Goal: Task Accomplishment & Management: Use online tool/utility

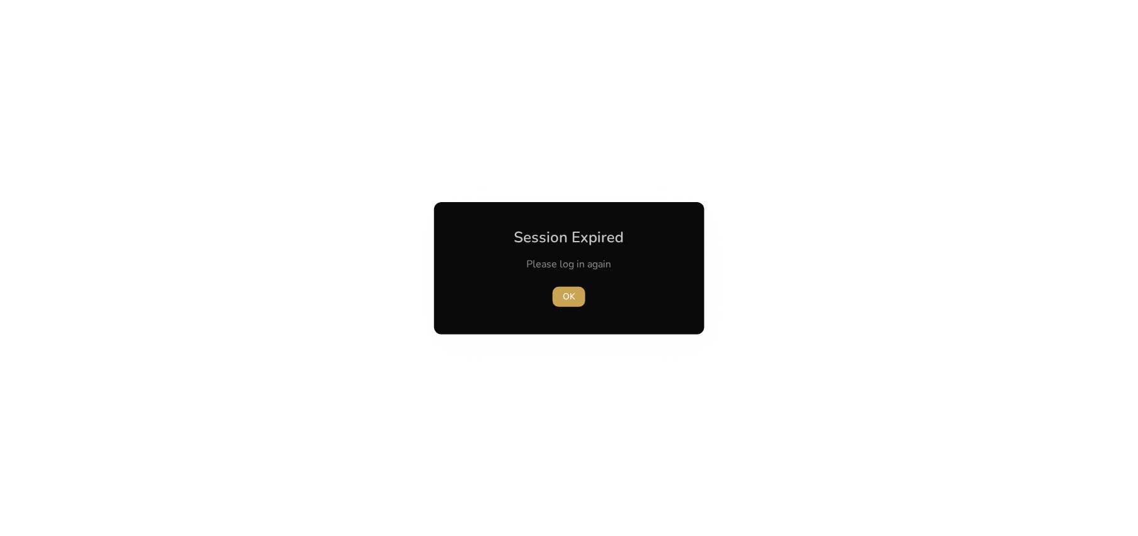
click at [570, 297] on span "OK" at bounding box center [569, 296] width 13 height 13
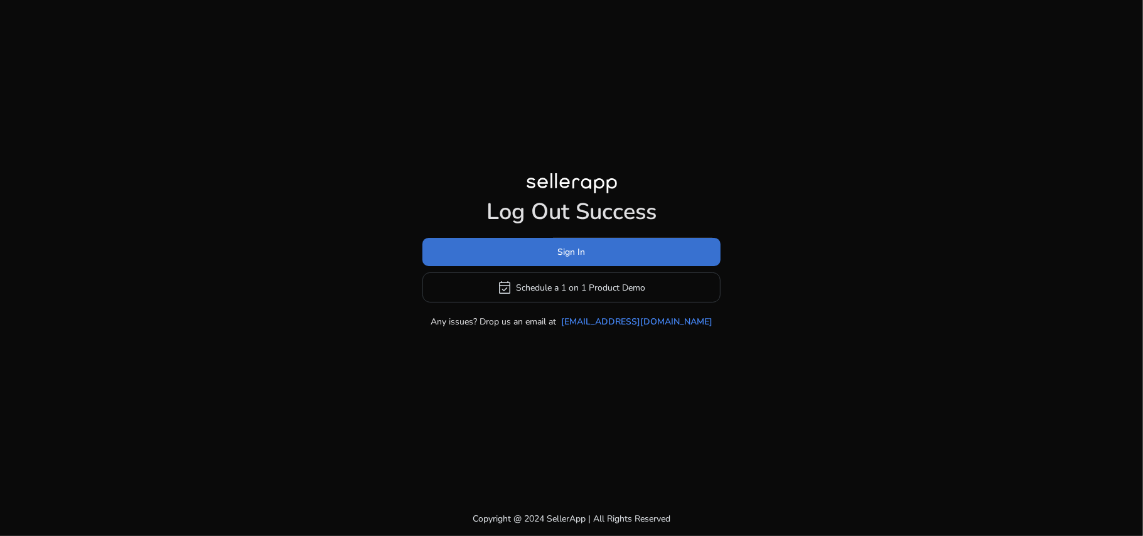
click at [558, 257] on span "Sign In" at bounding box center [572, 251] width 28 height 13
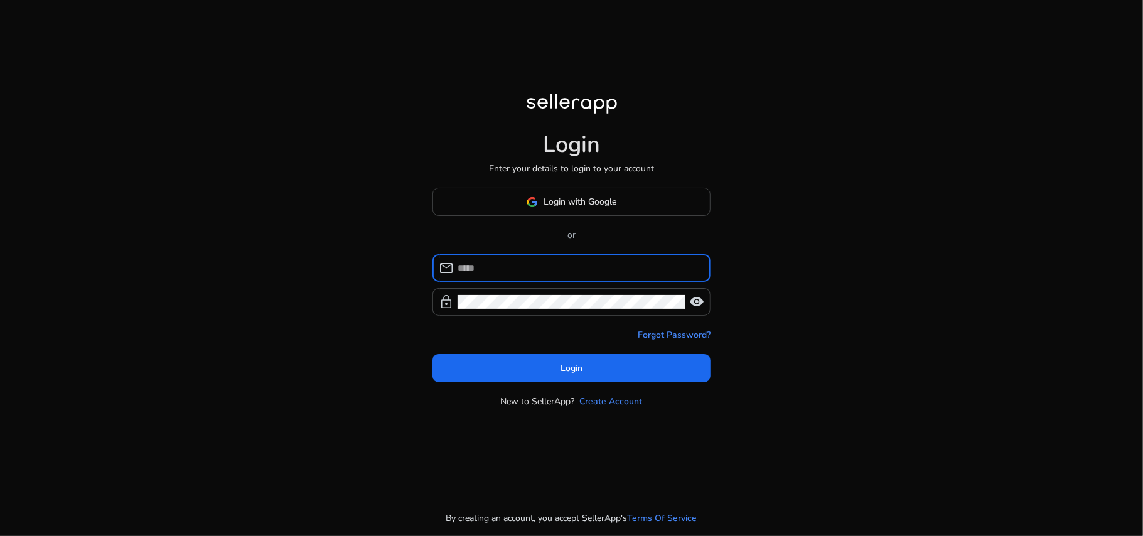
click at [545, 274] on input at bounding box center [578, 268] width 243 height 14
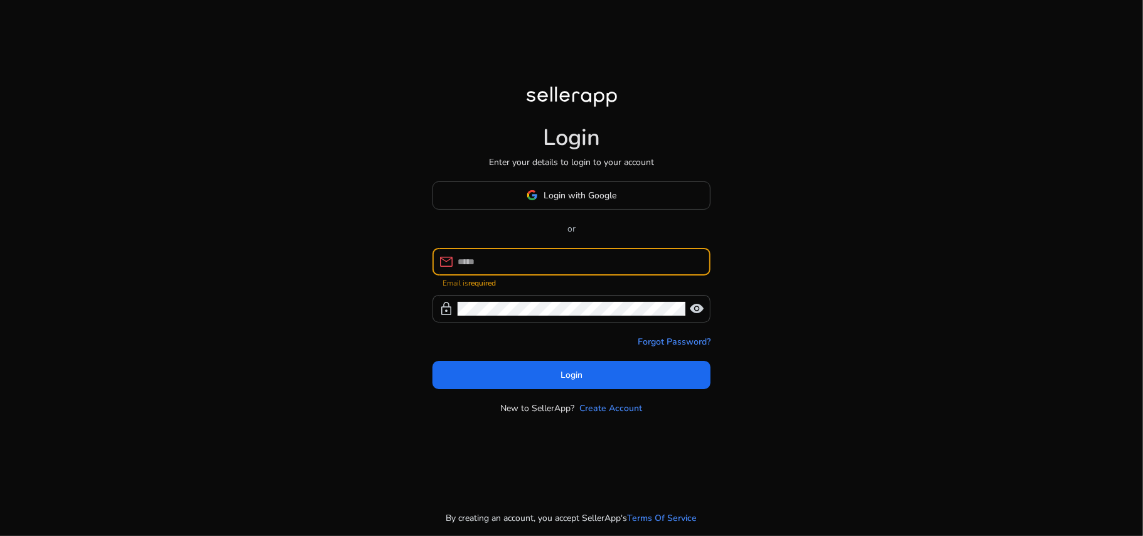
paste input "**********"
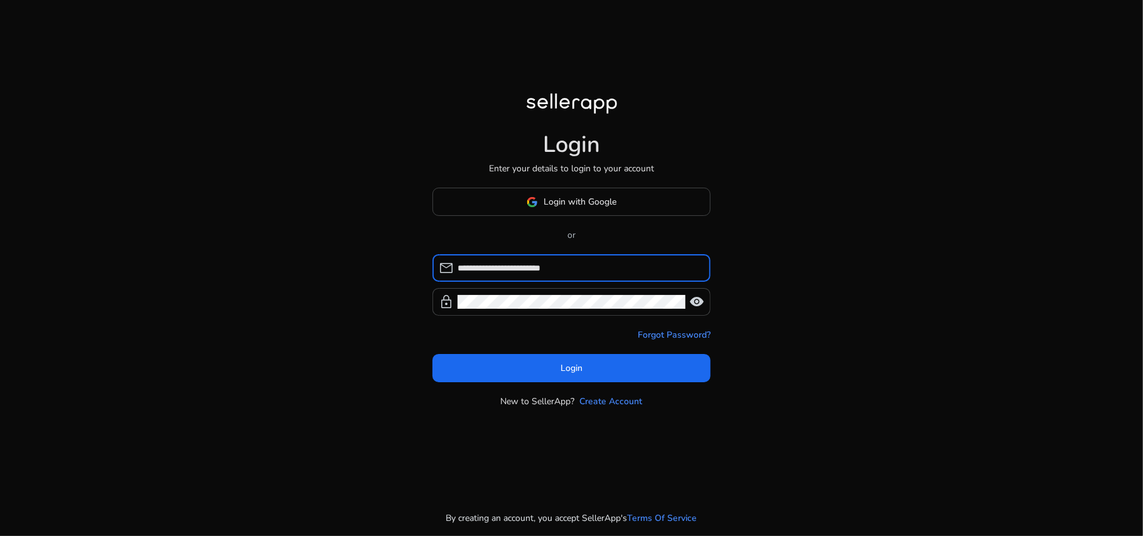
type input "**********"
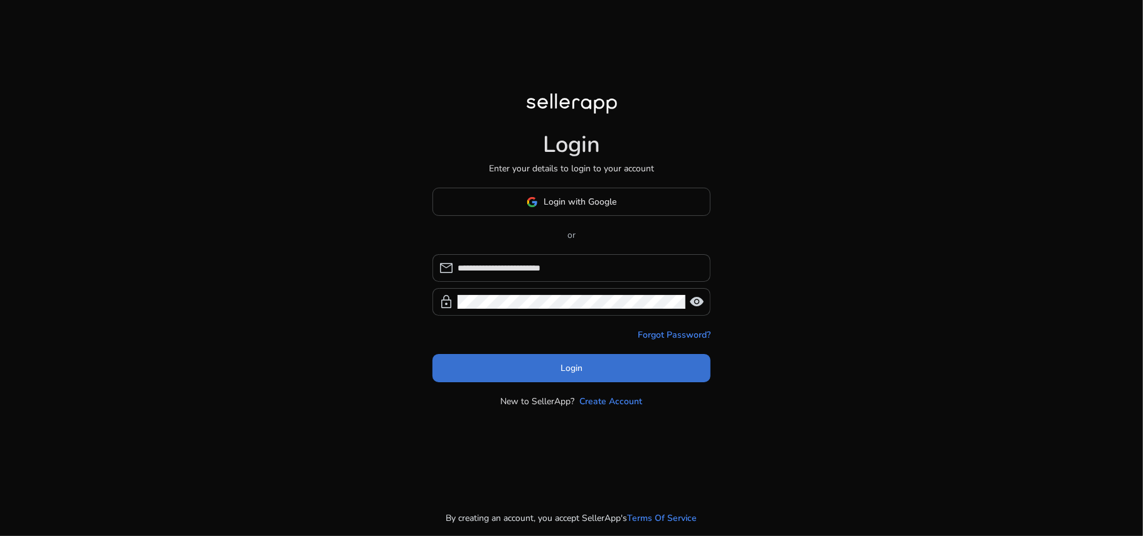
click at [569, 369] on span "Login" at bounding box center [571, 367] width 22 height 13
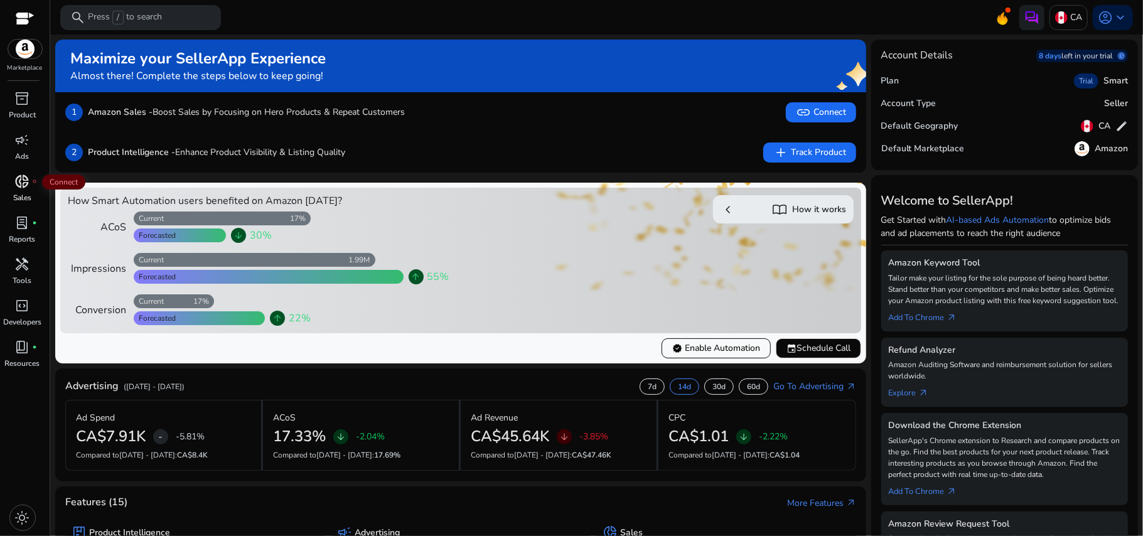
click at [18, 179] on span "donut_small" at bounding box center [22, 181] width 15 height 15
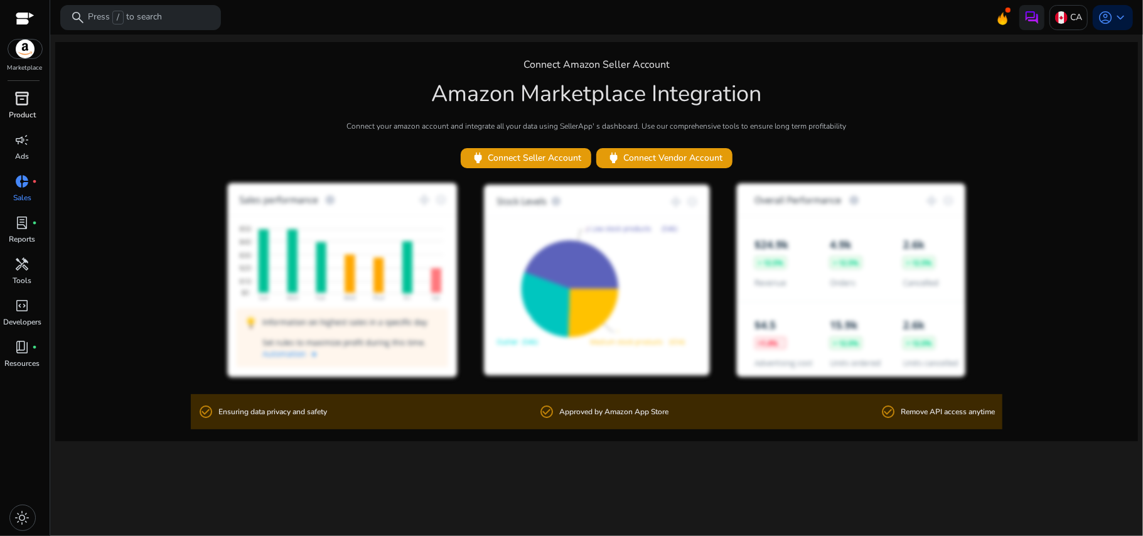
click at [16, 105] on span "inventory_2" at bounding box center [22, 98] width 15 height 15
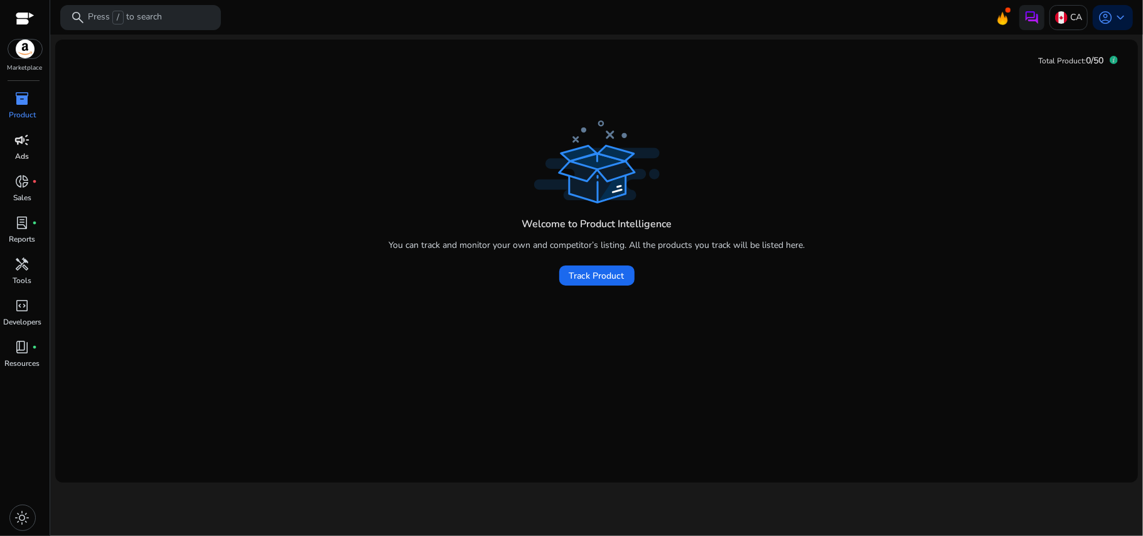
click at [11, 142] on div "campaign" at bounding box center [22, 140] width 35 height 20
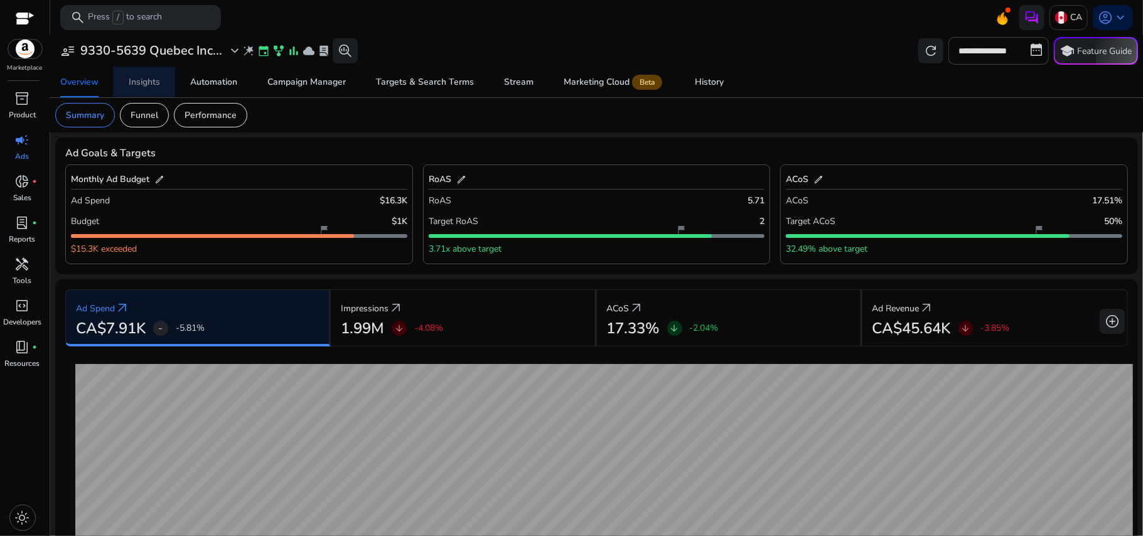
click at [151, 78] on div "Insights" at bounding box center [144, 82] width 31 height 9
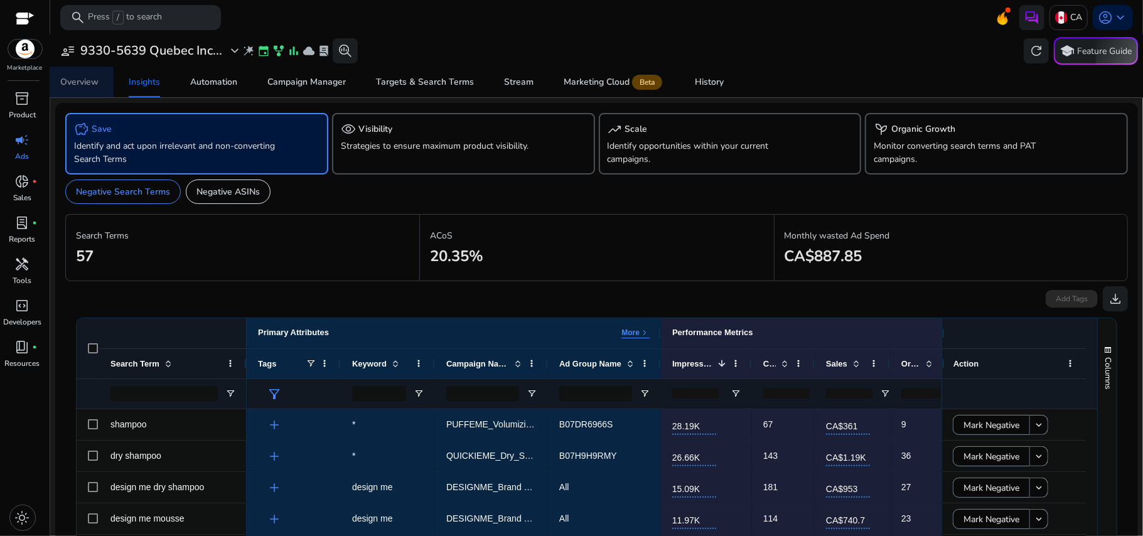
click at [88, 78] on div "Overview" at bounding box center [79, 82] width 38 height 9
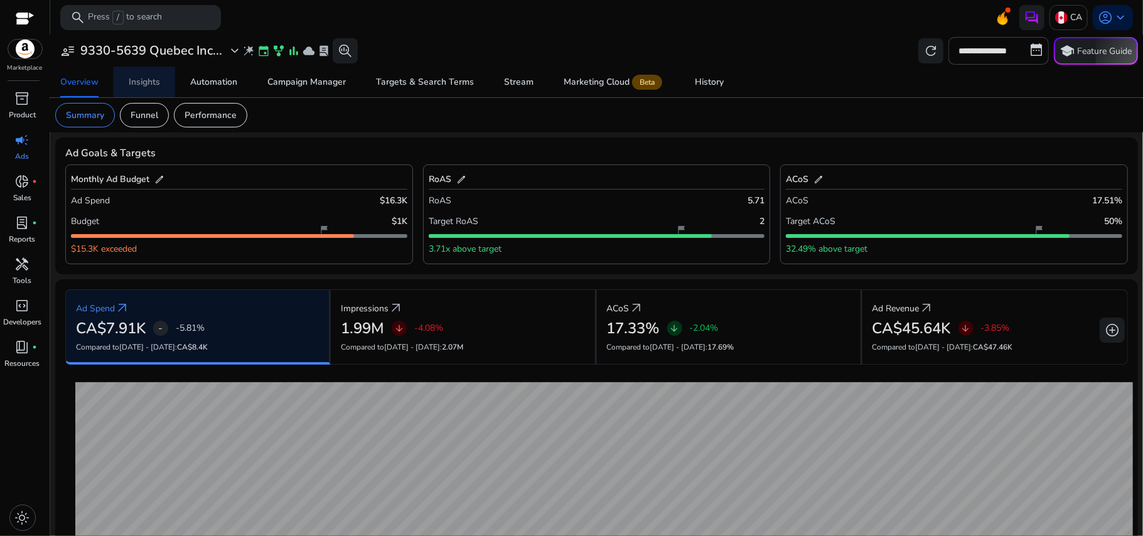
click at [156, 78] on div "Insights" at bounding box center [144, 82] width 31 height 9
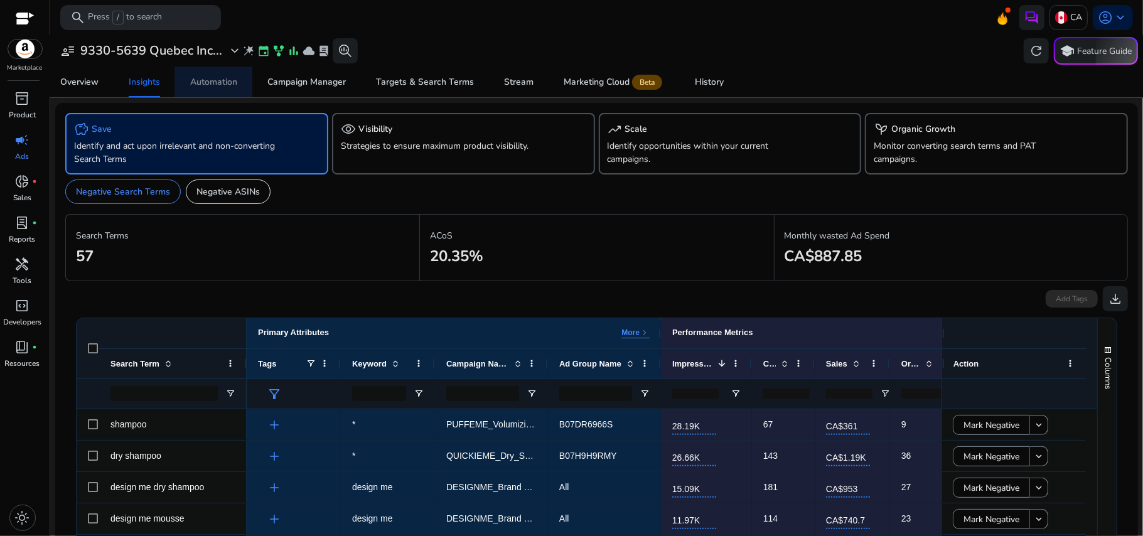
click at [210, 78] on div "Automation" at bounding box center [213, 82] width 47 height 9
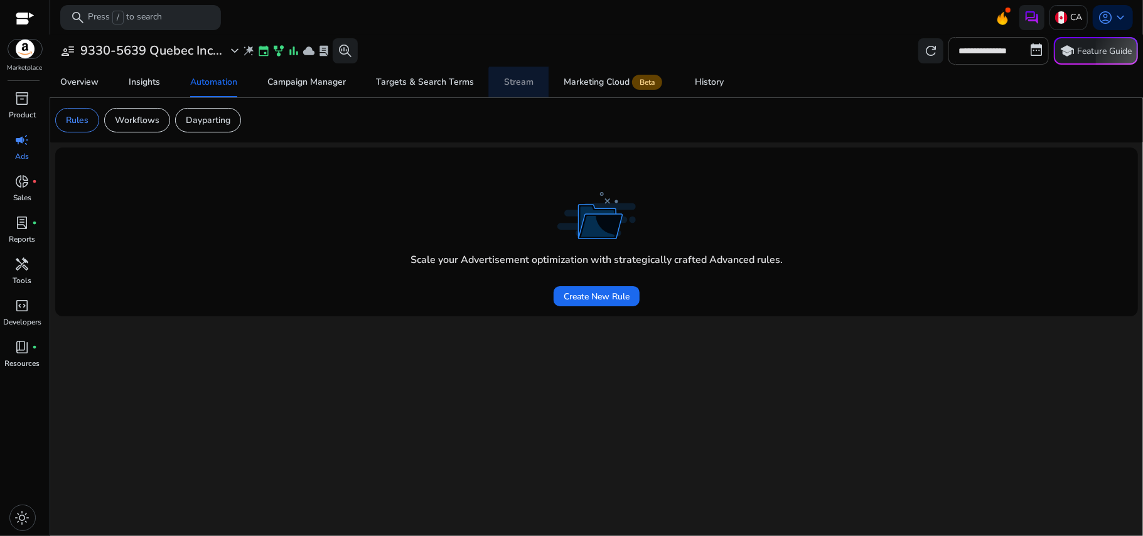
click at [527, 92] on span "Stream" at bounding box center [518, 82] width 29 height 30
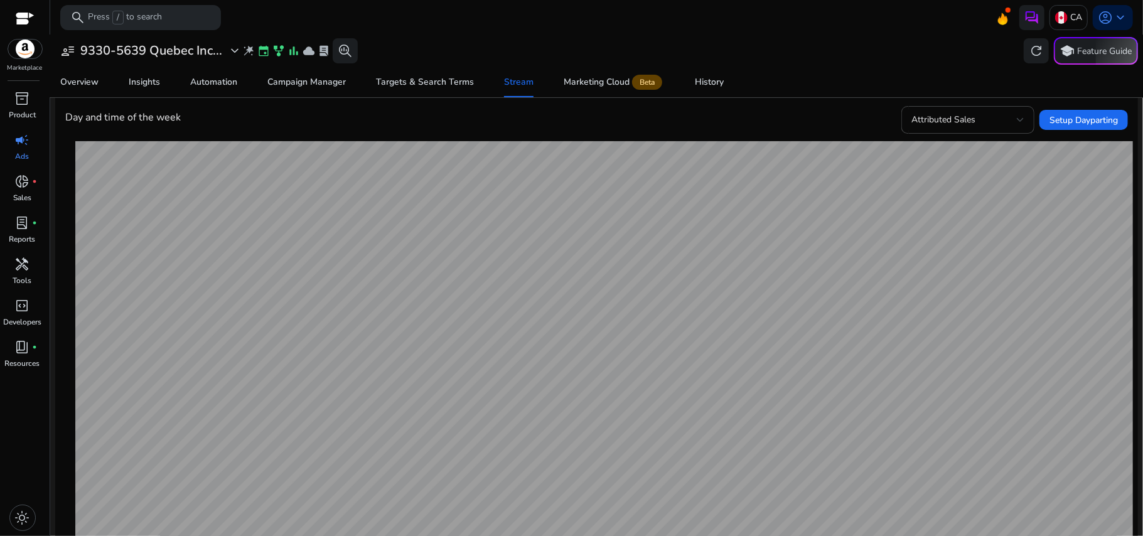
scroll to position [156, 0]
click at [943, 116] on span "Attributed Sales" at bounding box center [943, 119] width 64 height 12
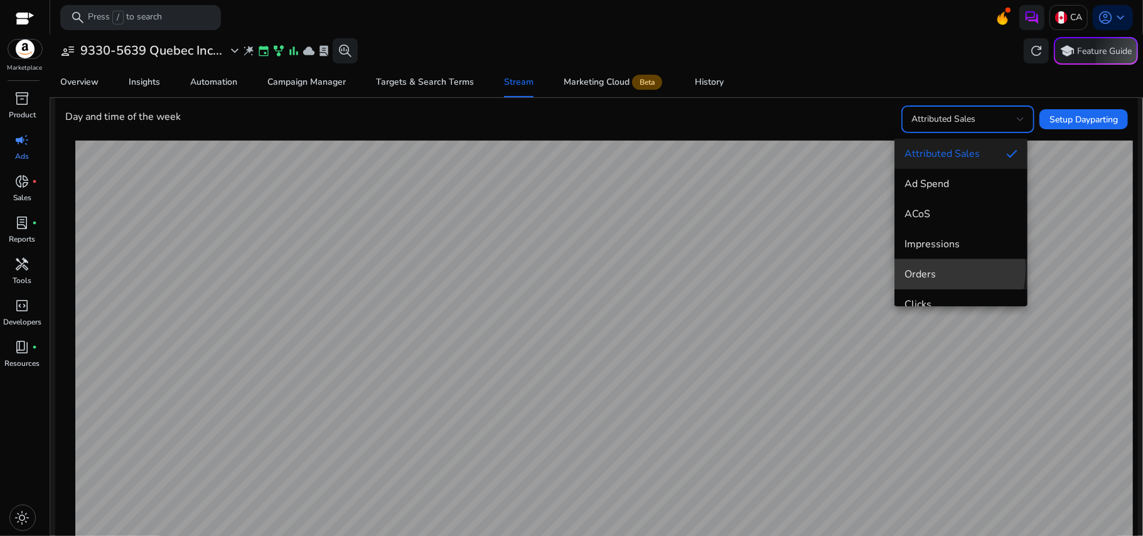
click at [927, 269] on span "Orders" at bounding box center [960, 274] width 113 height 14
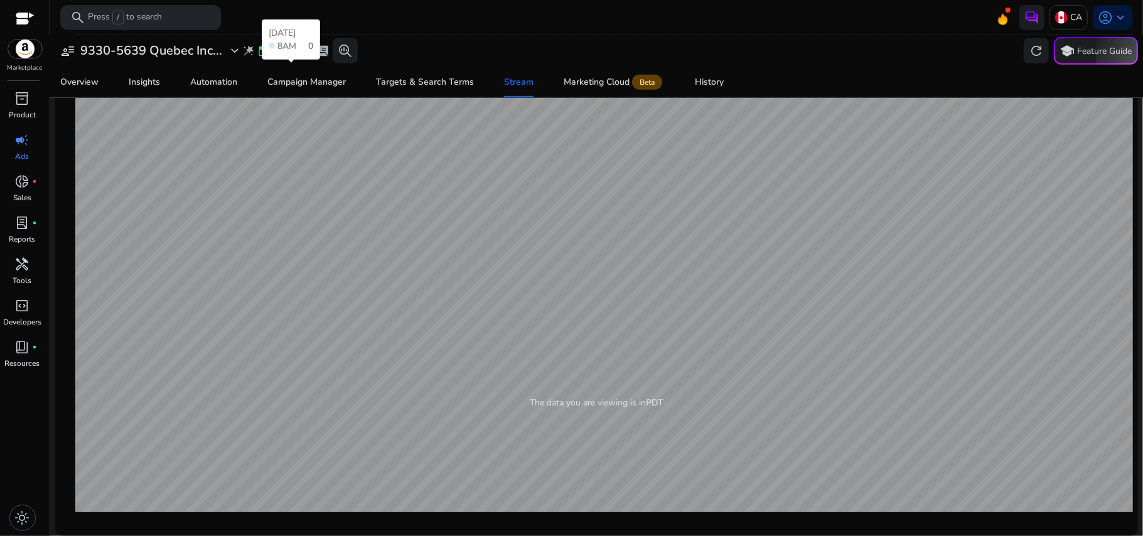
scroll to position [0, 0]
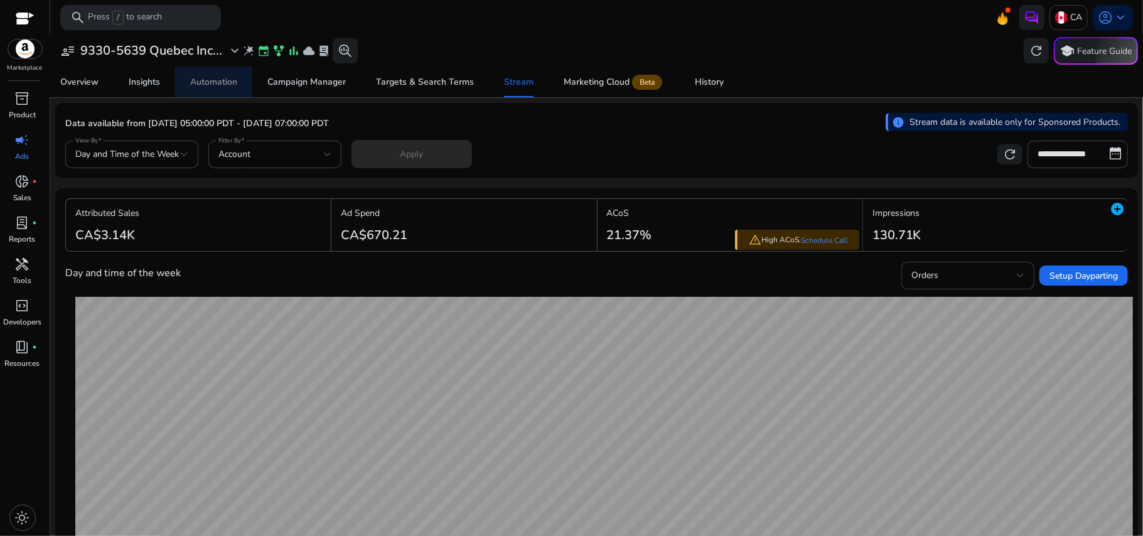
click at [232, 88] on span "Automation" at bounding box center [213, 82] width 47 height 30
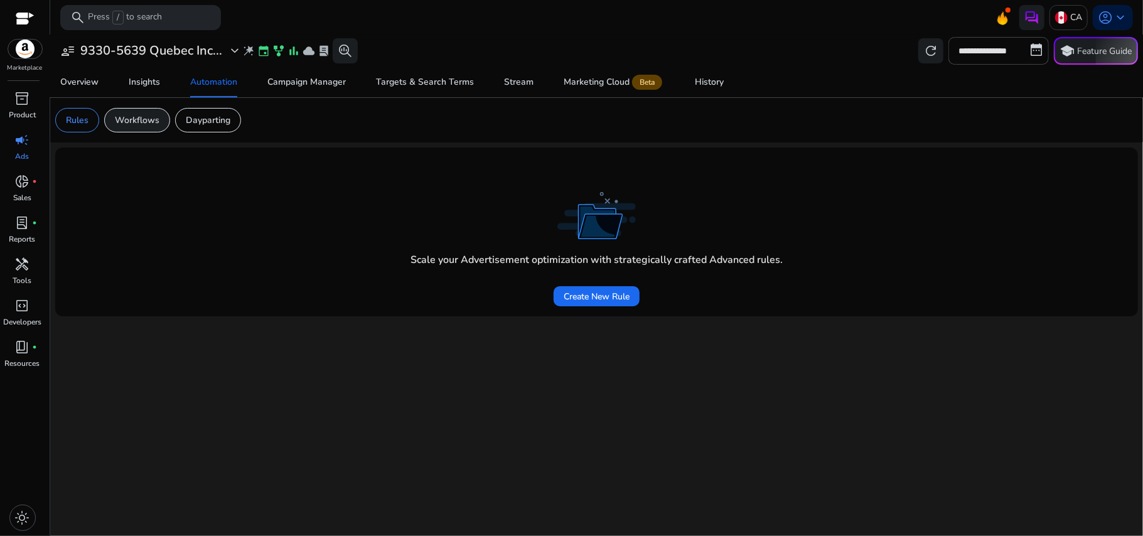
click at [141, 126] on p "Workflows" at bounding box center [137, 120] width 45 height 13
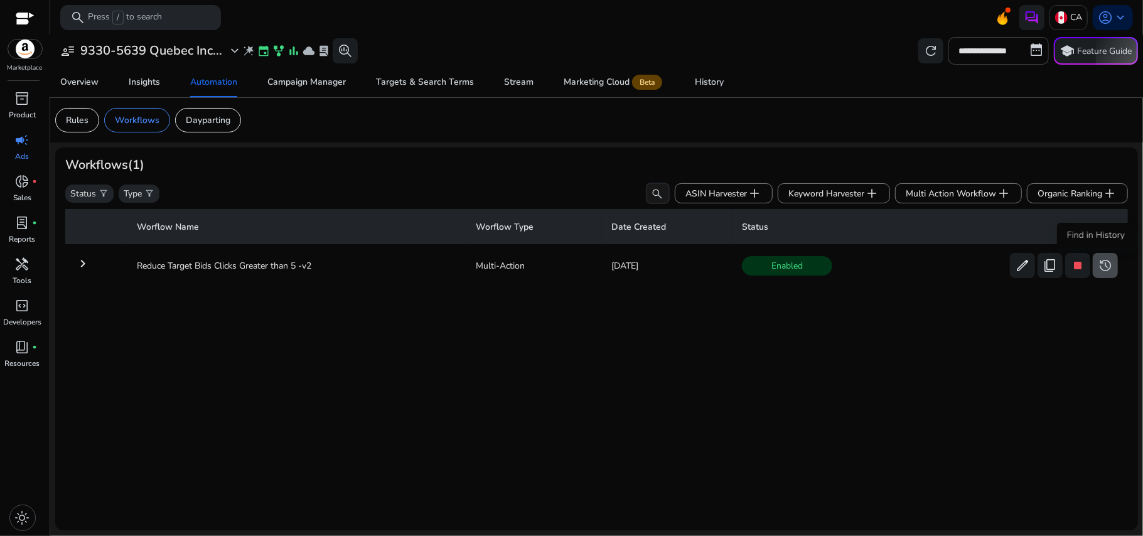
click at [1098, 264] on span "history" at bounding box center [1105, 265] width 15 height 15
click at [277, 269] on td "Reduce Target Bids Clicks Greater than 5 -v2" at bounding box center [296, 265] width 339 height 33
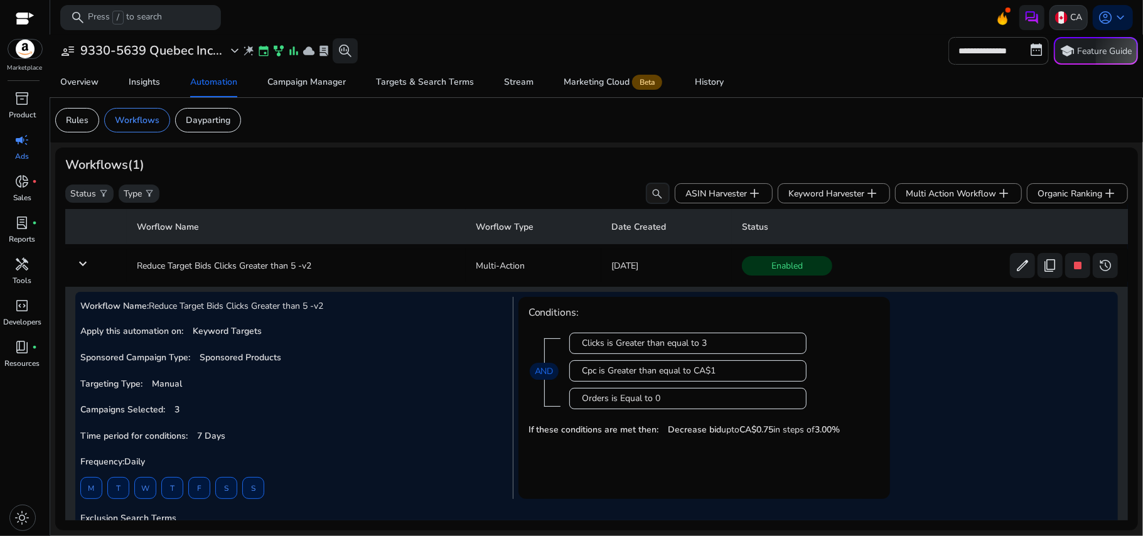
click at [1077, 15] on p "CA" at bounding box center [1076, 17] width 12 height 22
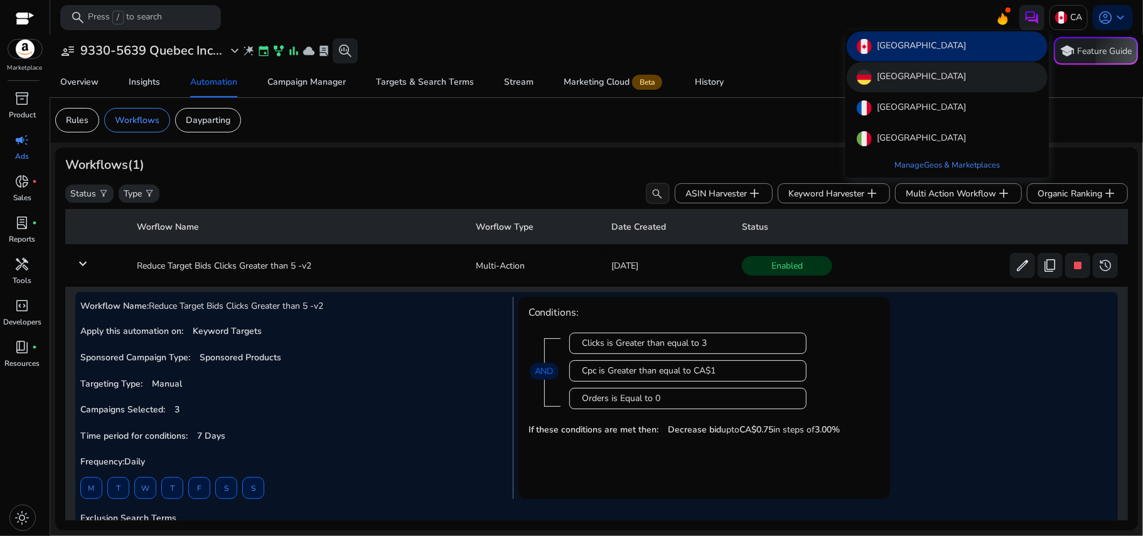
click at [995, 73] on div "[GEOGRAPHIC_DATA]" at bounding box center [947, 77] width 201 height 30
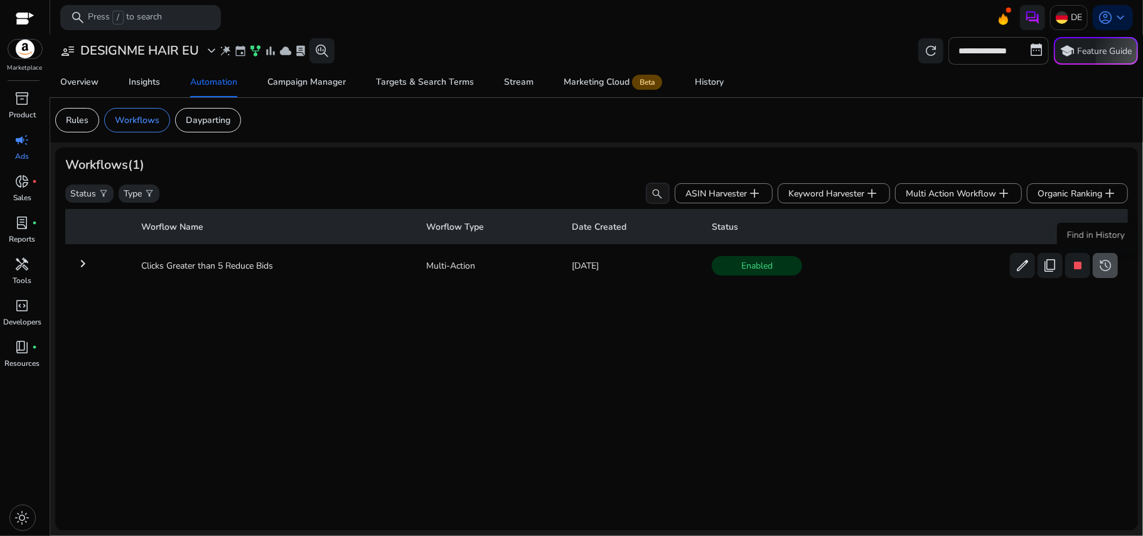
click at [1098, 272] on span "history" at bounding box center [1105, 265] width 15 height 15
click at [85, 262] on mat-icon "keyboard_arrow_right" at bounding box center [82, 263] width 15 height 15
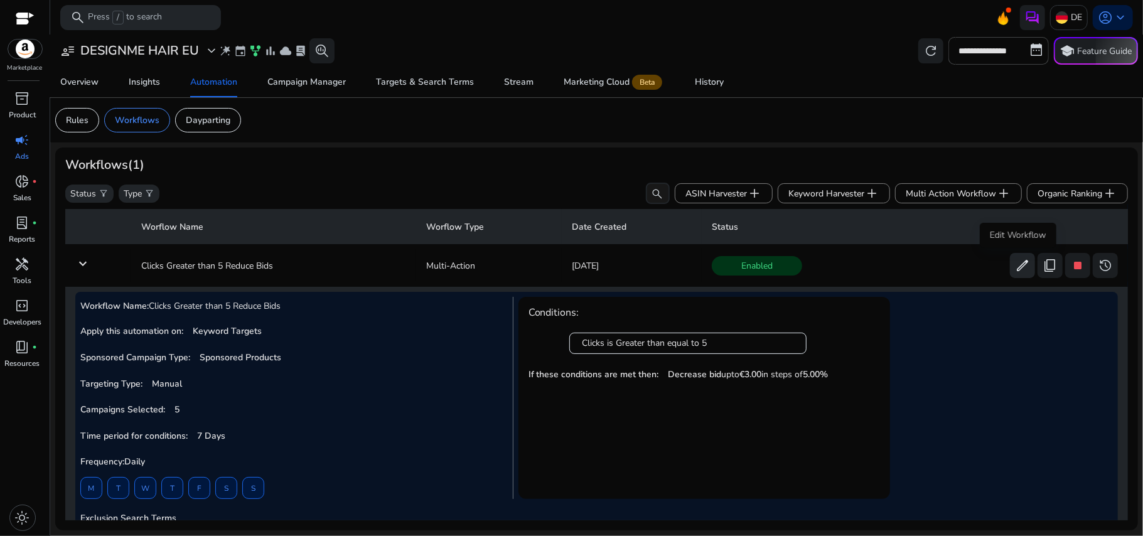
click at [1023, 261] on span "edit" at bounding box center [1022, 265] width 15 height 15
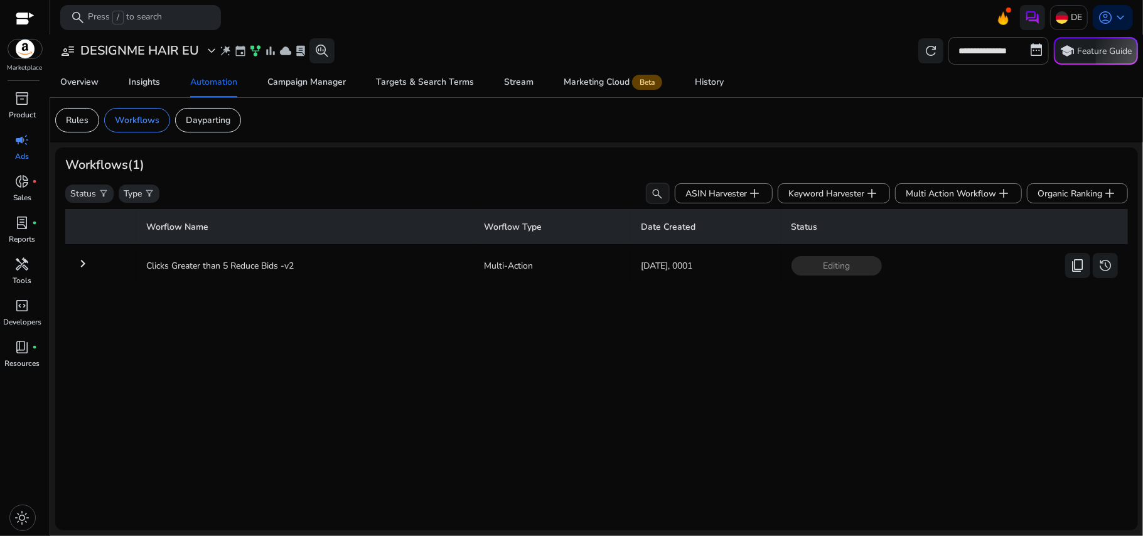
click at [75, 266] on mat-icon "keyboard_arrow_right" at bounding box center [82, 263] width 15 height 15
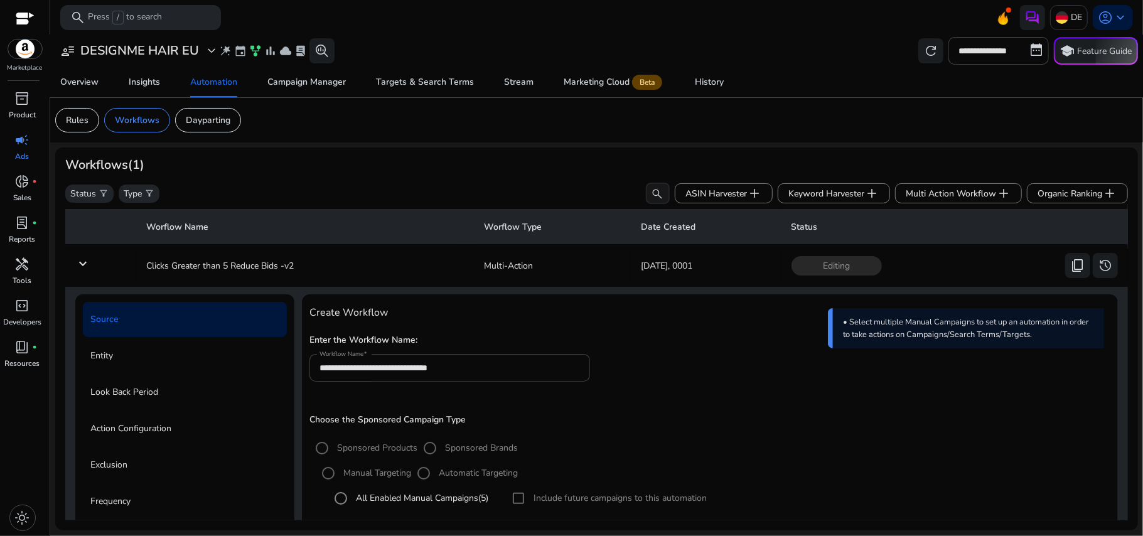
scroll to position [54, 0]
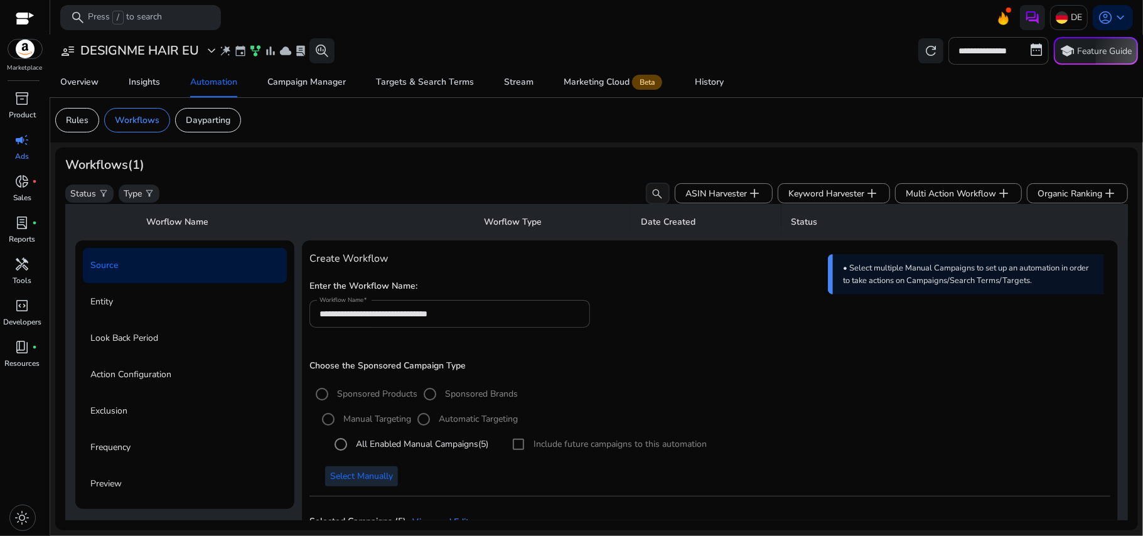
click at [375, 473] on span "Select Manually" at bounding box center [361, 475] width 63 height 13
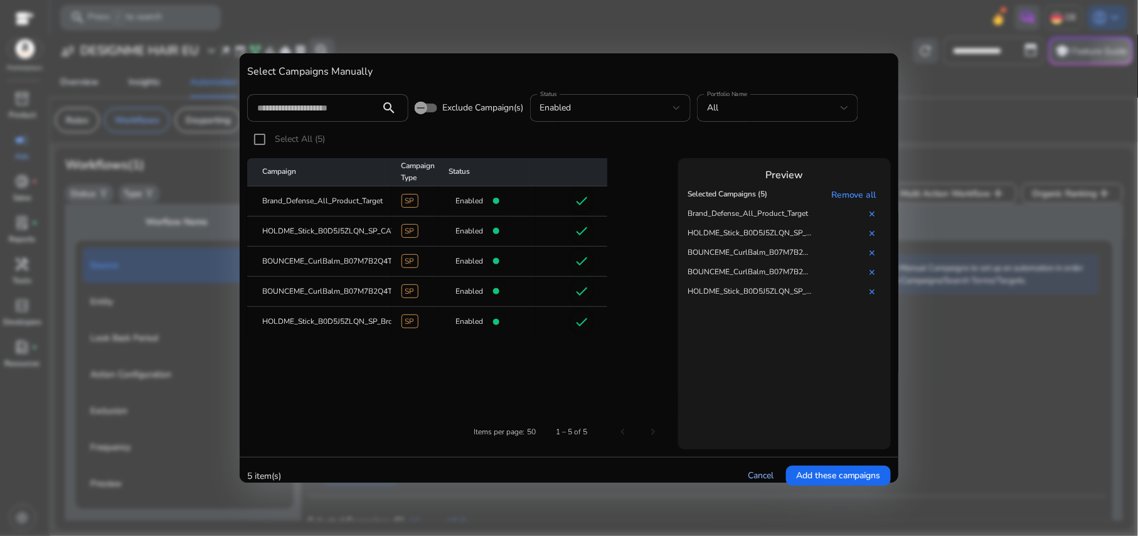
click at [756, 477] on link "Cancel" at bounding box center [761, 475] width 26 height 12
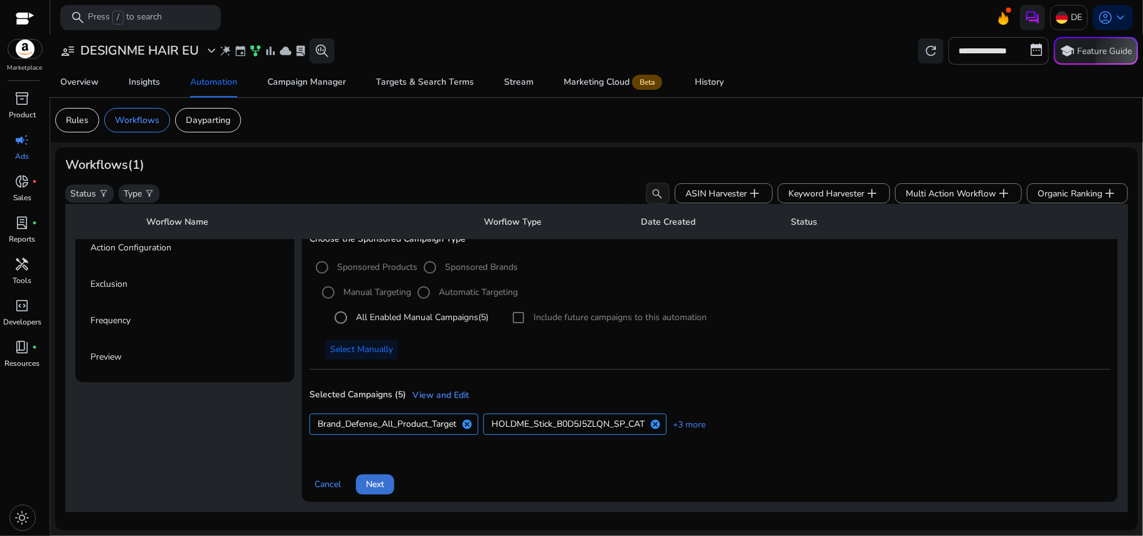
click at [380, 488] on span "Next" at bounding box center [375, 484] width 18 height 13
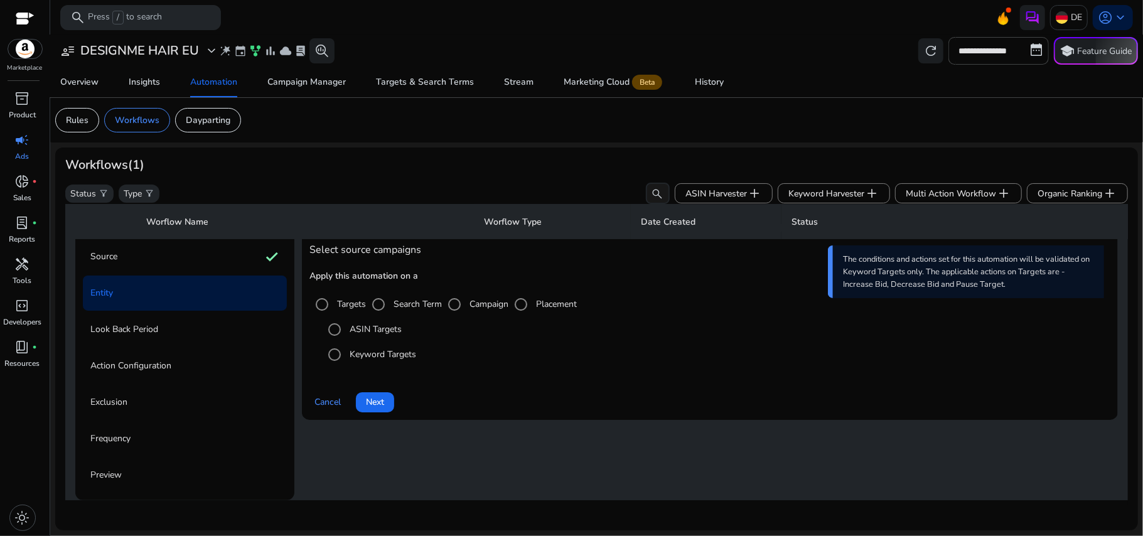
scroll to position [67, 0]
click at [380, 397] on span "Next" at bounding box center [375, 401] width 18 height 13
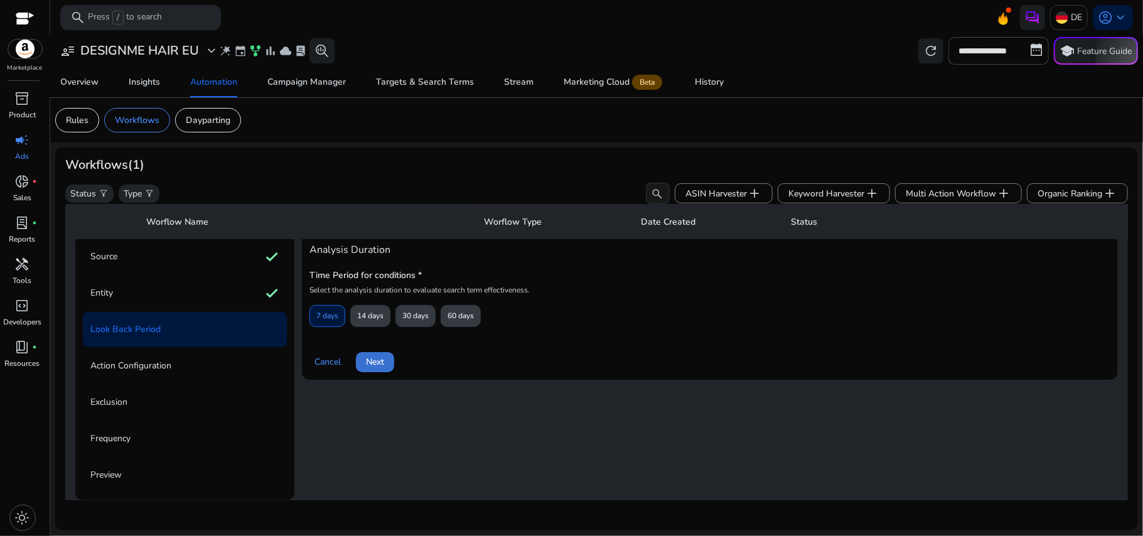
click at [375, 365] on span at bounding box center [375, 362] width 38 height 30
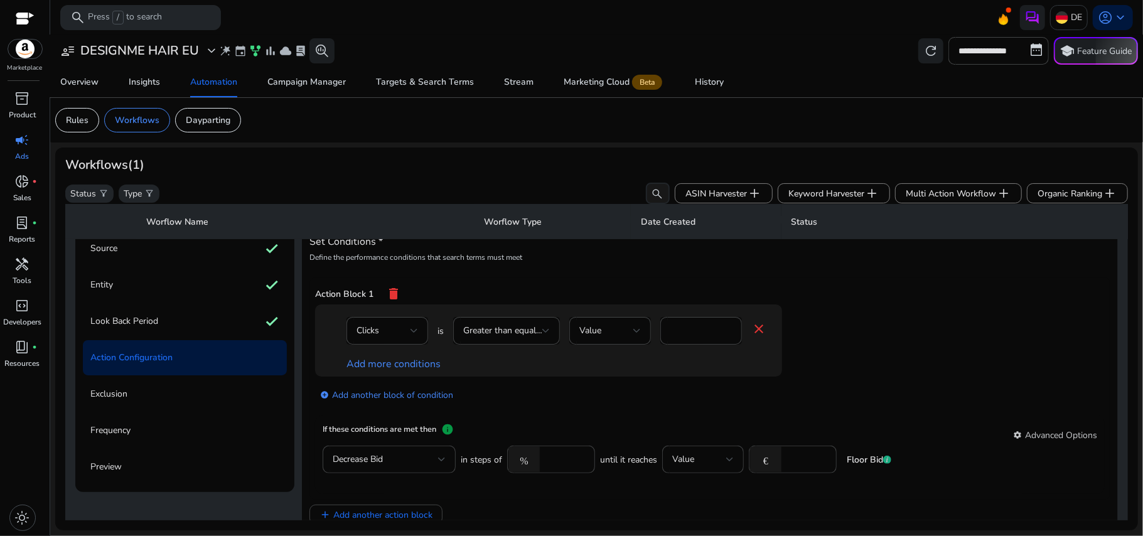
scroll to position [164, 0]
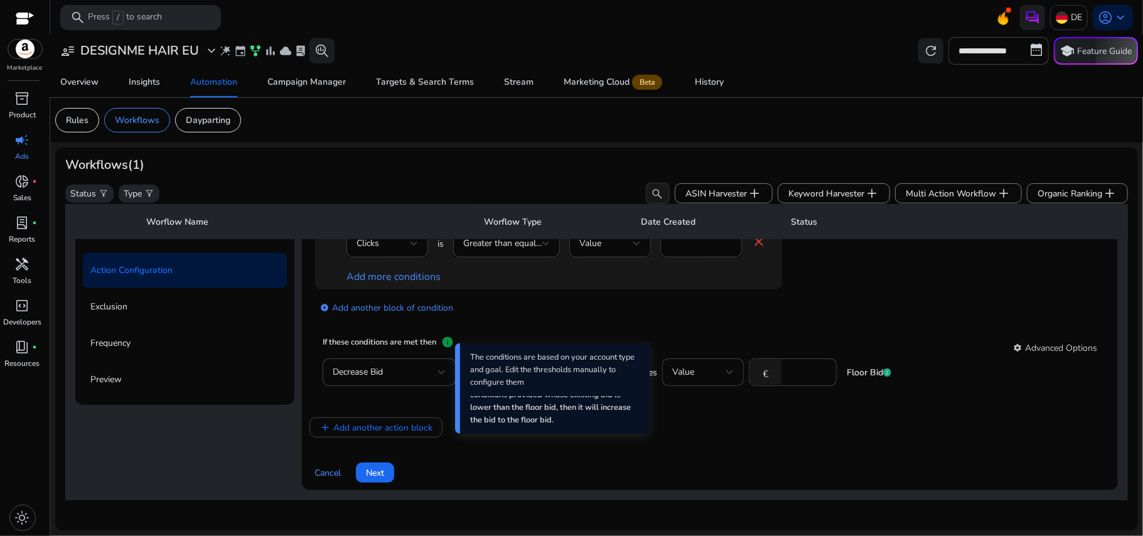
click at [449, 336] on span "info" at bounding box center [447, 342] width 13 height 13
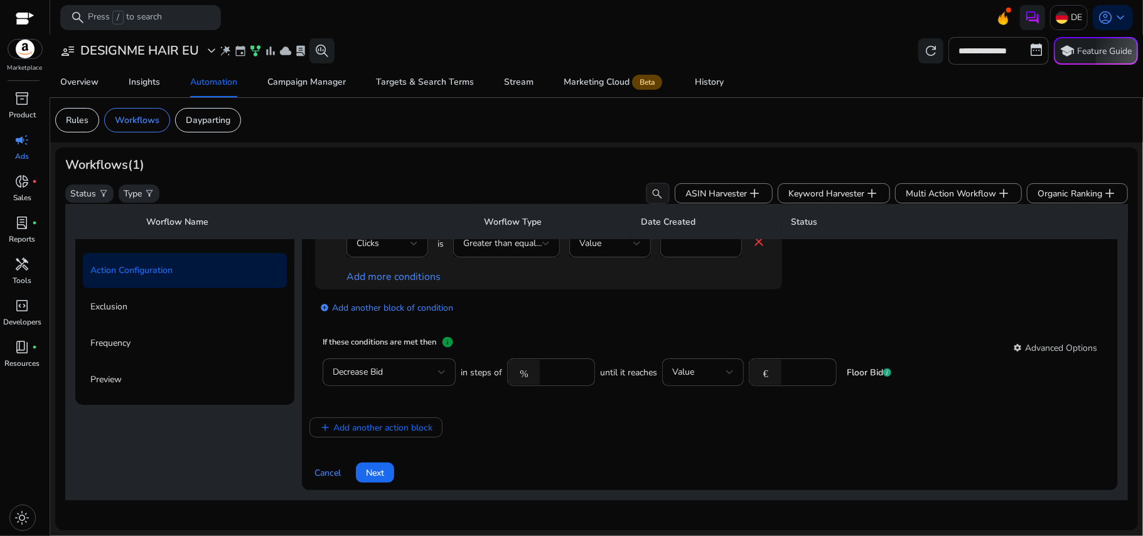
click at [594, 319] on app-ppc-editable-conditions "Clicks is Greater than equal to Value * close Add more conditions add_circle Ad…" at bounding box center [709, 273] width 789 height 112
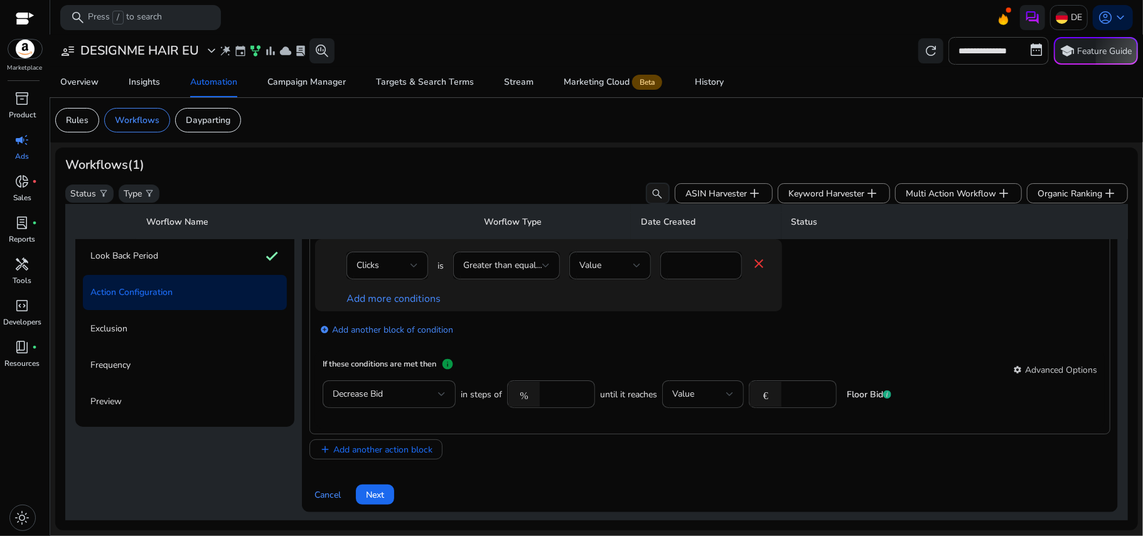
scroll to position [0, 0]
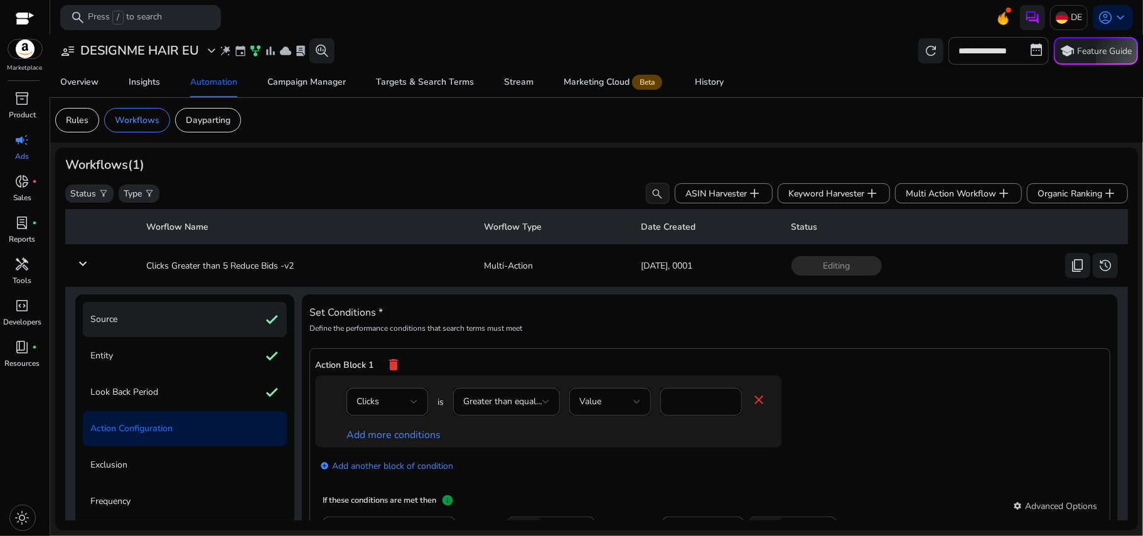
click at [187, 326] on div "Source check" at bounding box center [185, 319] width 204 height 35
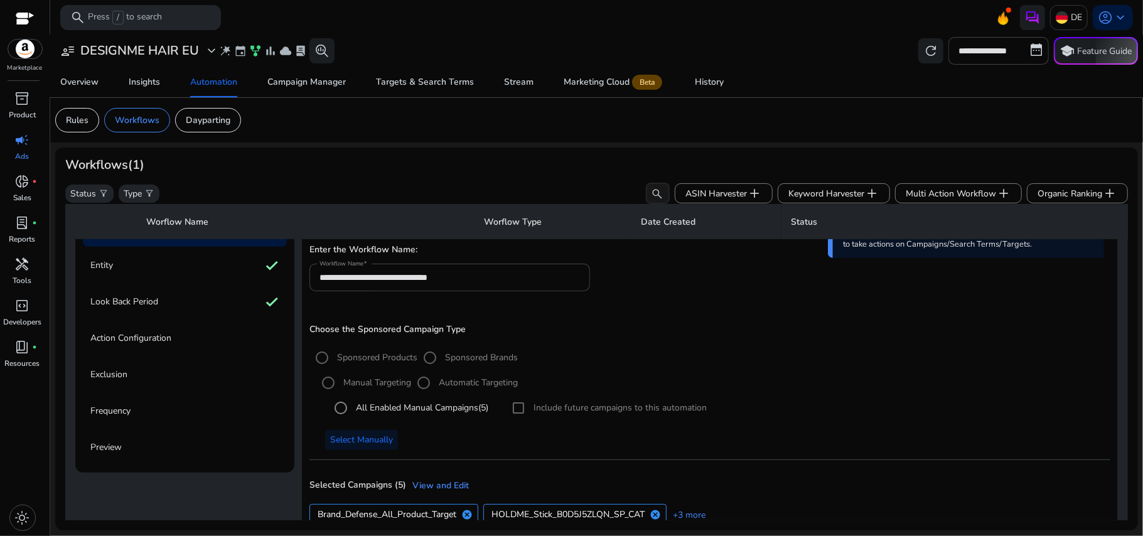
scroll to position [198, 0]
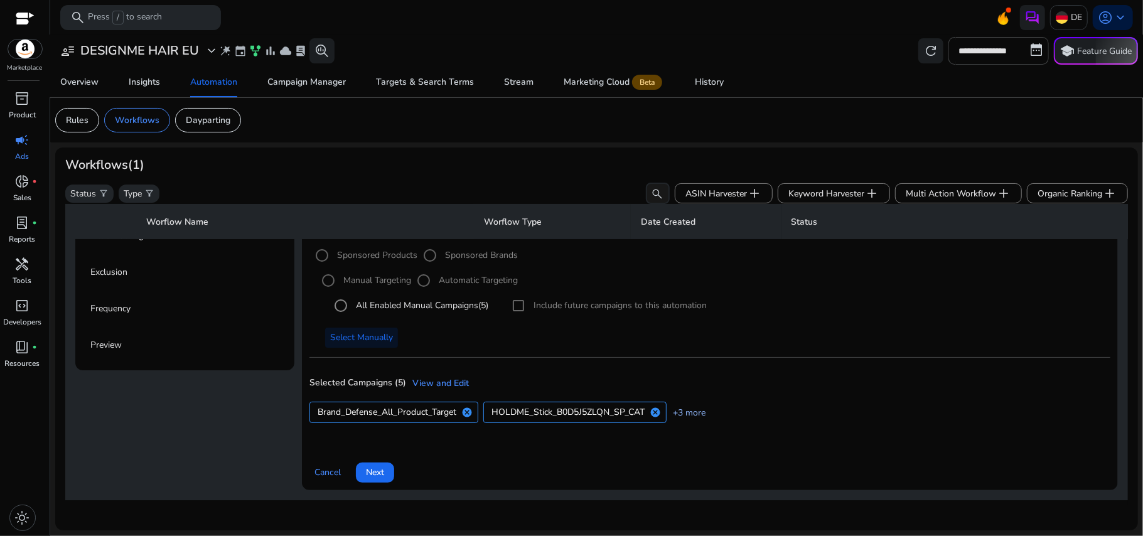
click at [689, 405] on body "**********" at bounding box center [571, 268] width 1143 height 536
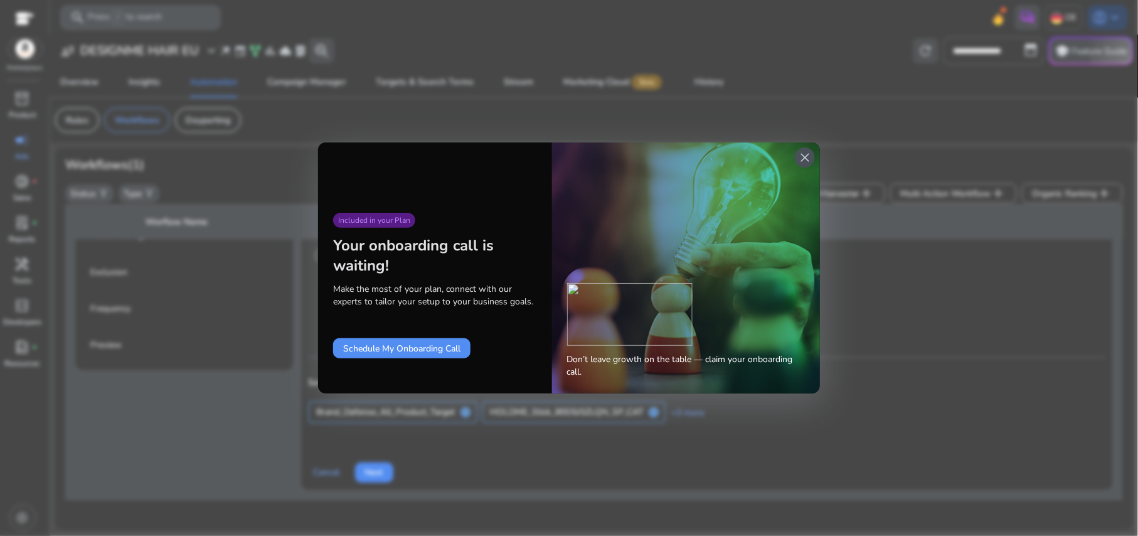
click at [806, 167] on div "close" at bounding box center [805, 157] width 20 height 20
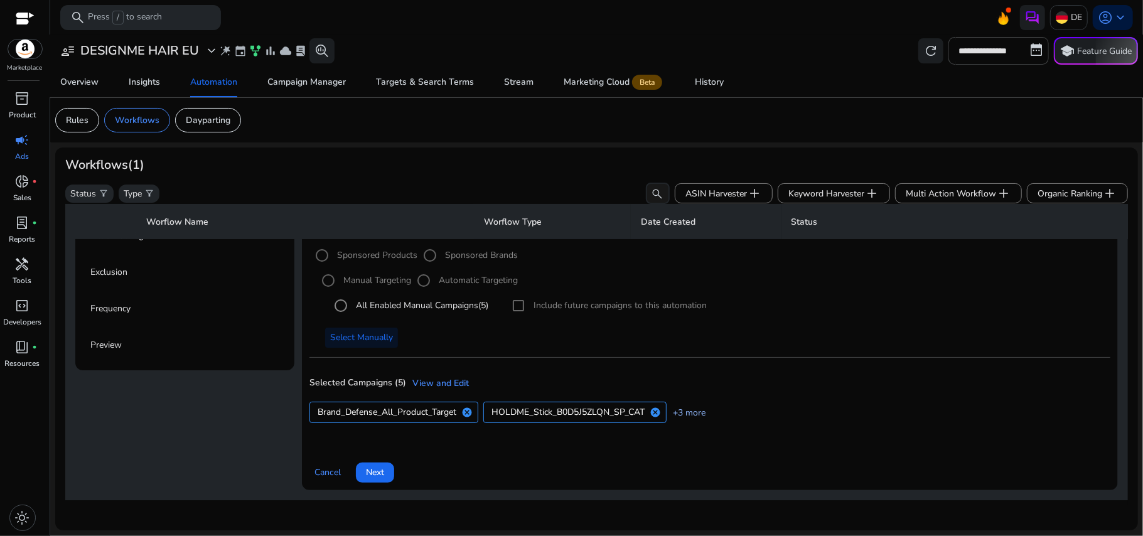
click at [688, 406] on link "+3 more" at bounding box center [685, 412] width 39 height 13
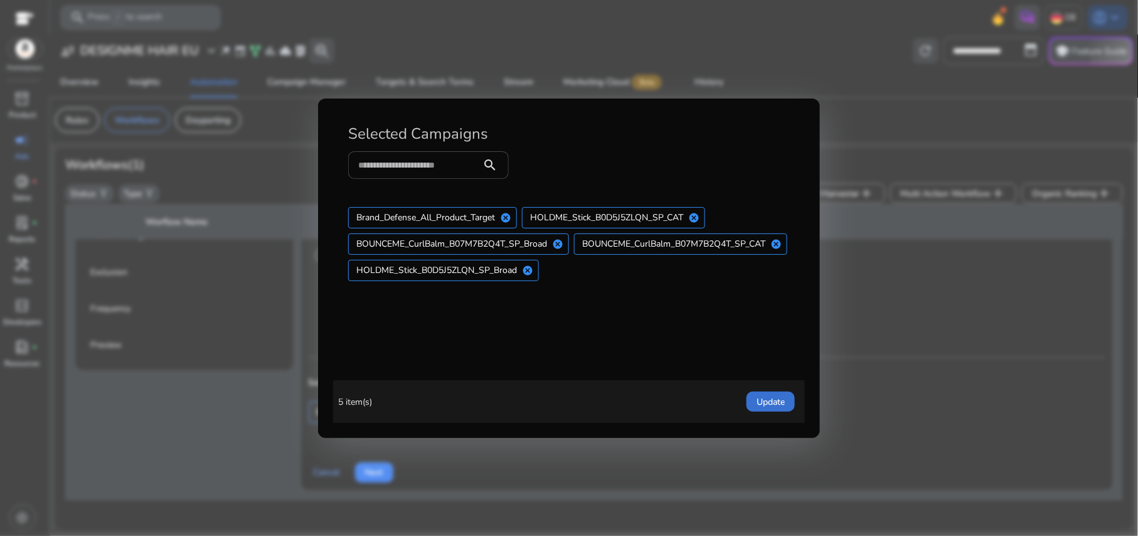
click at [749, 397] on span "button" at bounding box center [771, 402] width 48 height 30
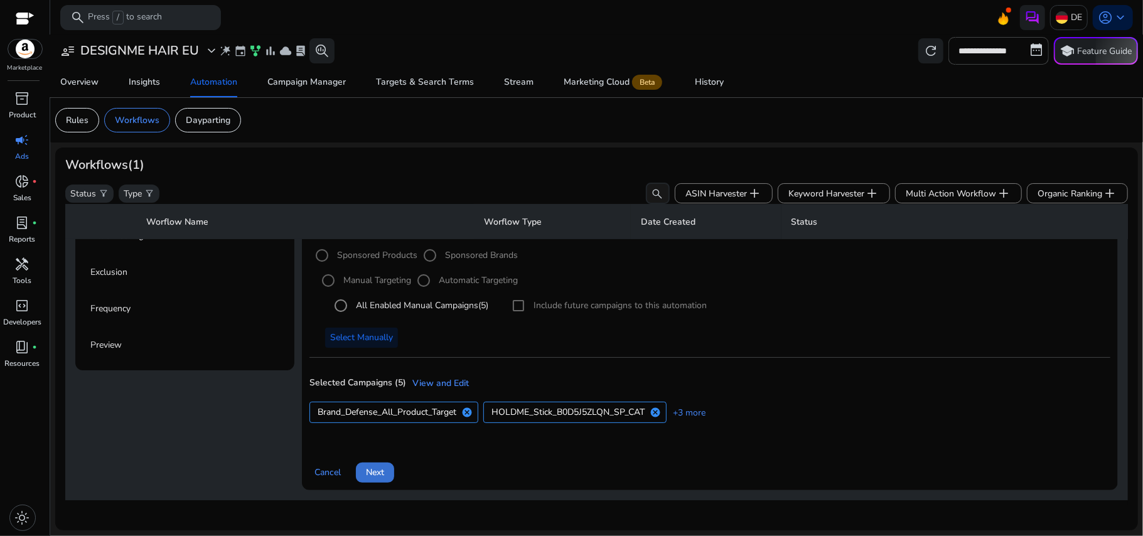
click at [374, 469] on span "Next" at bounding box center [375, 472] width 18 height 13
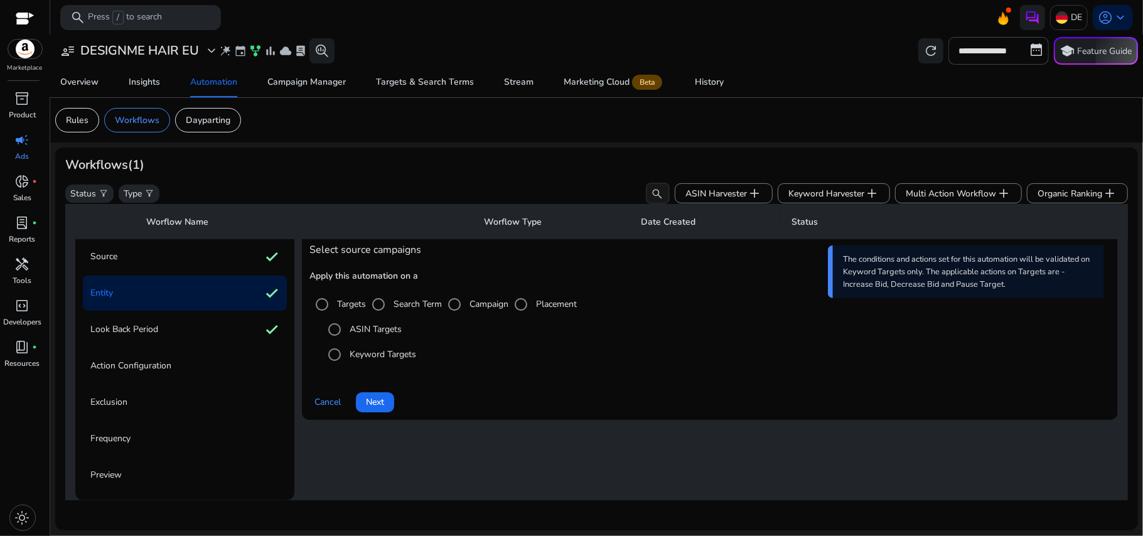
scroll to position [67, 0]
click at [382, 390] on span at bounding box center [375, 402] width 38 height 30
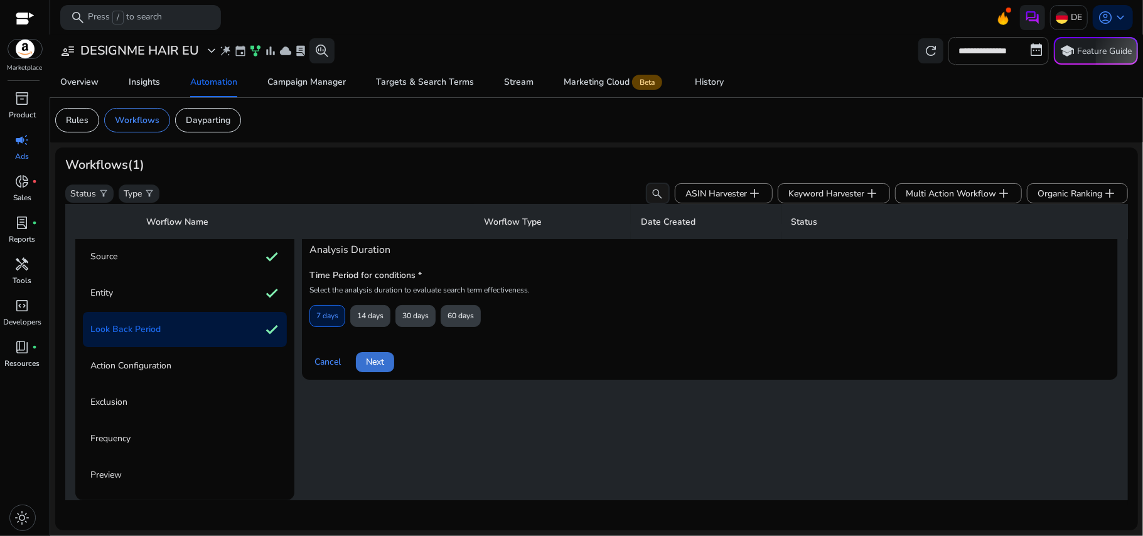
click at [382, 355] on span "Next" at bounding box center [375, 361] width 18 height 13
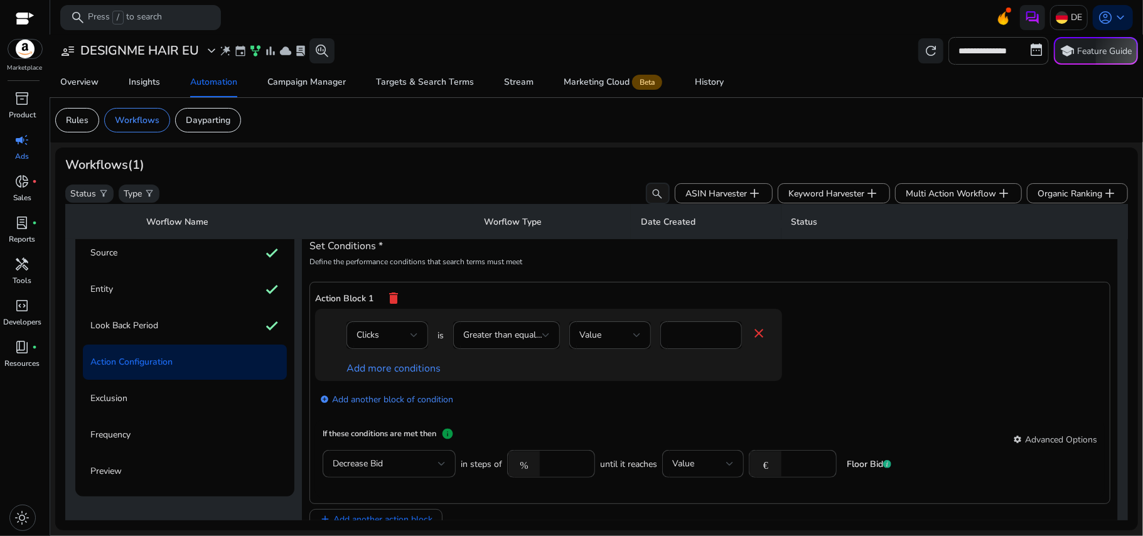
scroll to position [90, 0]
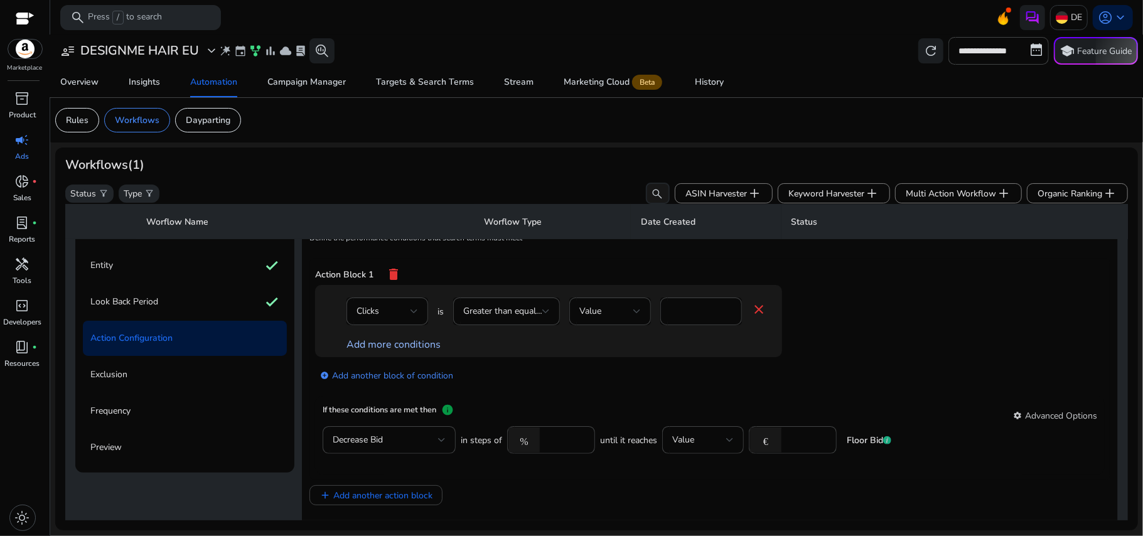
click at [430, 349] on link "Add more conditions" at bounding box center [393, 345] width 94 height 14
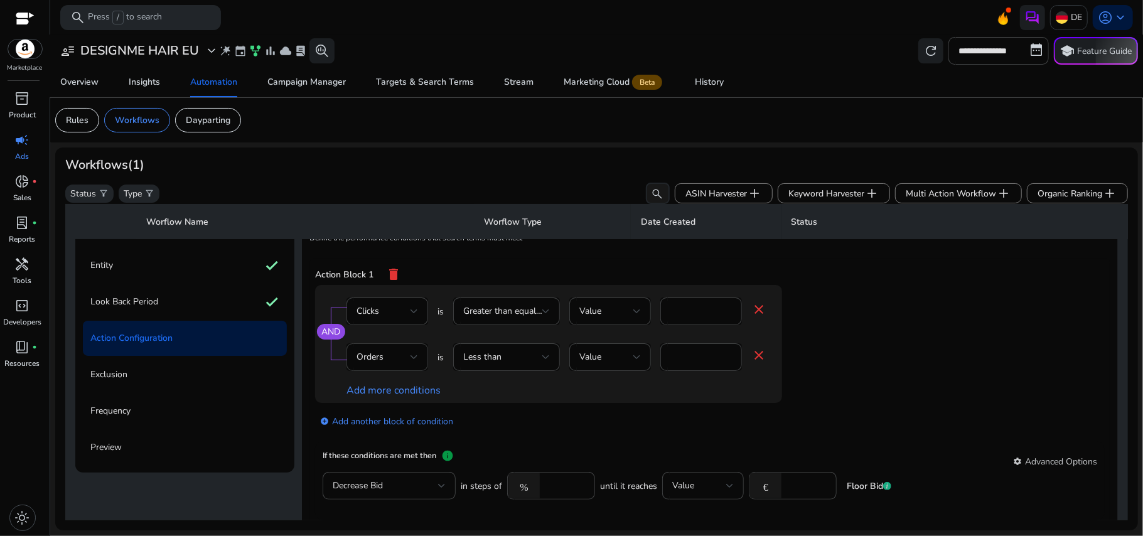
click at [402, 349] on div "Orders" at bounding box center [386, 357] width 61 height 28
click at [526, 358] on div at bounding box center [571, 268] width 1143 height 536
click at [526, 358] on div "Less than" at bounding box center [502, 357] width 79 height 14
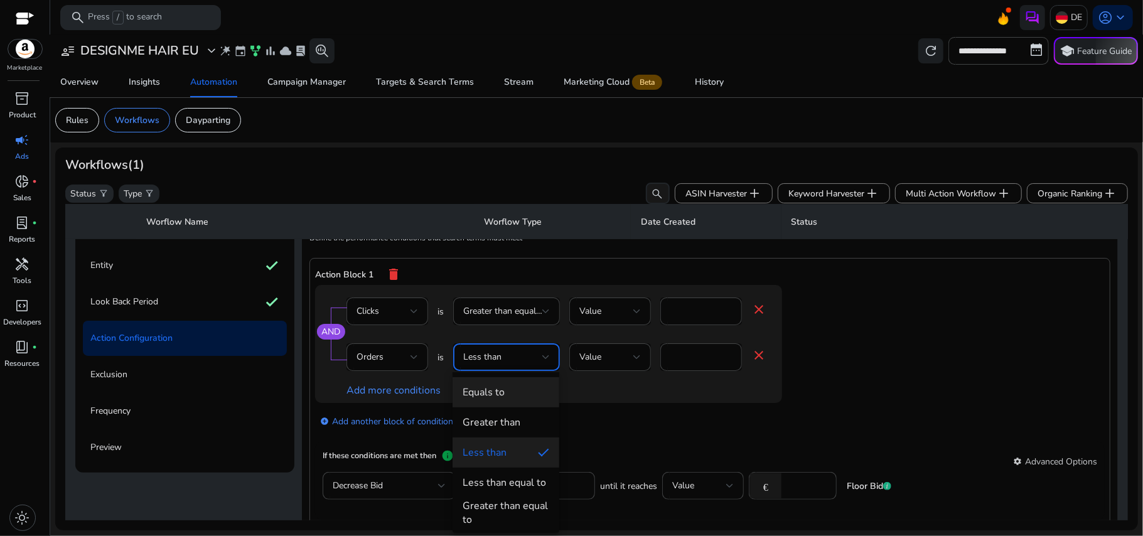
click at [513, 398] on span "Equals to" at bounding box center [505, 392] width 87 height 14
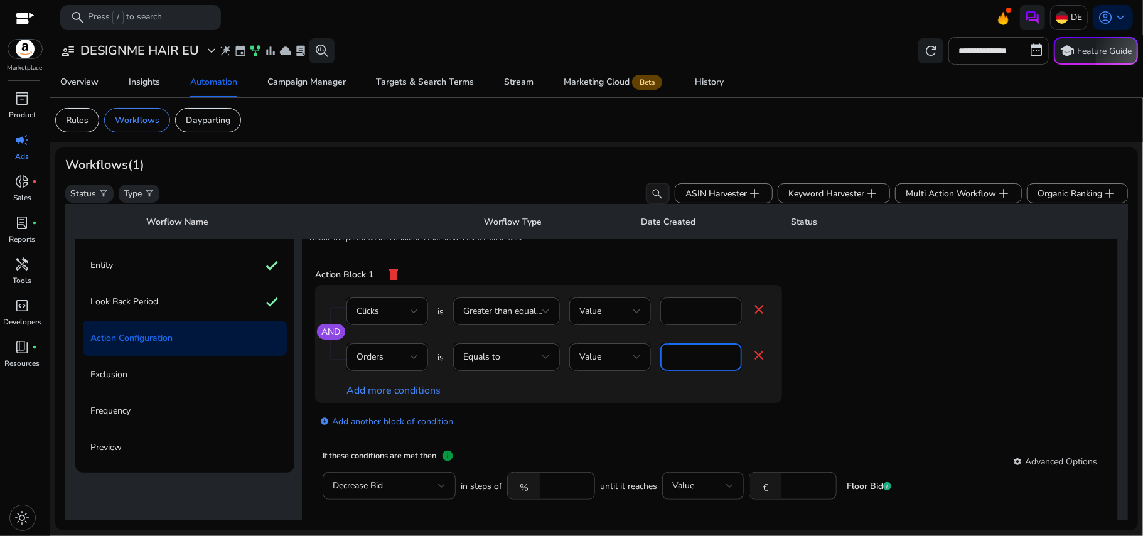
click at [690, 361] on input "*" at bounding box center [700, 357] width 61 height 14
type input "*"
click at [920, 326] on app-ppc-editable-conditions "AND Clicks is Greater than equal to Value * close Orders is Equals to Value * c…" at bounding box center [709, 364] width 789 height 158
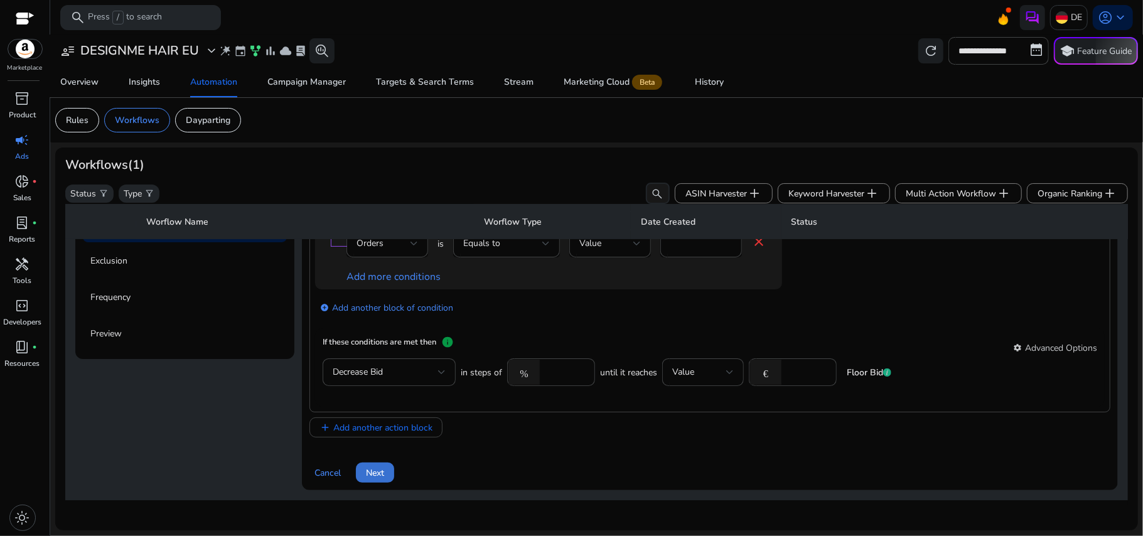
click at [383, 461] on span at bounding box center [375, 472] width 38 height 30
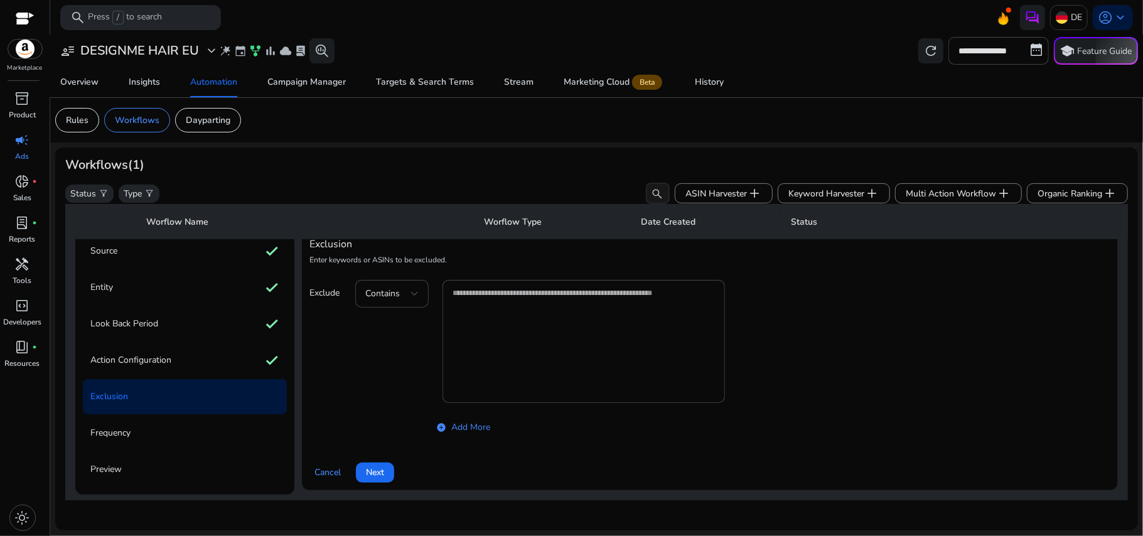
scroll to position [73, 0]
click at [380, 466] on span "Next" at bounding box center [375, 472] width 18 height 13
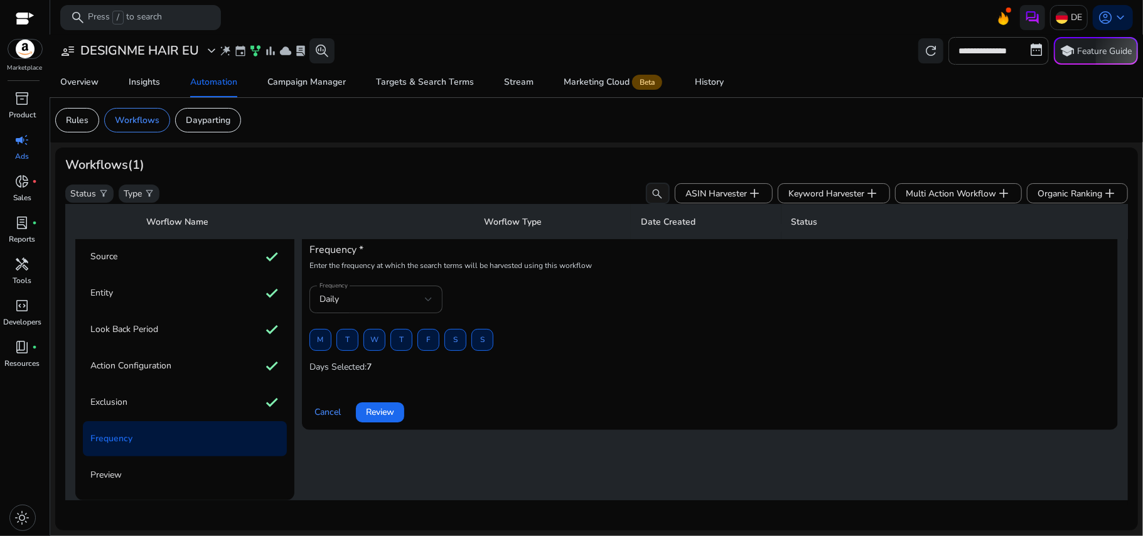
scroll to position [67, 0]
click at [387, 407] on span "Review" at bounding box center [380, 411] width 28 height 13
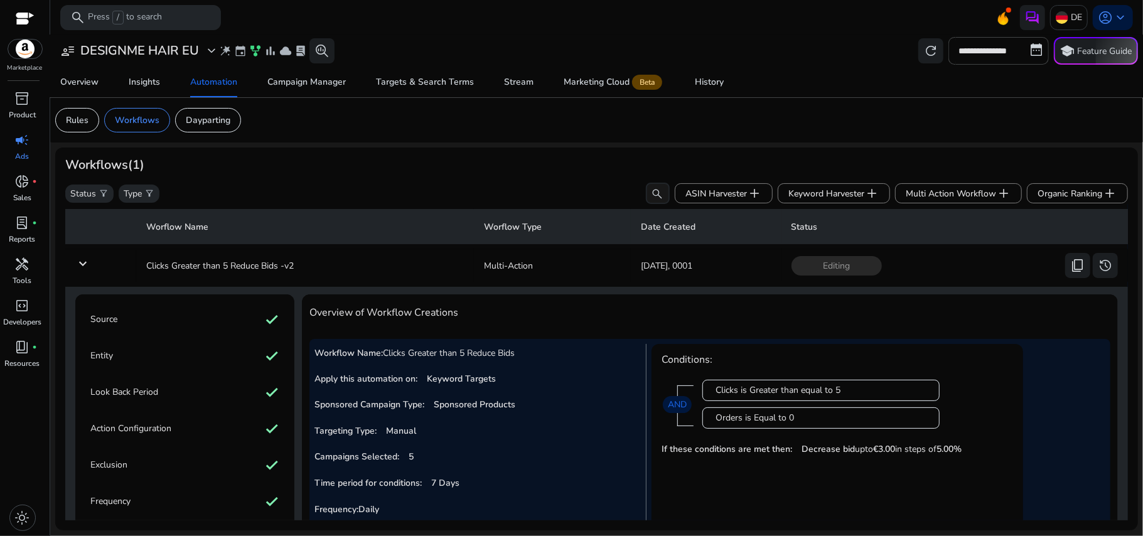
scroll to position [156, 0]
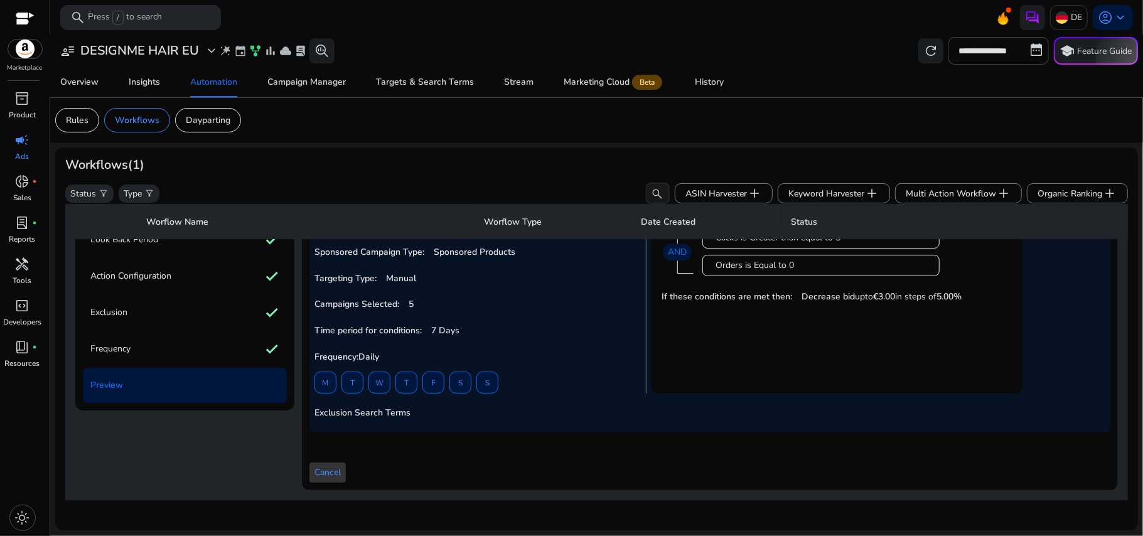
click at [335, 469] on span "Cancel" at bounding box center [327, 472] width 26 height 13
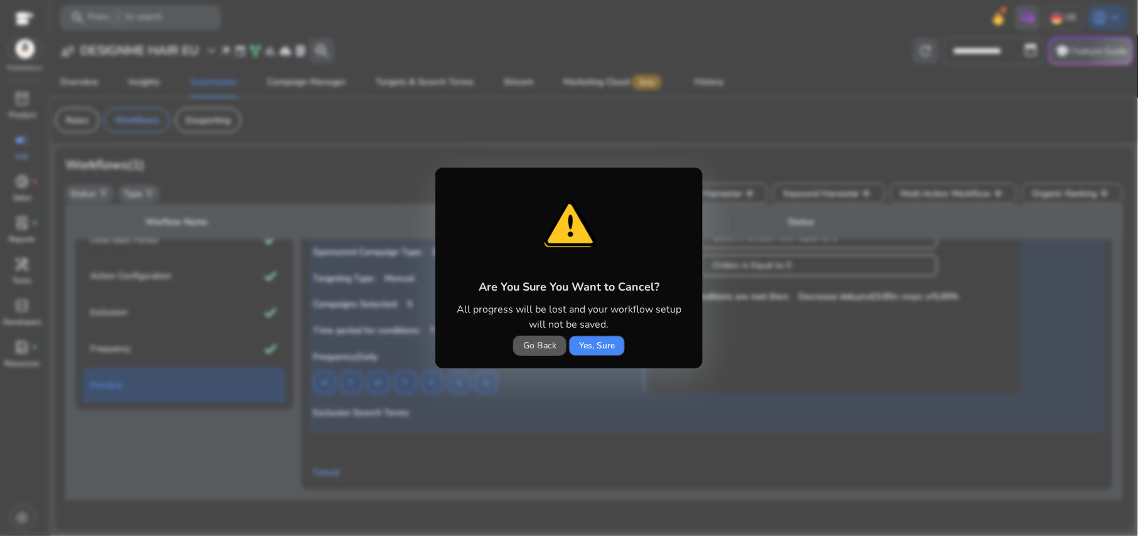
click at [550, 347] on span "Go Back" at bounding box center [539, 345] width 33 height 13
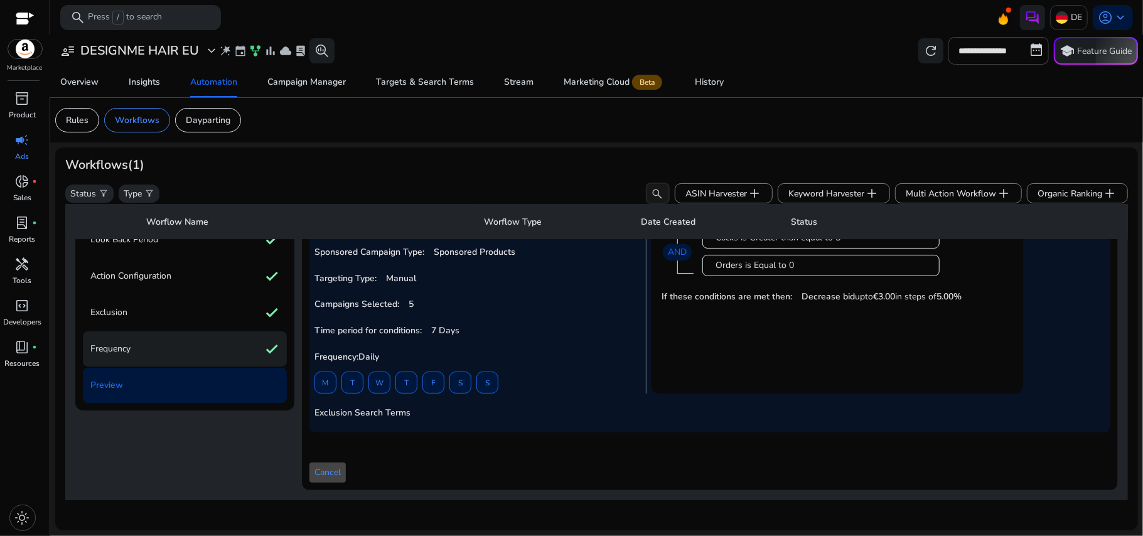
scroll to position [0, 0]
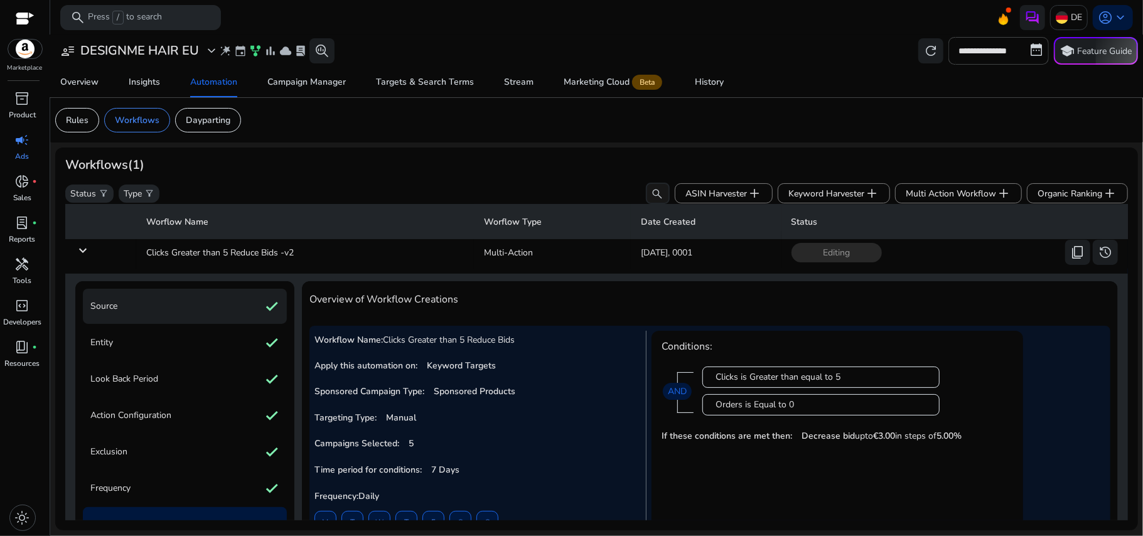
click at [209, 320] on div "Source check" at bounding box center [185, 306] width 204 height 35
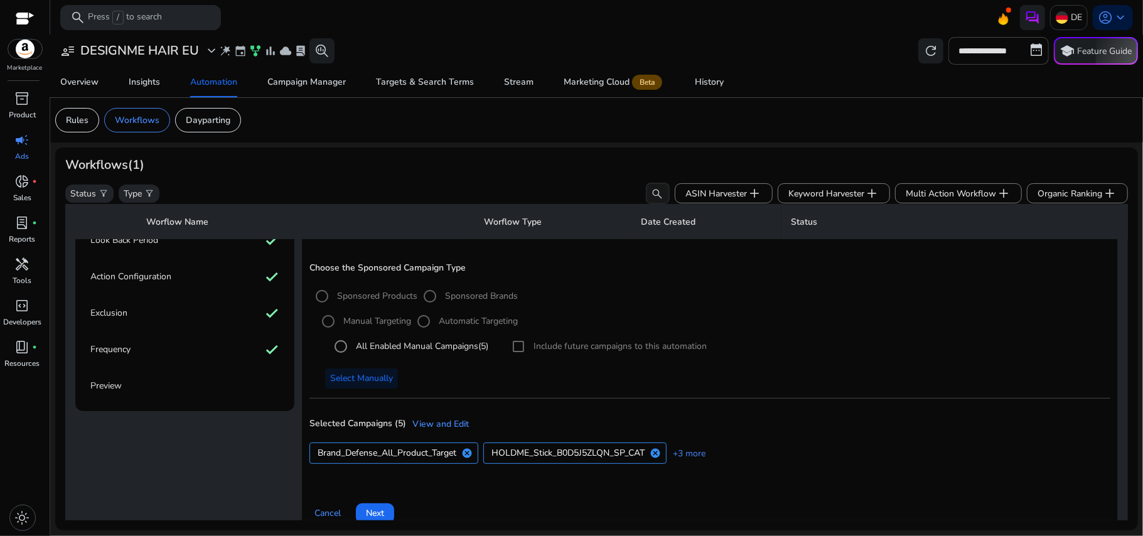
scroll to position [198, 0]
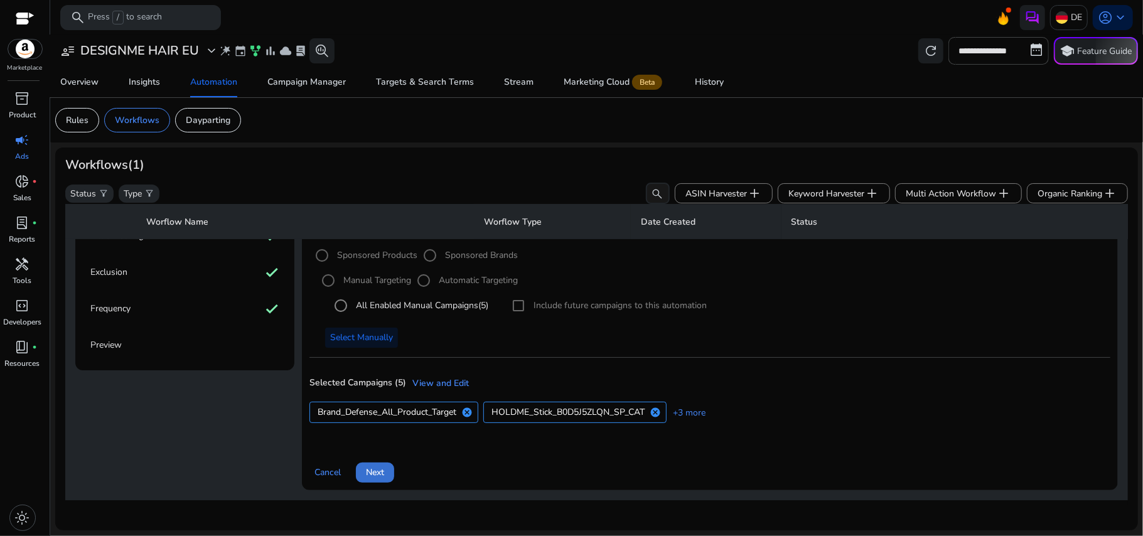
click at [374, 466] on span "Next" at bounding box center [375, 472] width 18 height 13
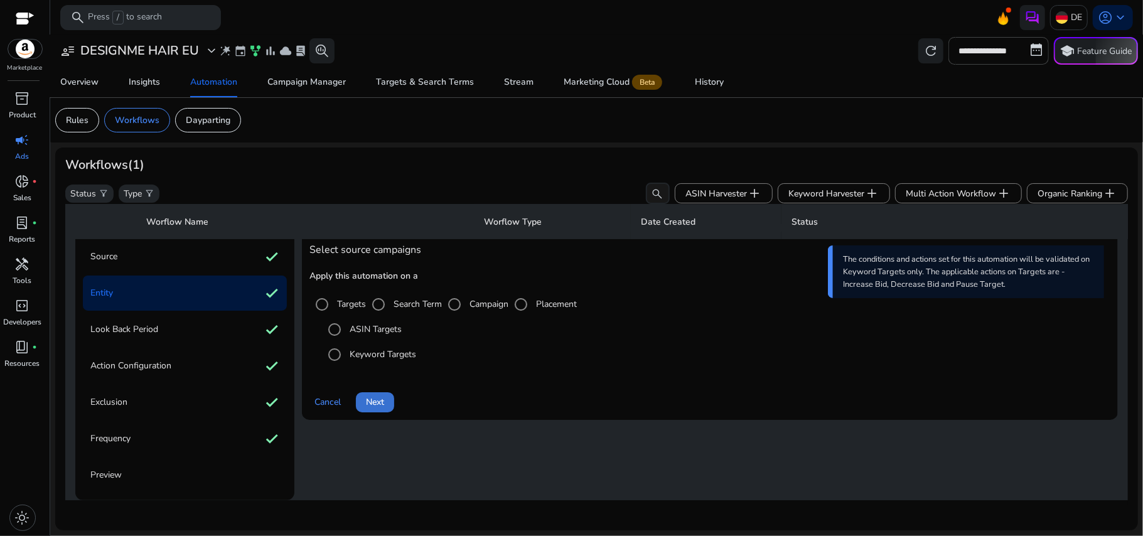
click at [377, 399] on span "Next" at bounding box center [375, 401] width 18 height 13
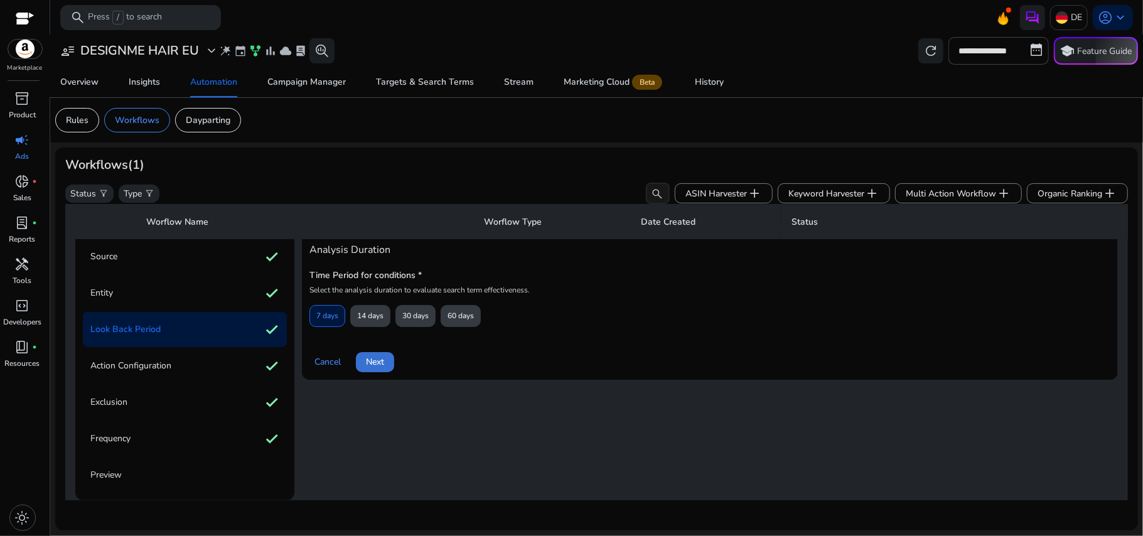
click at [377, 364] on span "Next" at bounding box center [375, 361] width 18 height 13
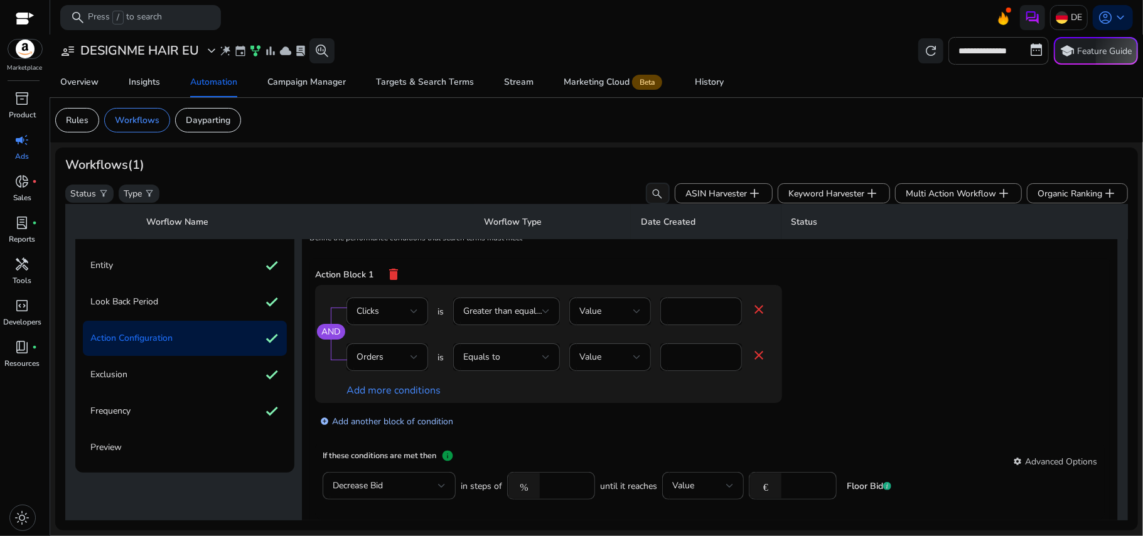
scroll to position [211, 0]
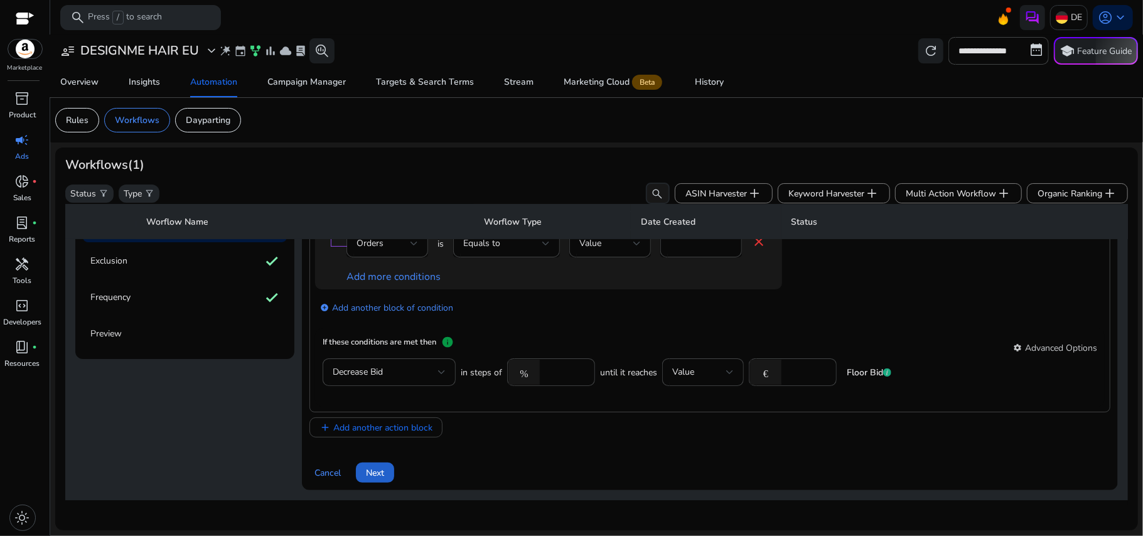
click at [373, 469] on span "Next" at bounding box center [375, 472] width 18 height 13
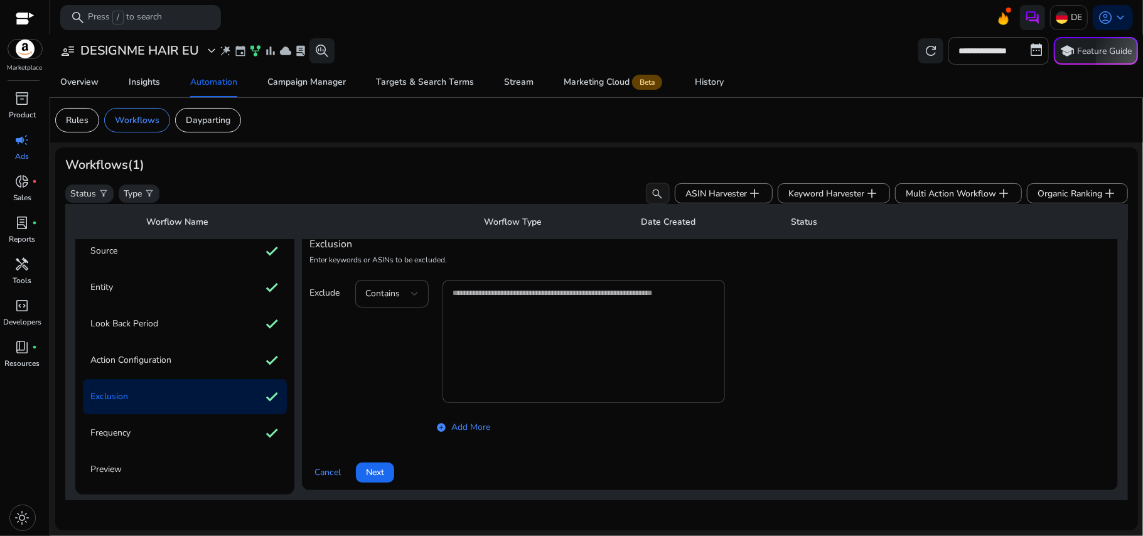
scroll to position [73, 0]
click at [370, 467] on span "Next" at bounding box center [375, 472] width 18 height 13
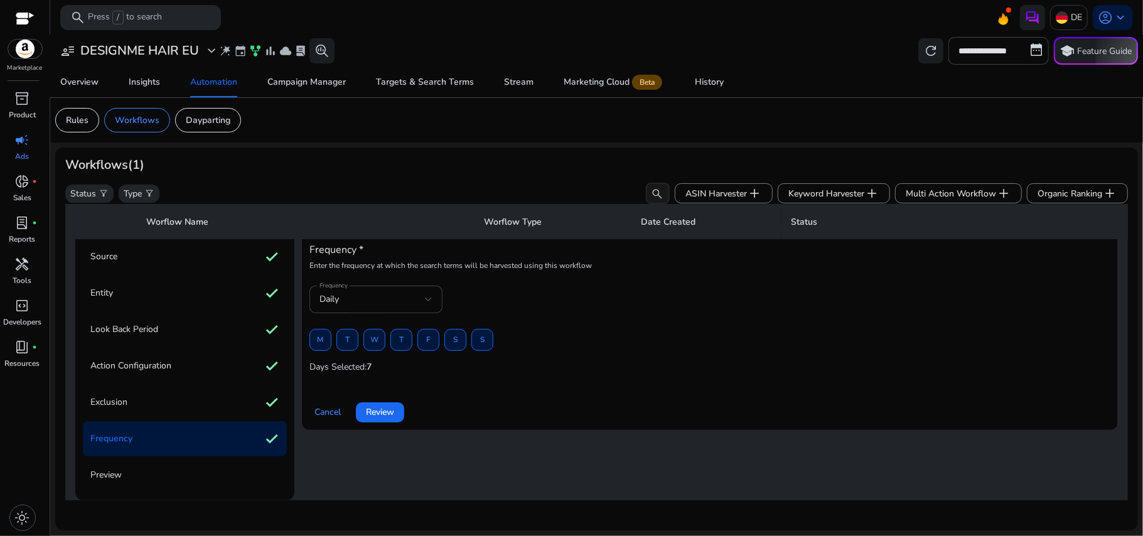
scroll to position [67, 0]
click at [374, 412] on span "Review" at bounding box center [380, 411] width 28 height 13
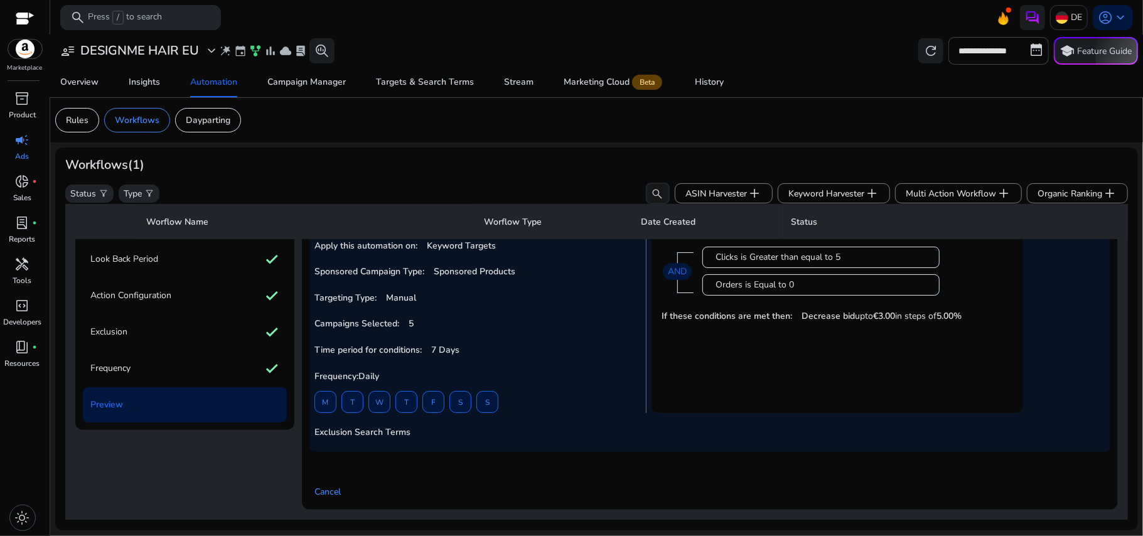
scroll to position [156, 0]
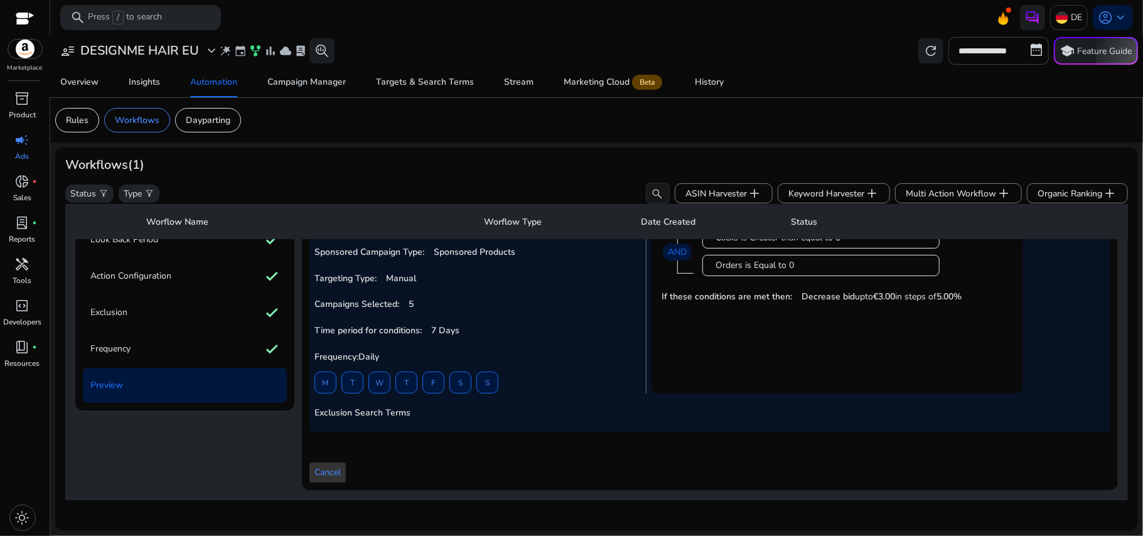
click at [333, 460] on span at bounding box center [327, 472] width 36 height 30
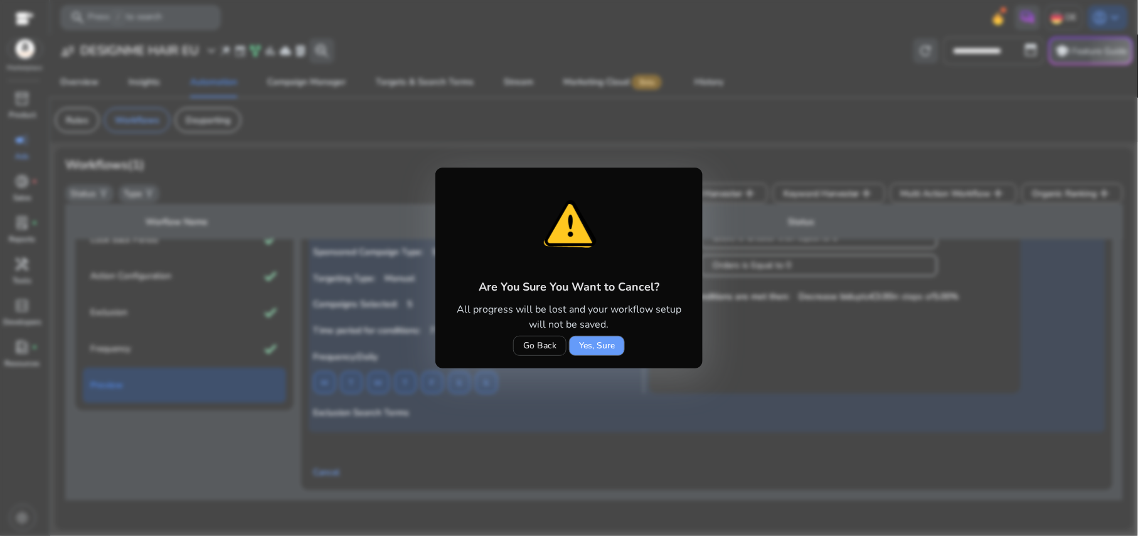
click at [596, 346] on span "Yes, Sure" at bounding box center [597, 345] width 36 height 13
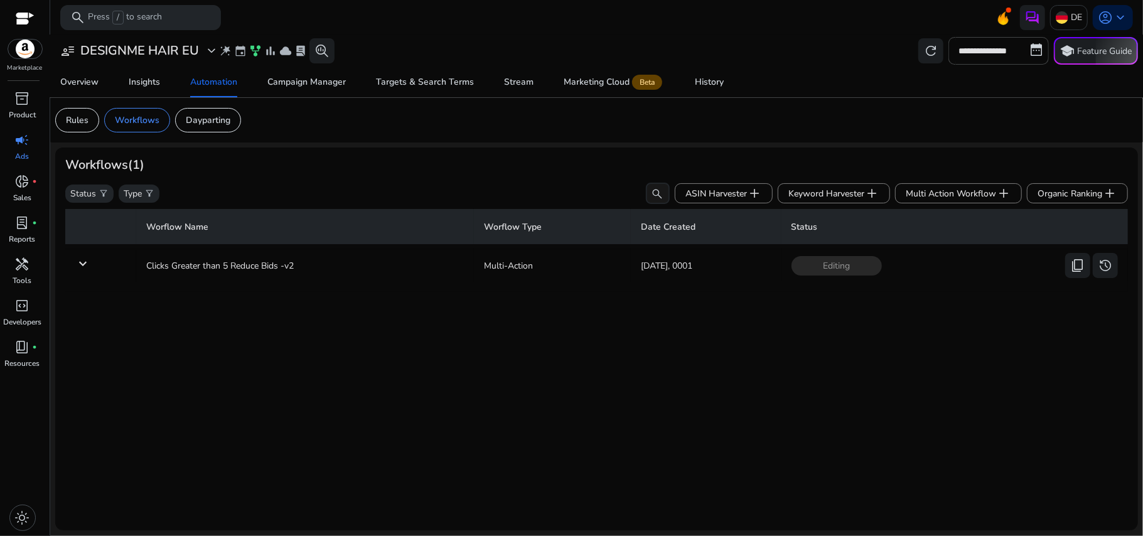
scroll to position [0, 0]
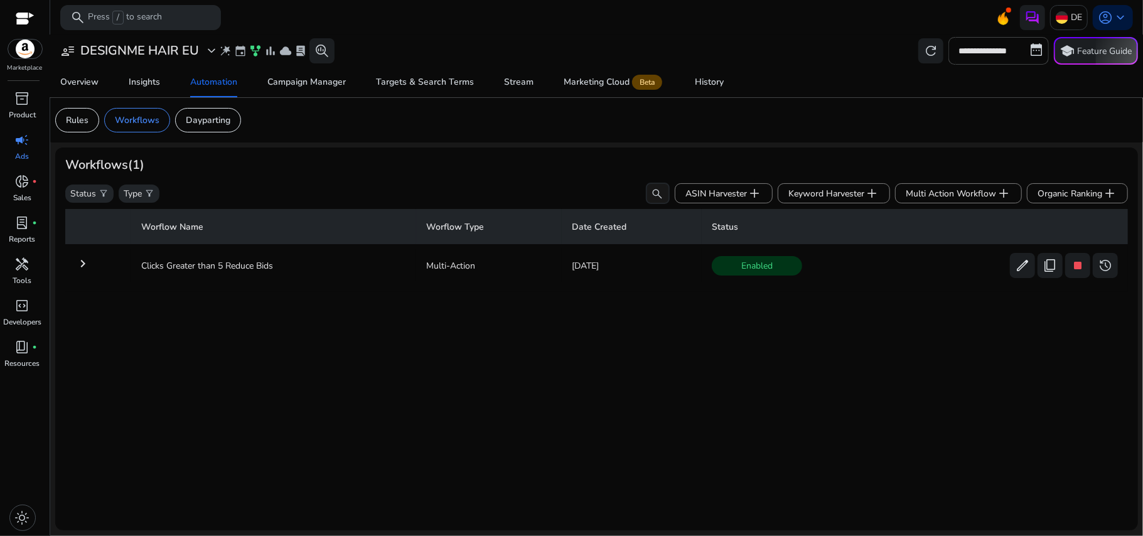
click at [83, 262] on mat-icon "keyboard_arrow_right" at bounding box center [82, 263] width 15 height 15
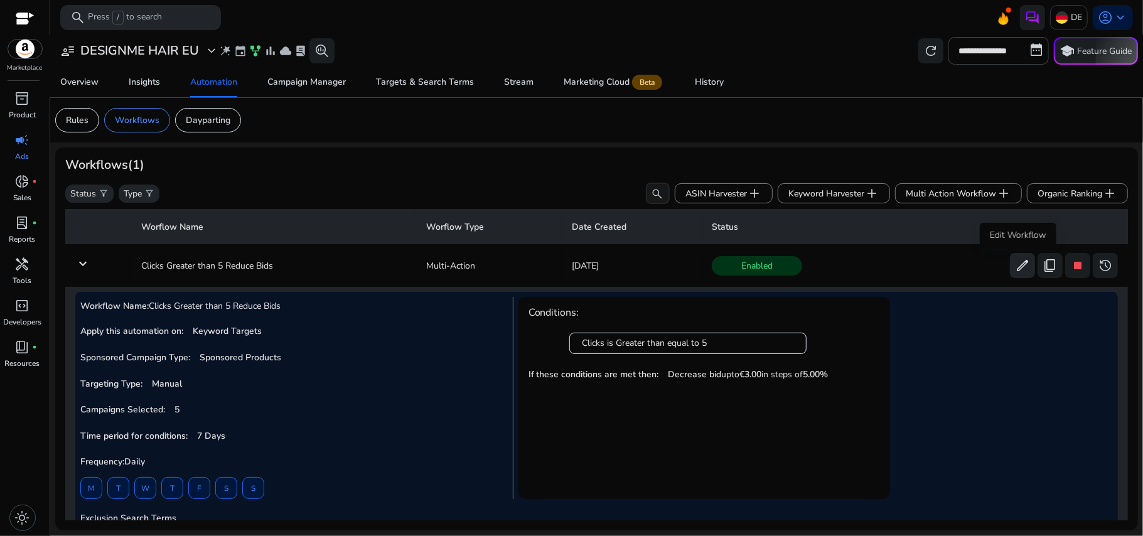
click at [1020, 264] on span "edit" at bounding box center [1022, 265] width 15 height 15
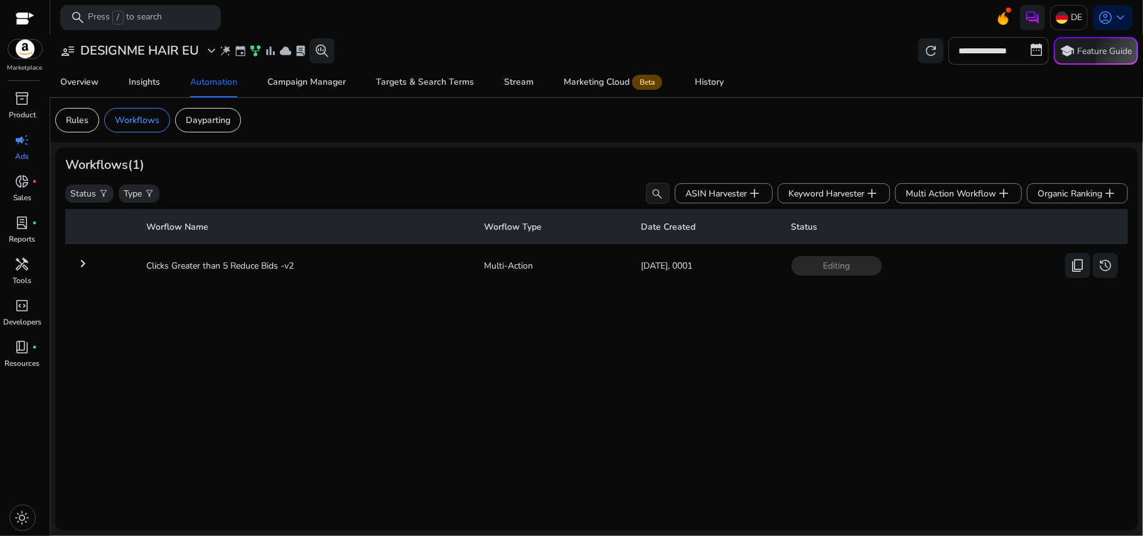
click at [86, 262] on mat-icon "keyboard_arrow_right" at bounding box center [82, 263] width 15 height 15
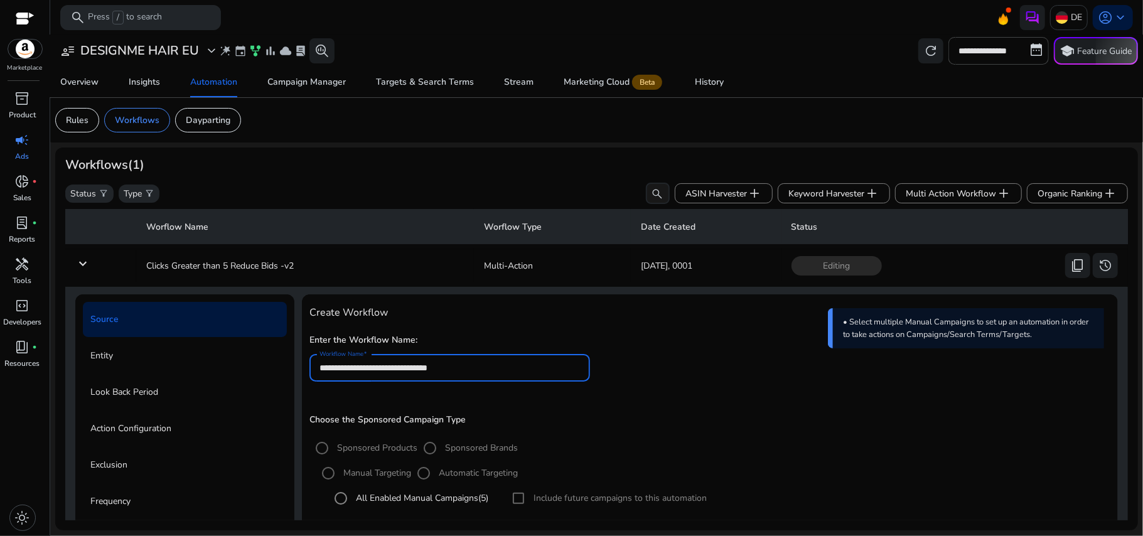
click at [486, 363] on input "**********" at bounding box center [449, 368] width 260 height 14
type input "**********"
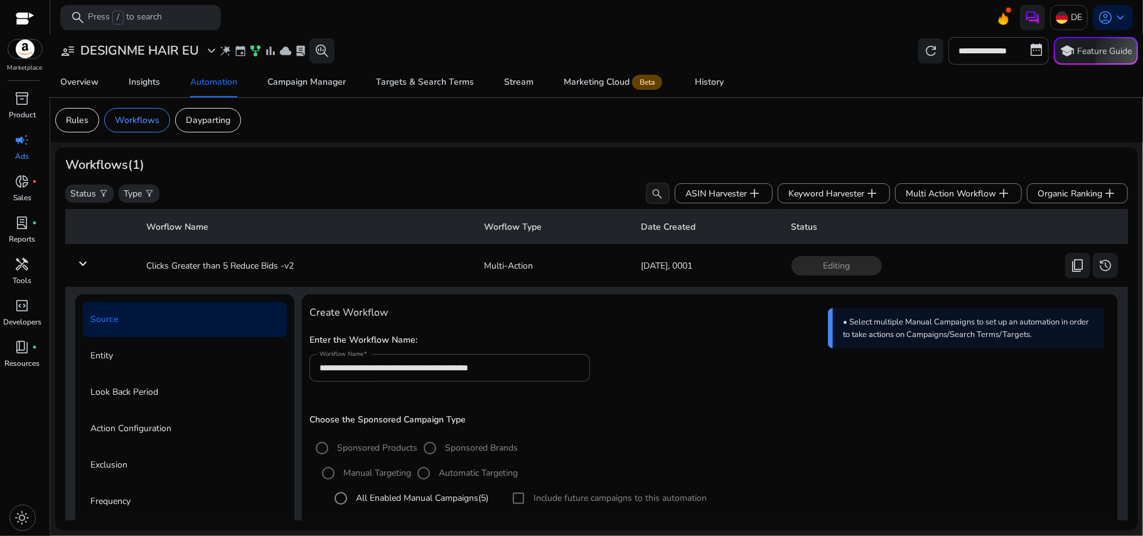
click at [617, 363] on div "**********" at bounding box center [709, 363] width 801 height 64
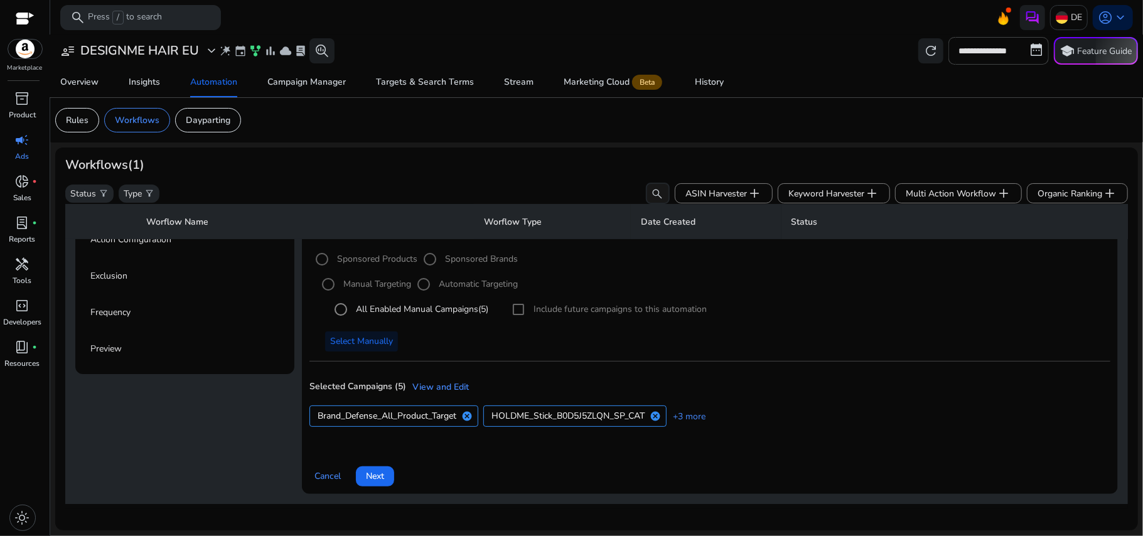
scroll to position [198, 0]
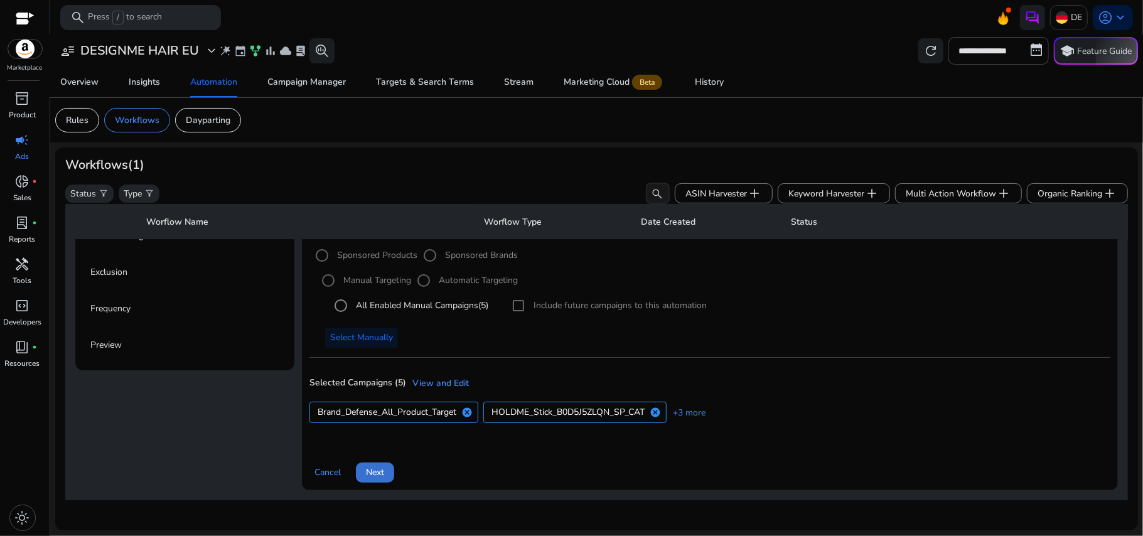
click at [379, 466] on span "Next" at bounding box center [375, 472] width 18 height 13
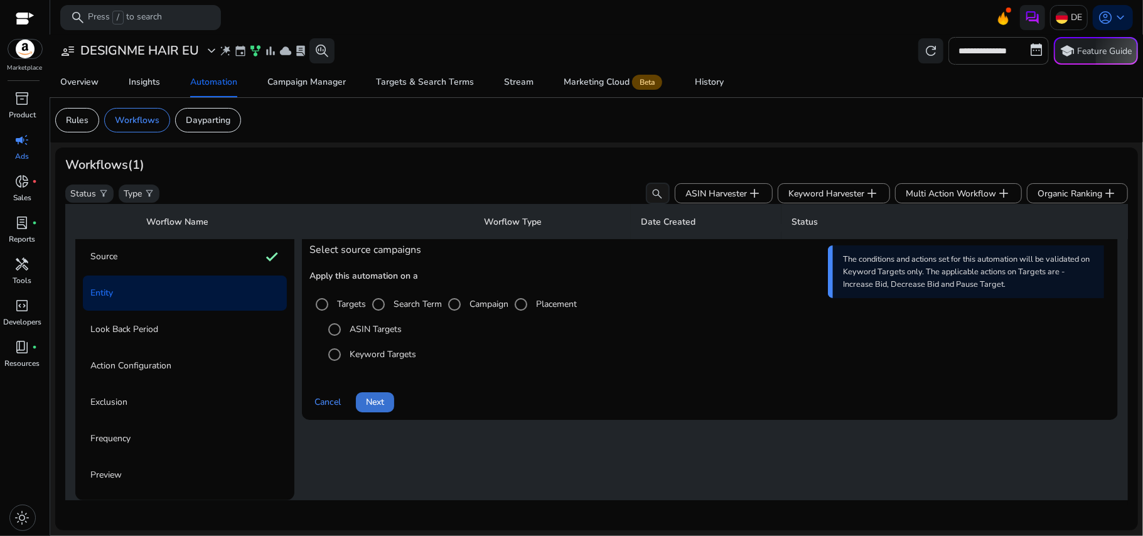
click at [375, 388] on span at bounding box center [375, 402] width 38 height 30
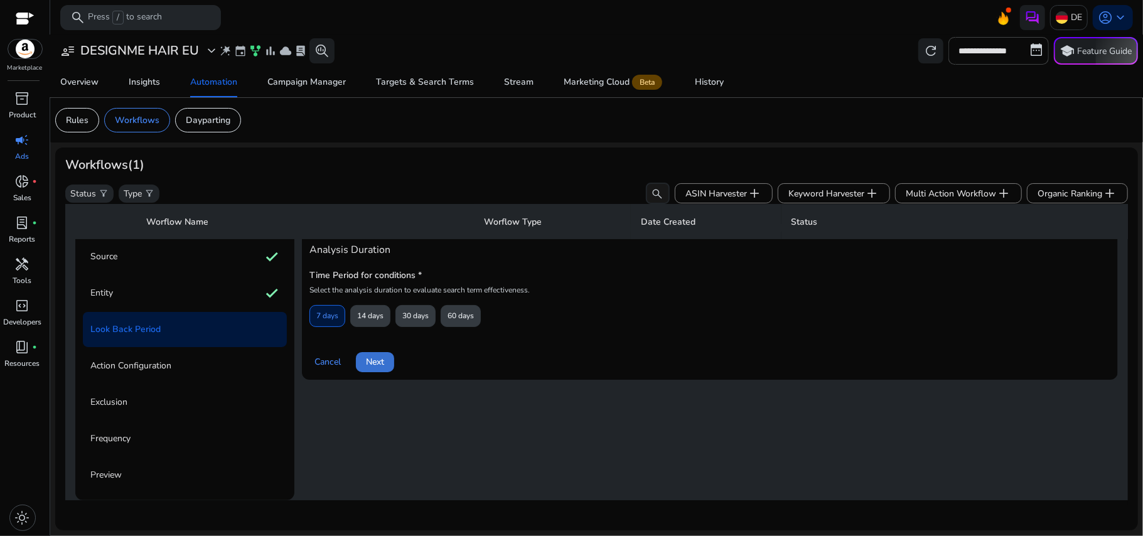
click at [371, 355] on span "Next" at bounding box center [375, 361] width 18 height 13
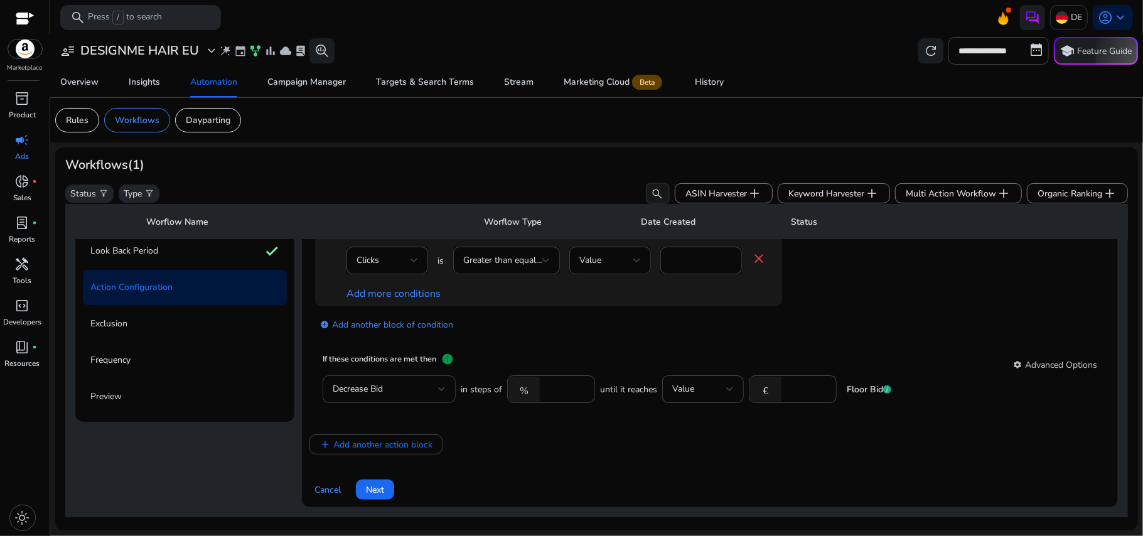
scroll to position [143, 0]
click at [380, 290] on link "Add more conditions" at bounding box center [393, 292] width 94 height 14
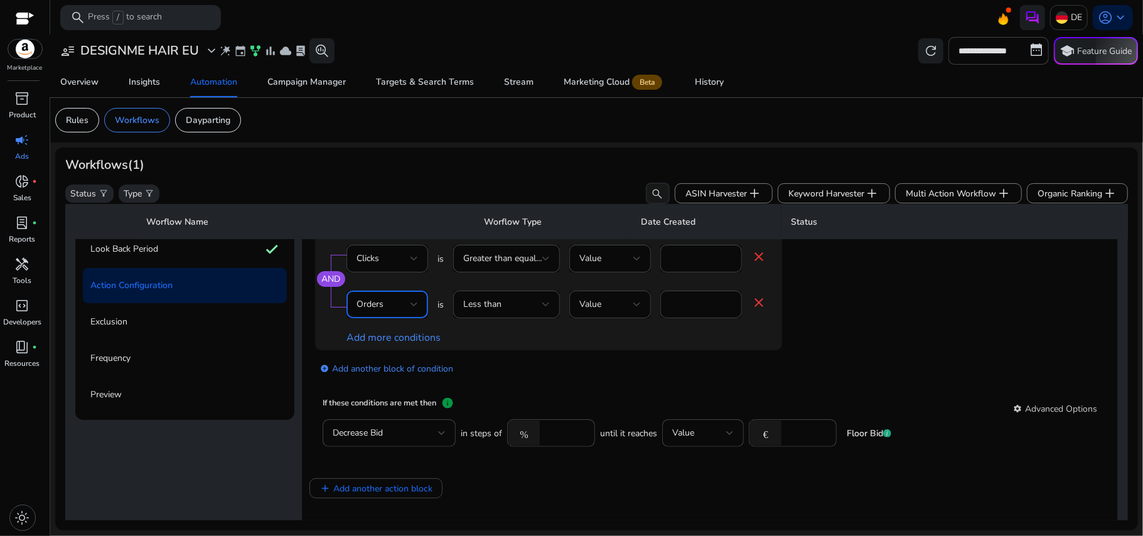
click at [413, 302] on div at bounding box center [414, 304] width 8 height 5
click at [493, 302] on div at bounding box center [571, 268] width 1143 height 536
click at [493, 302] on span "Less than" at bounding box center [482, 304] width 38 height 12
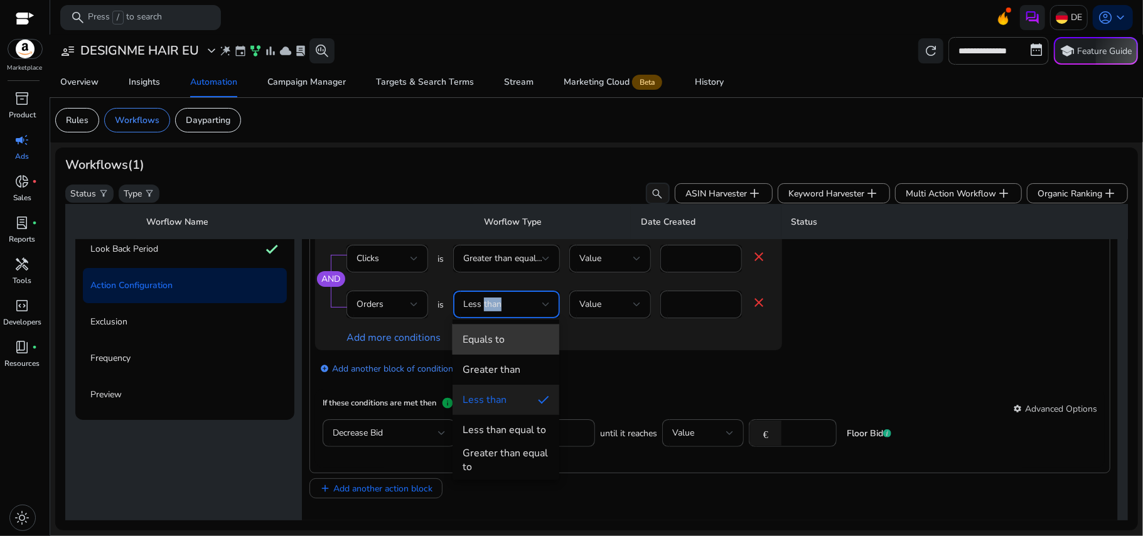
click at [506, 329] on mat-option "Equals to" at bounding box center [505, 339] width 107 height 30
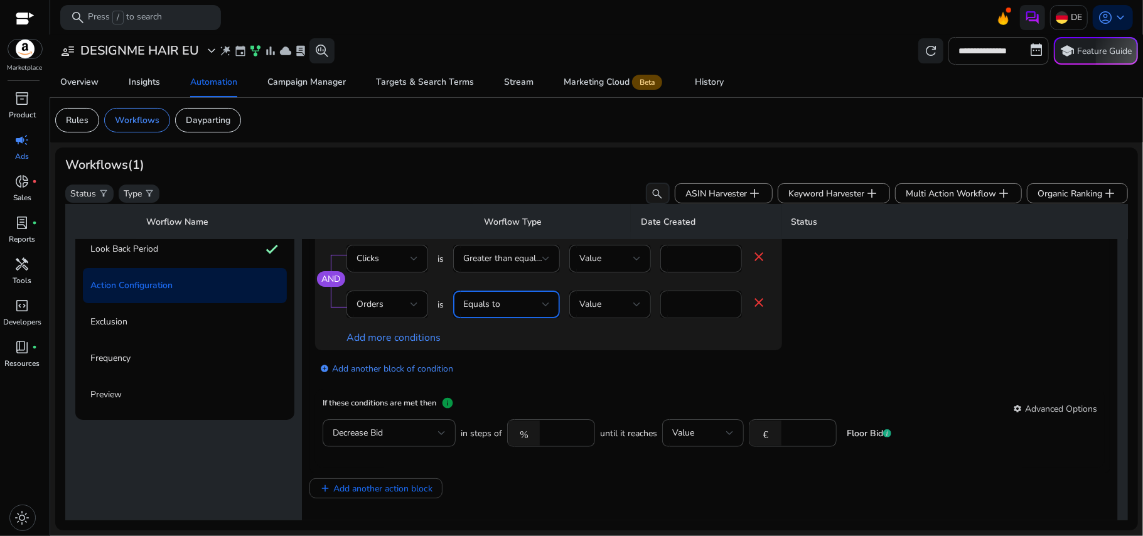
click at [688, 304] on input "*" at bounding box center [700, 304] width 61 height 14
type input "*"
click at [636, 385] on div "add_circle Add another block of condition" at bounding box center [573, 367] width 517 height 35
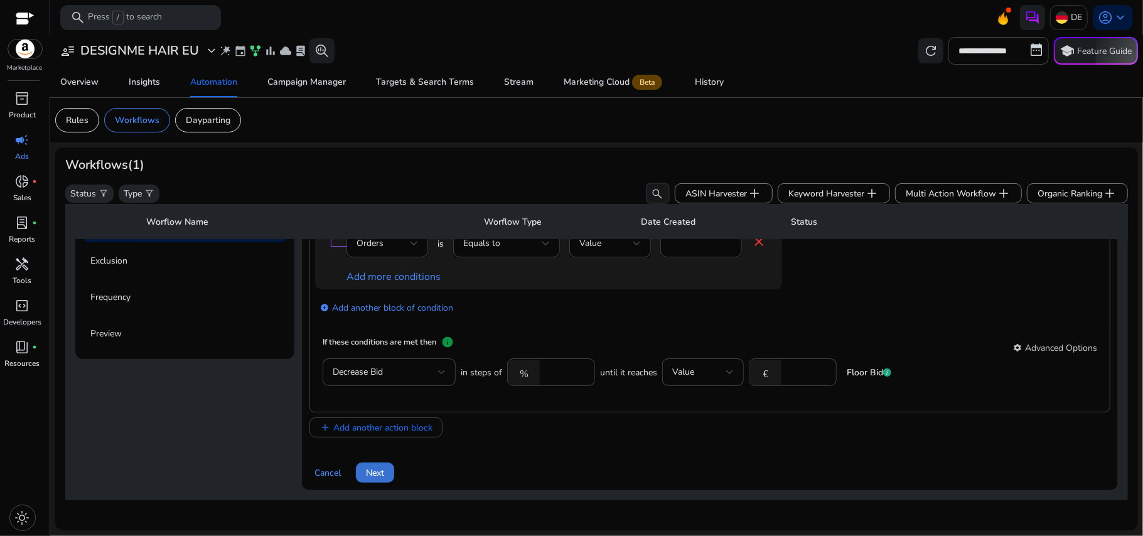
click at [370, 466] on span "Next" at bounding box center [375, 472] width 18 height 13
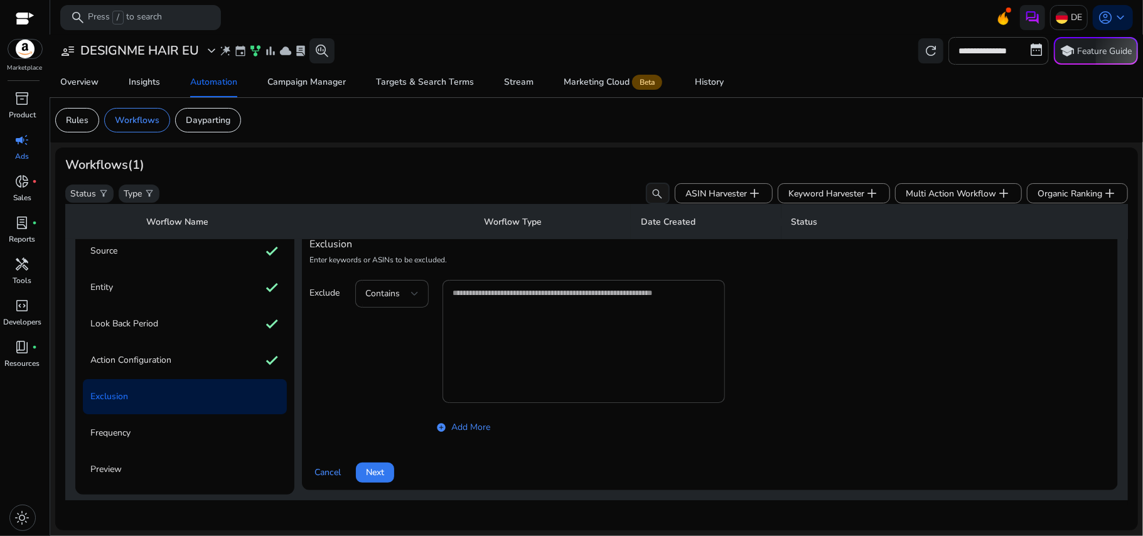
click at [370, 466] on span "Next" at bounding box center [375, 472] width 18 height 13
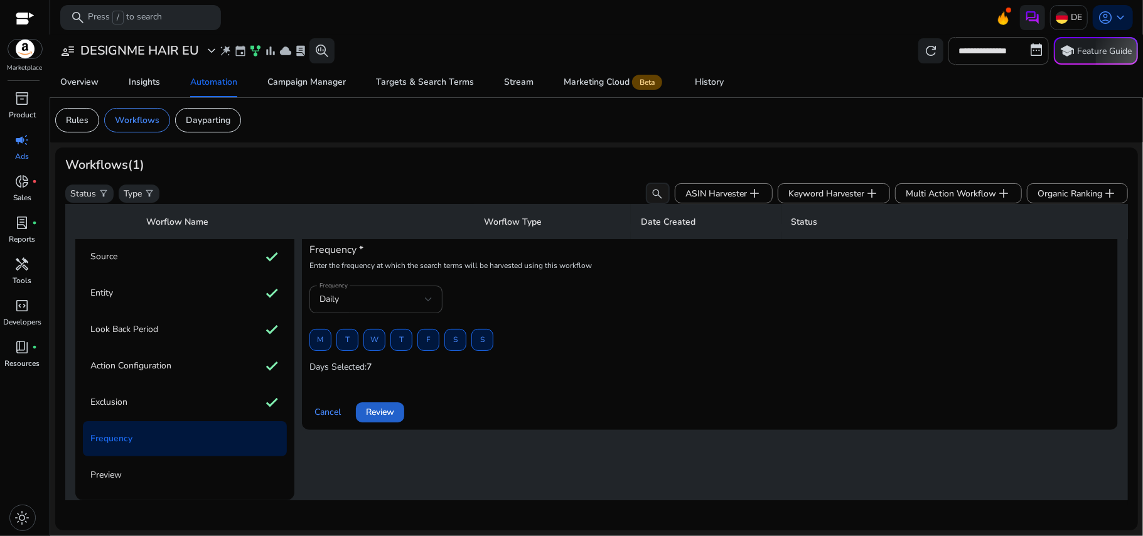
click at [379, 409] on span "Review" at bounding box center [380, 411] width 28 height 13
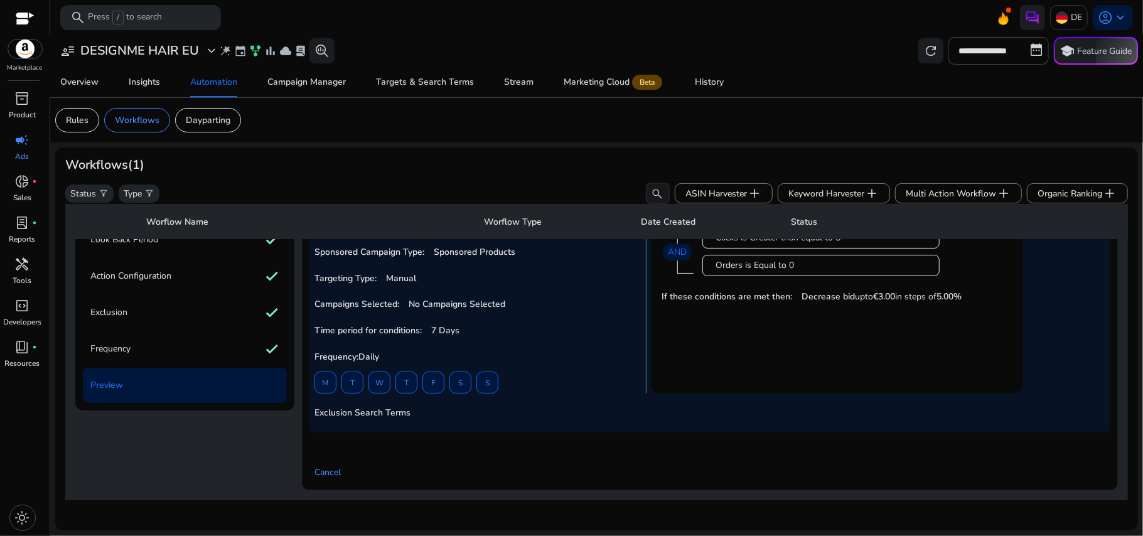
scroll to position [0, 0]
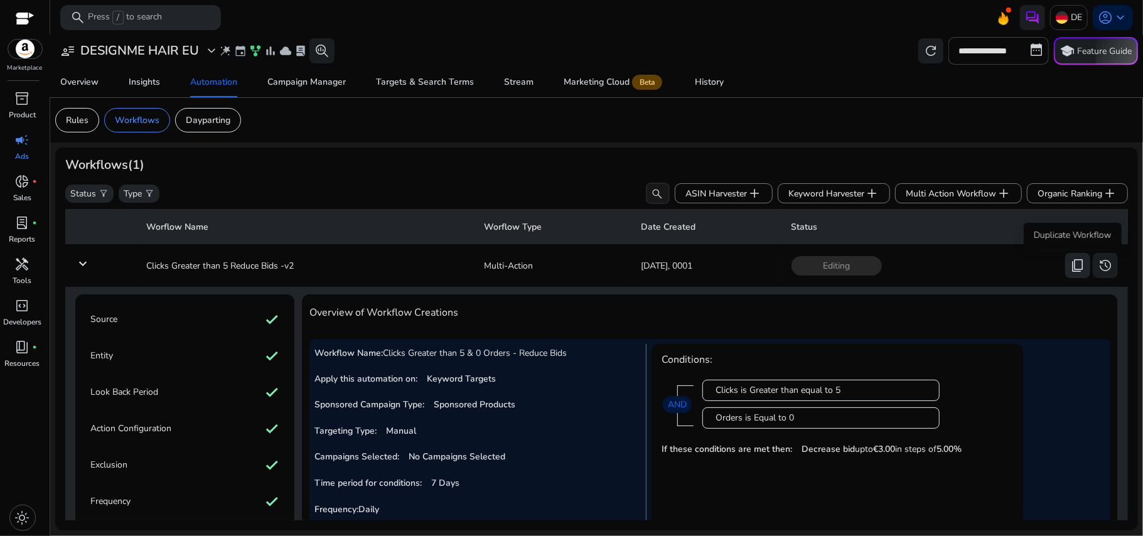
click at [1079, 269] on span "content_copy" at bounding box center [1077, 265] width 15 height 15
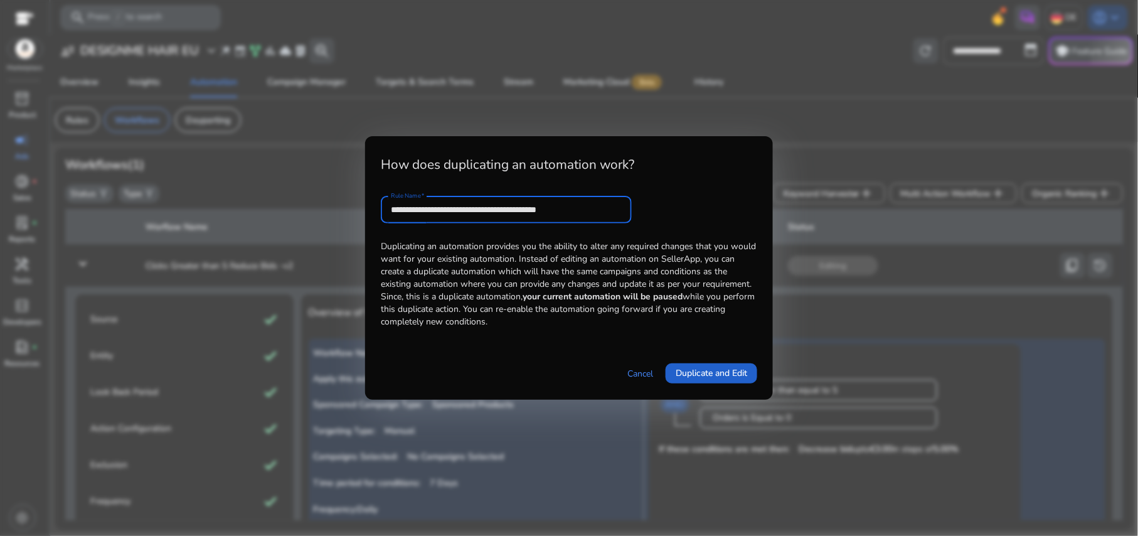
type input "**********"
click at [703, 369] on span "Duplicate and Edit" at bounding box center [712, 372] width 72 height 13
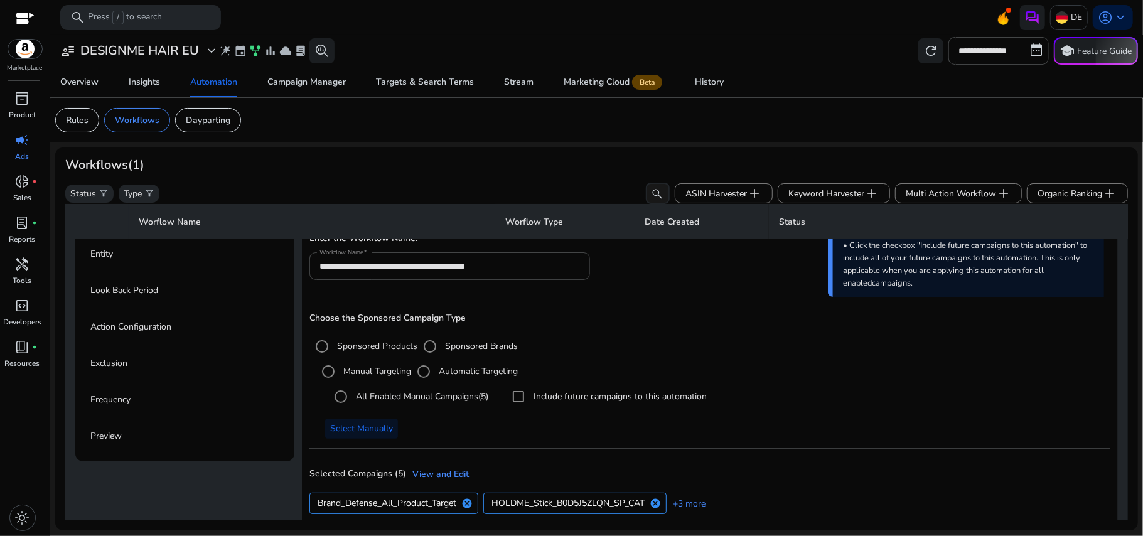
scroll to position [241, 0]
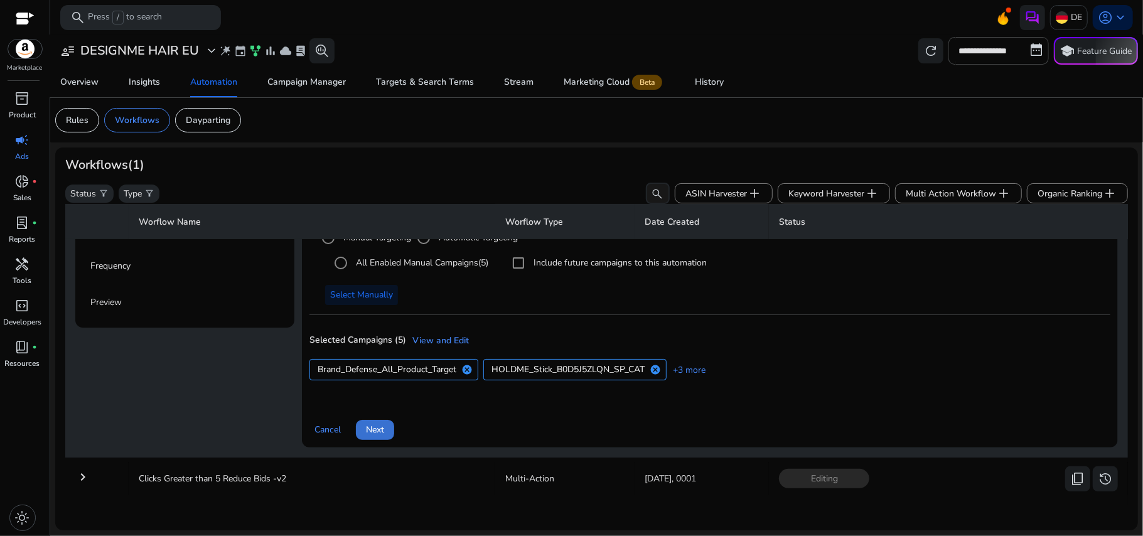
click at [380, 423] on span "Next" at bounding box center [375, 429] width 18 height 13
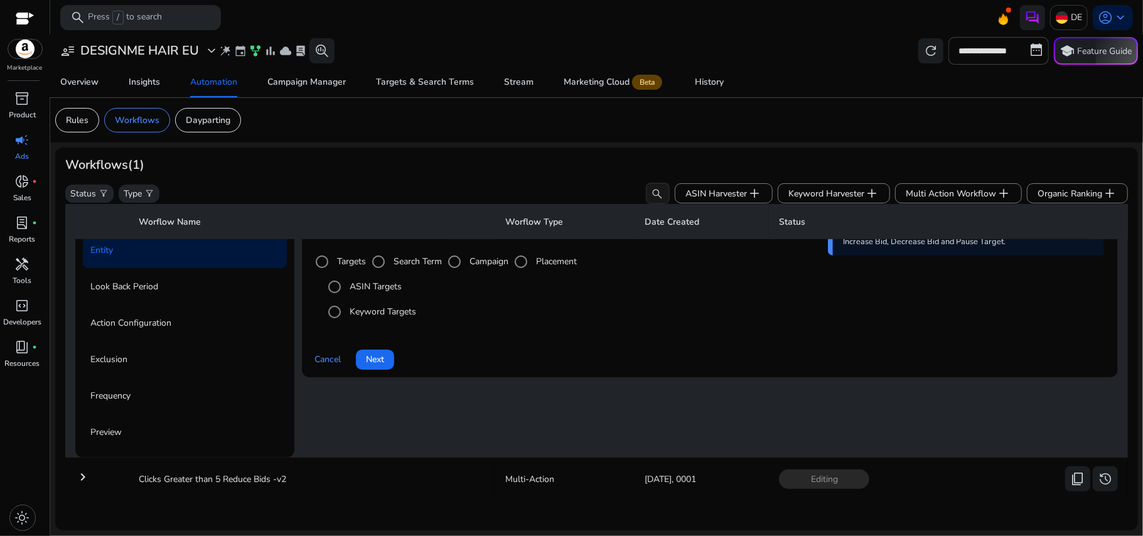
scroll to position [90, 0]
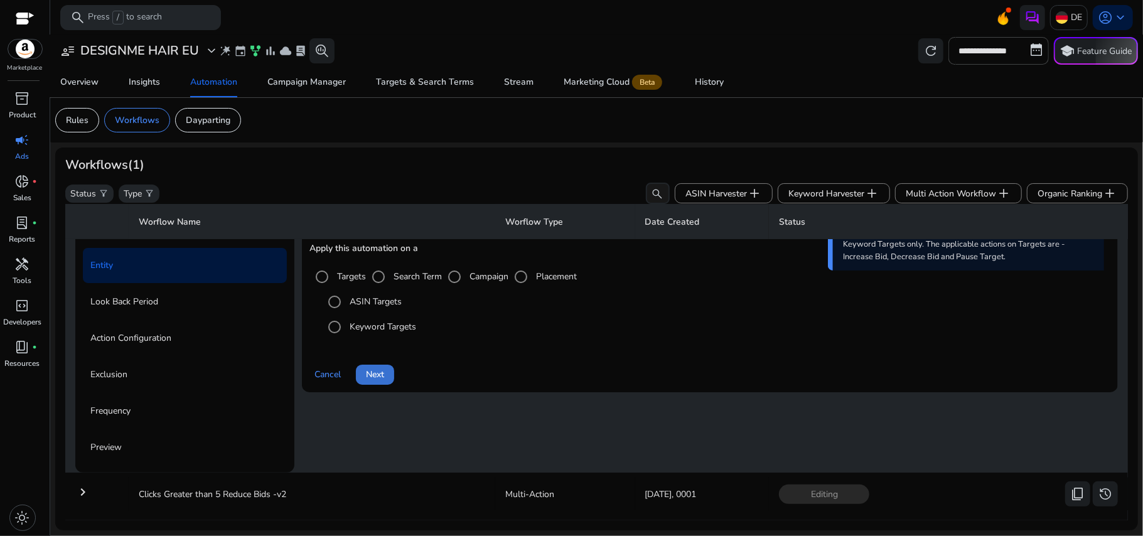
click at [378, 382] on span at bounding box center [375, 375] width 38 height 30
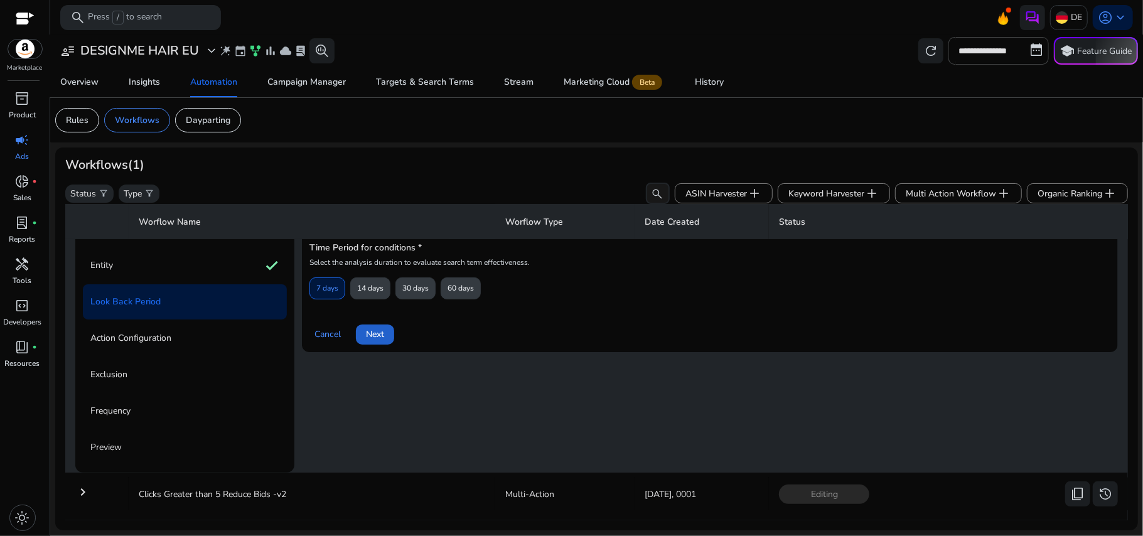
click at [377, 344] on span at bounding box center [375, 334] width 38 height 30
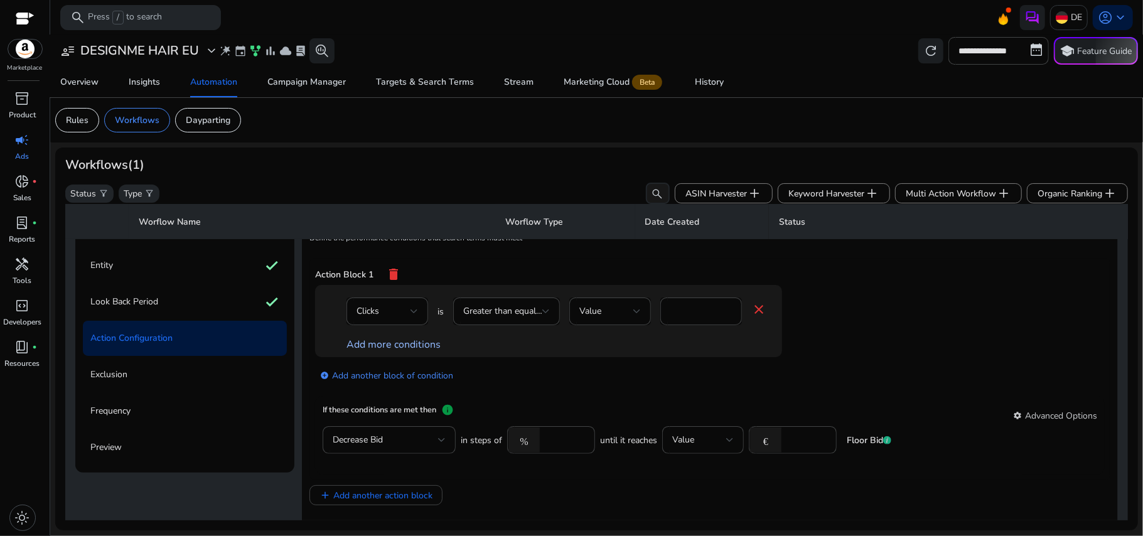
click at [392, 347] on link "Add more conditions" at bounding box center [393, 345] width 94 height 14
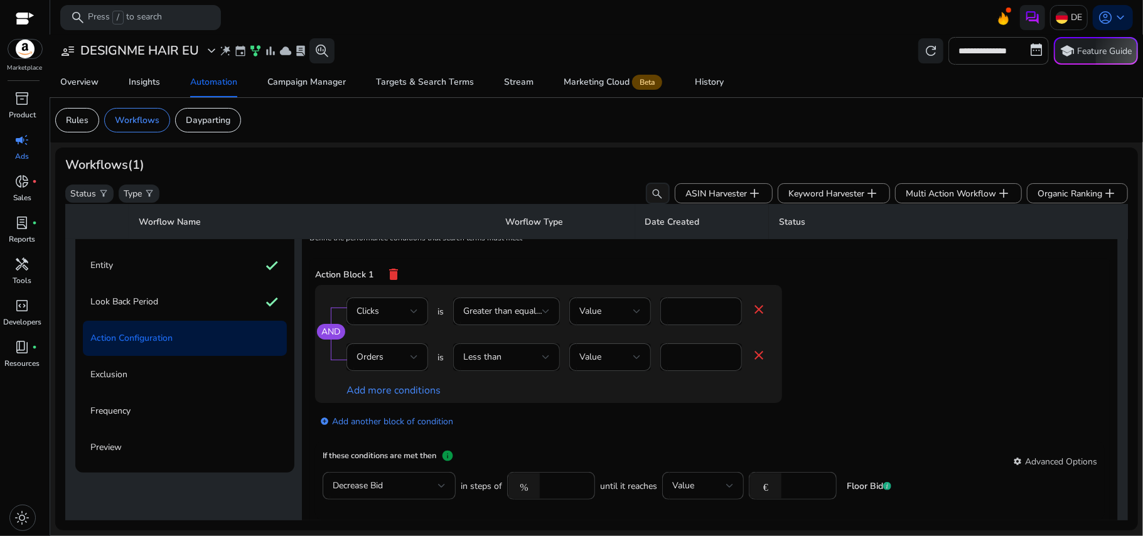
click at [520, 349] on div "Less than" at bounding box center [506, 357] width 87 height 28
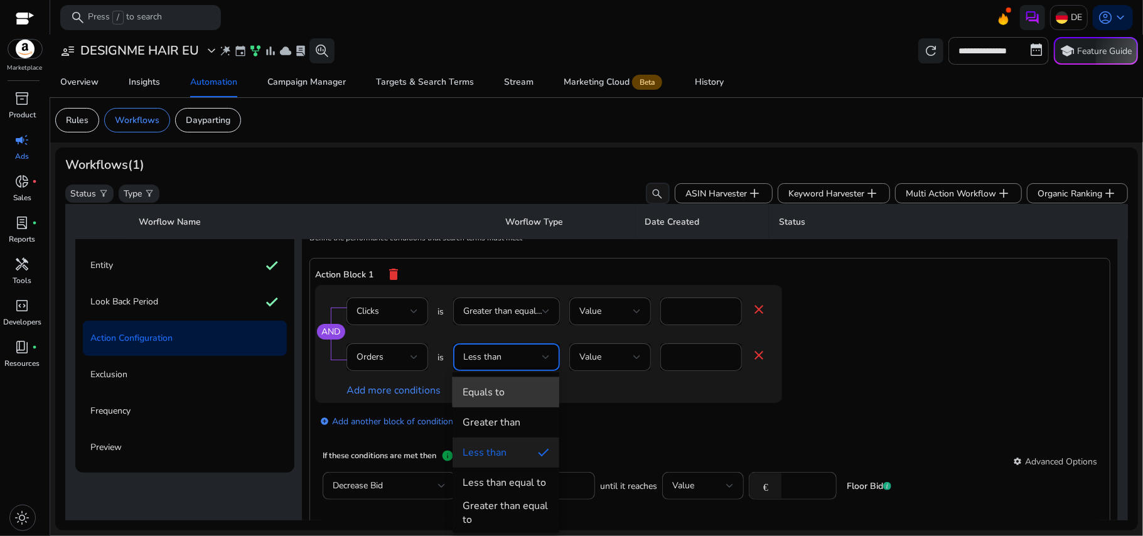
click at [522, 385] on span "Equals to" at bounding box center [505, 392] width 87 height 14
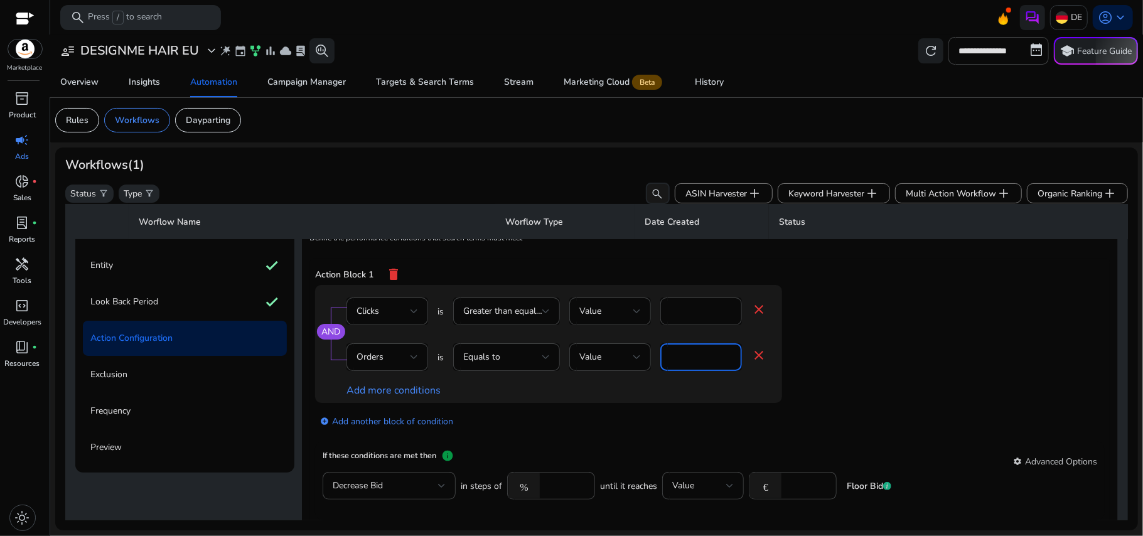
click at [700, 364] on input "*" at bounding box center [700, 357] width 61 height 14
type input "*"
click at [842, 400] on app-ppc-editable-conditions "AND Clicks is Greater than equal to Value * close Orders is Equals to Value * c…" at bounding box center [709, 364] width 789 height 158
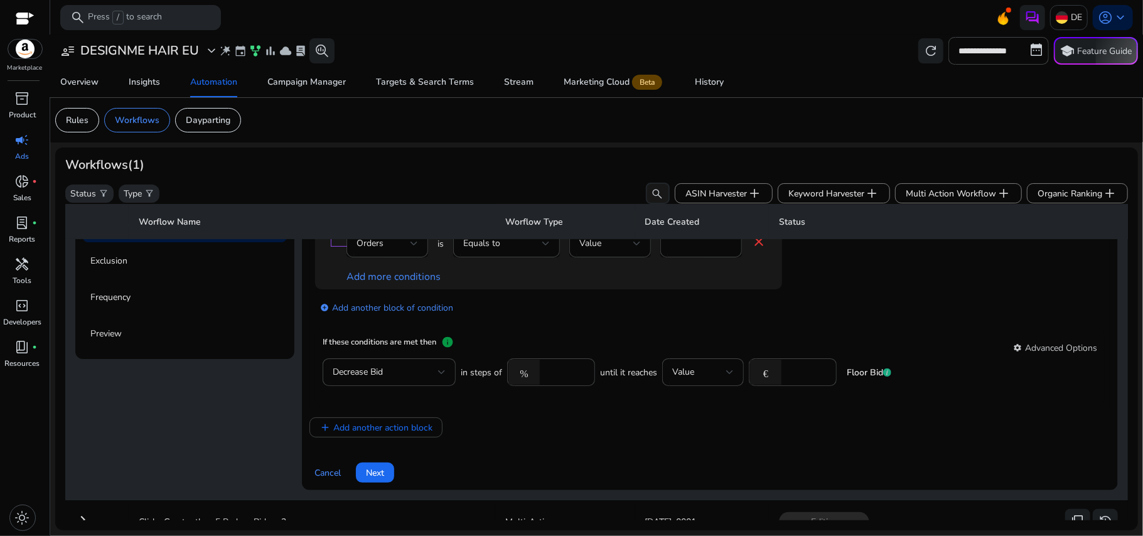
scroll to position [208, 0]
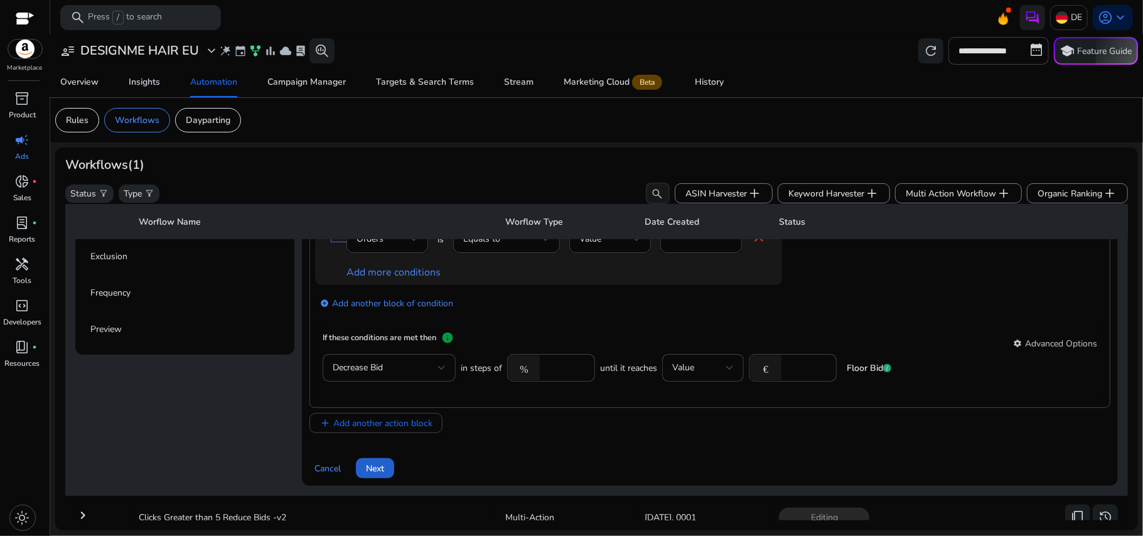
click at [377, 466] on span "Next" at bounding box center [375, 468] width 18 height 13
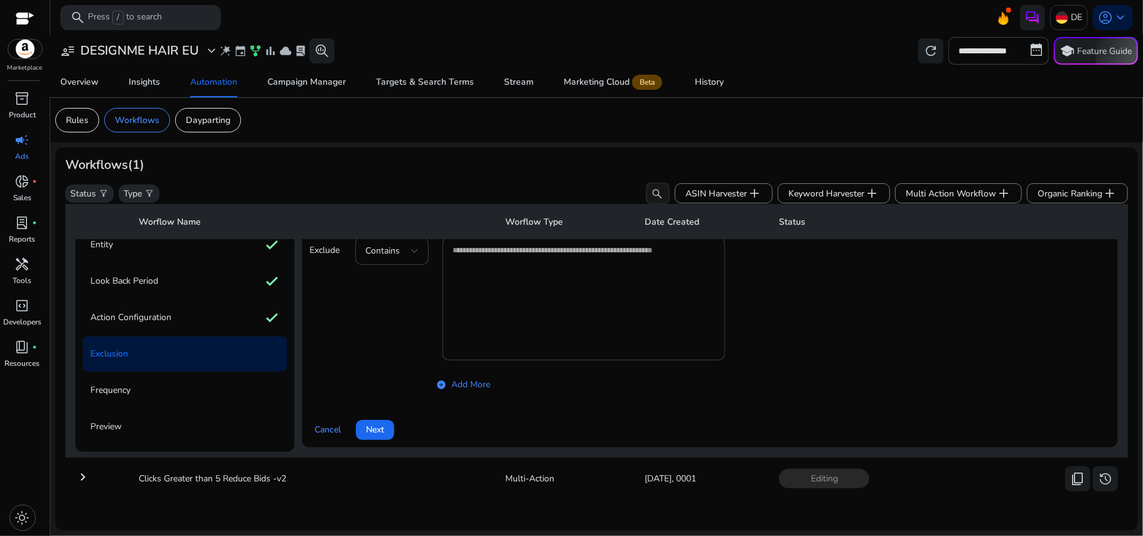
scroll to position [90, 0]
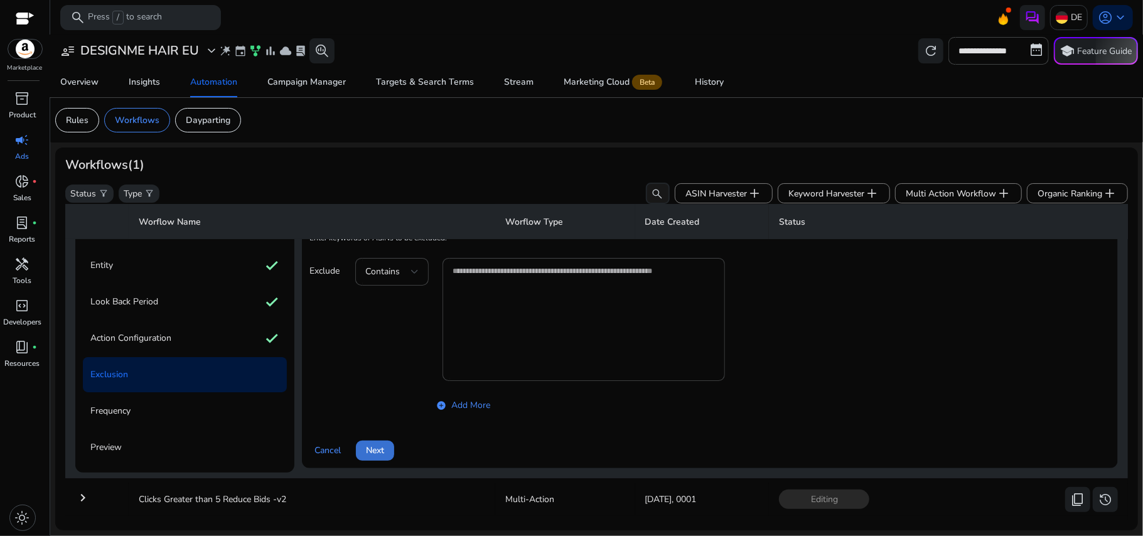
click at [377, 454] on span "Next" at bounding box center [375, 450] width 18 height 13
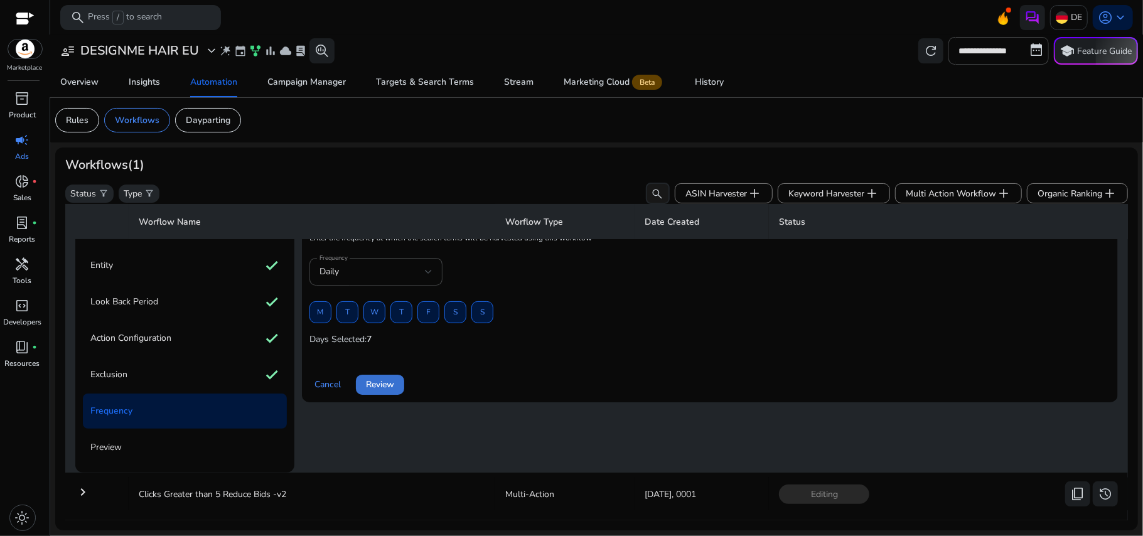
click at [383, 394] on span at bounding box center [380, 385] width 48 height 30
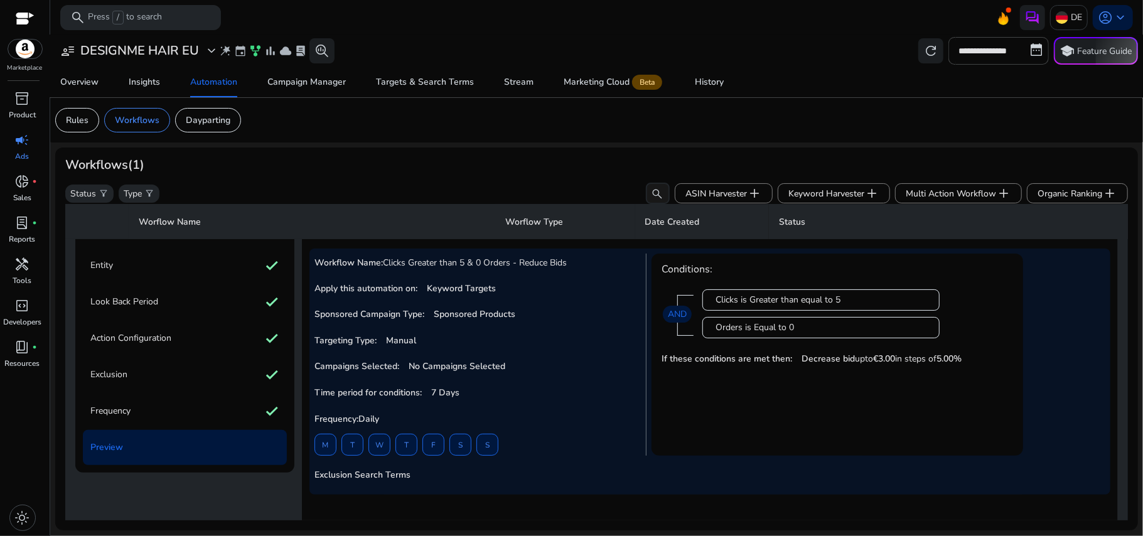
scroll to position [199, 0]
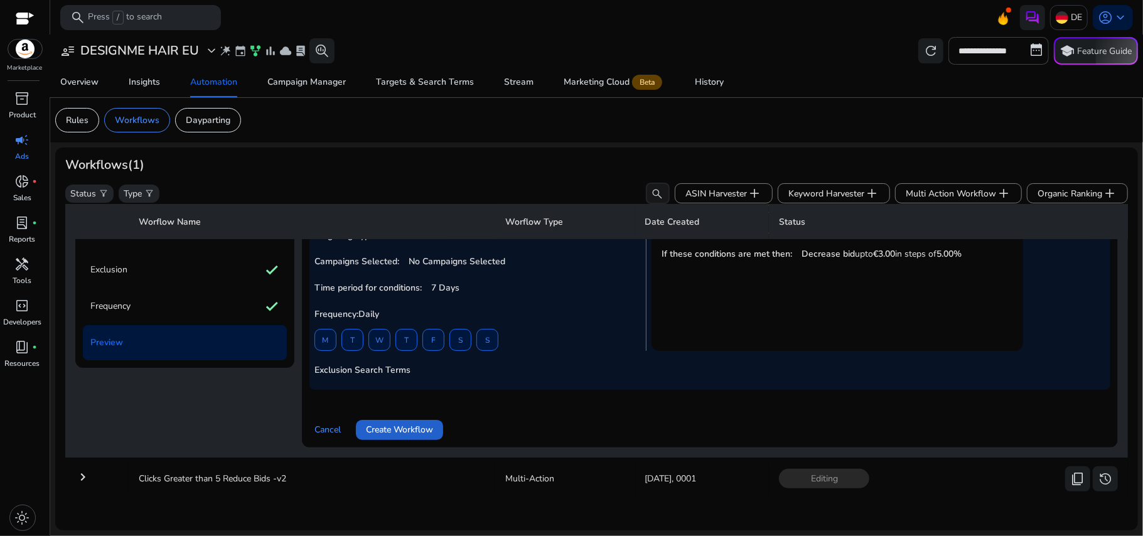
click at [395, 429] on span "Create Workflow" at bounding box center [399, 429] width 67 height 13
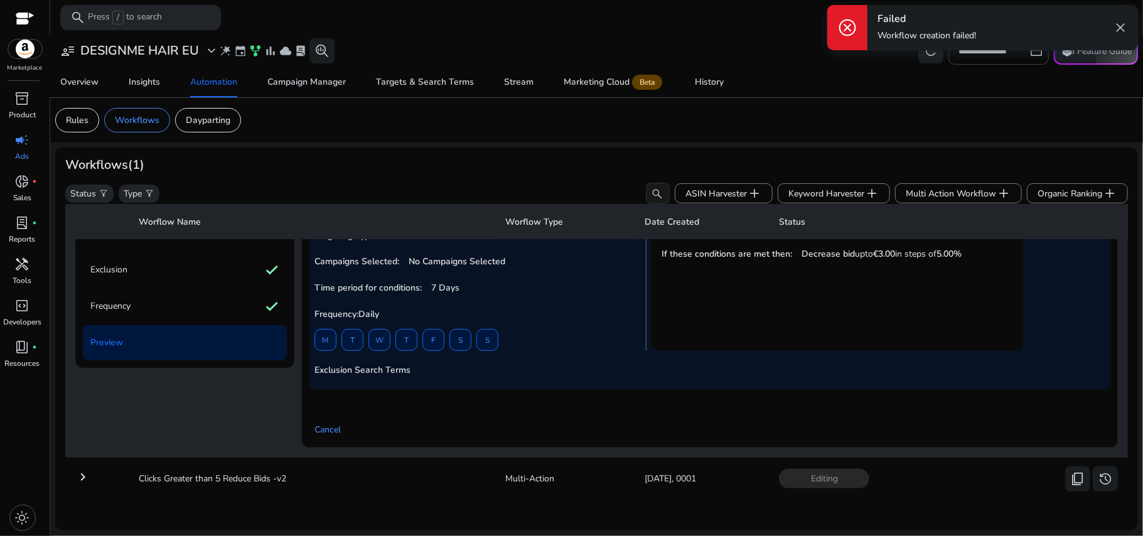
scroll to position [0, 0]
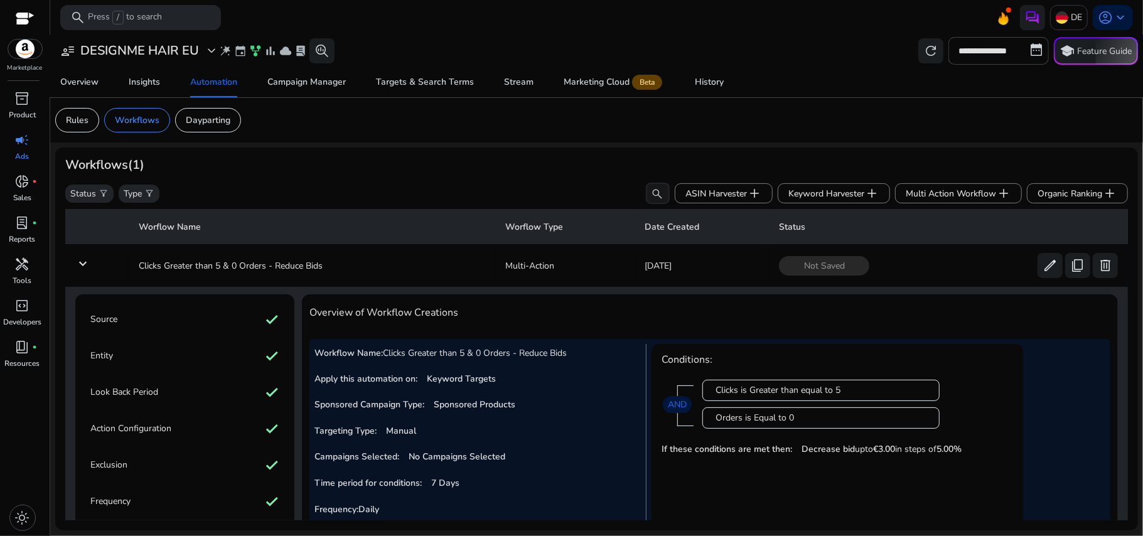
click at [83, 265] on mat-icon "keyboard_arrow_down" at bounding box center [82, 263] width 15 height 15
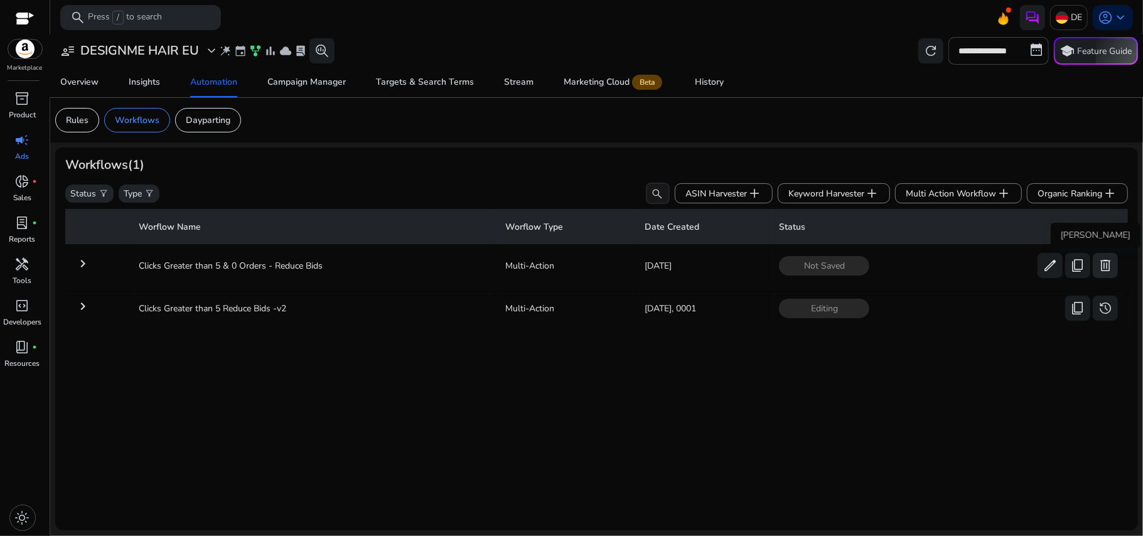
click at [1092, 269] on button "delete" at bounding box center [1104, 265] width 25 height 25
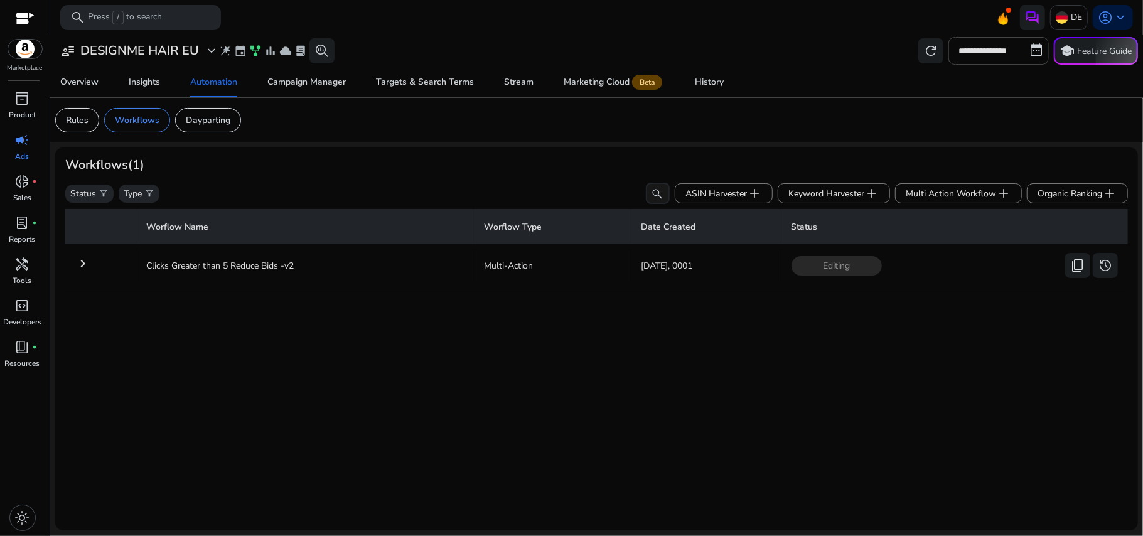
click at [85, 264] on mat-icon "keyboard_arrow_right" at bounding box center [82, 263] width 15 height 15
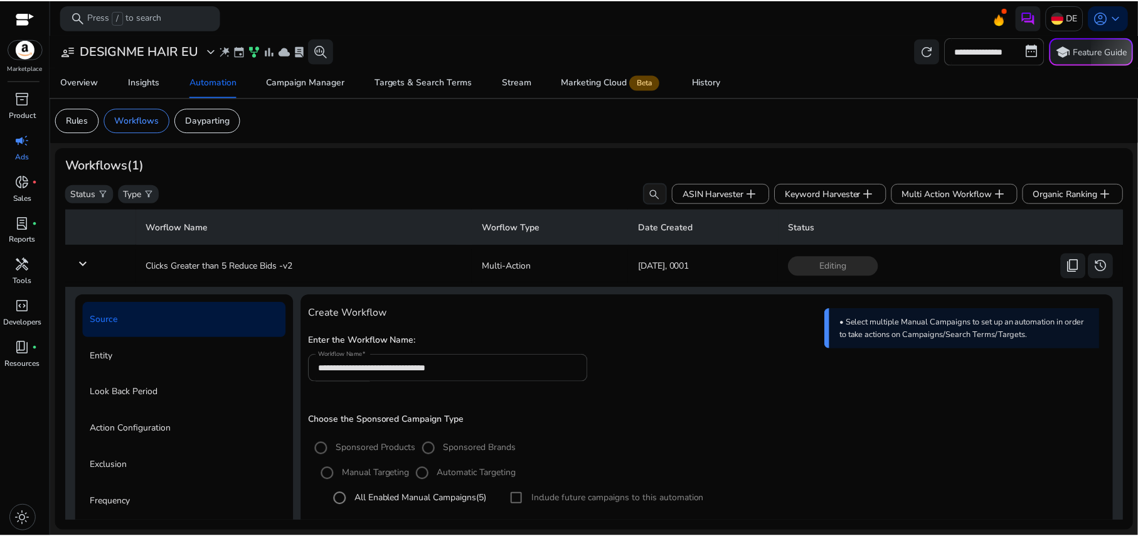
scroll to position [198, 0]
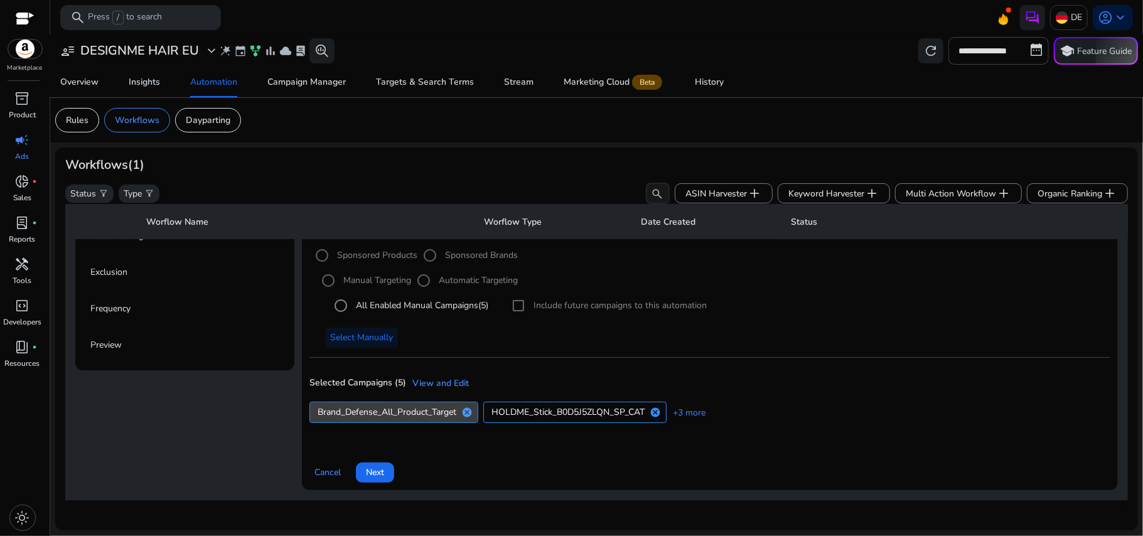
click at [400, 412] on span "Brand_Defense_All_Product_Target" at bounding box center [387, 411] width 139 height 13
click at [686, 406] on link "+3 more" at bounding box center [685, 412] width 39 height 13
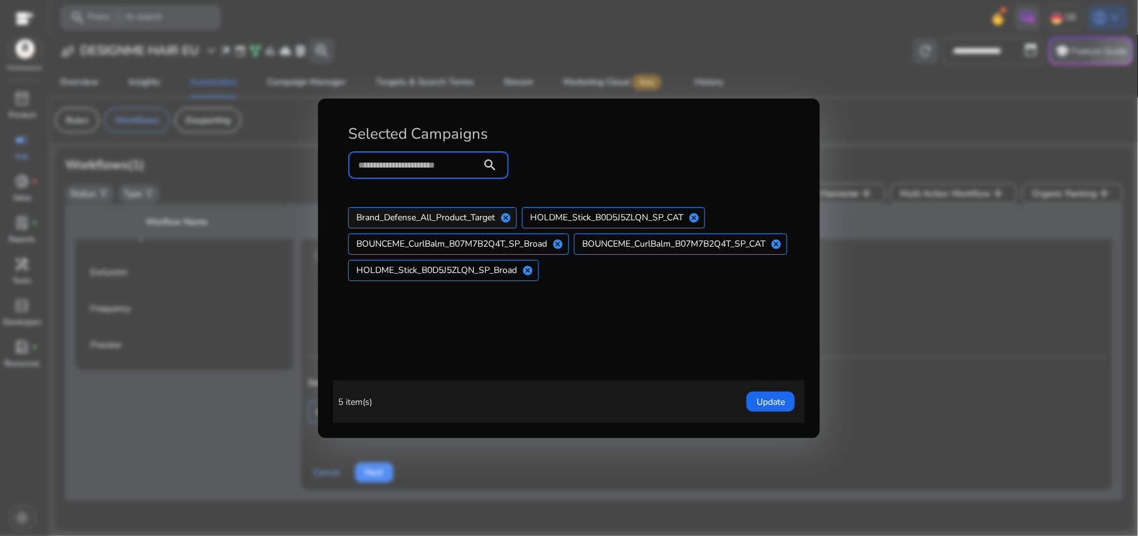
click at [447, 213] on span "Brand_Defense_All_Product_Target" at bounding box center [425, 217] width 139 height 13
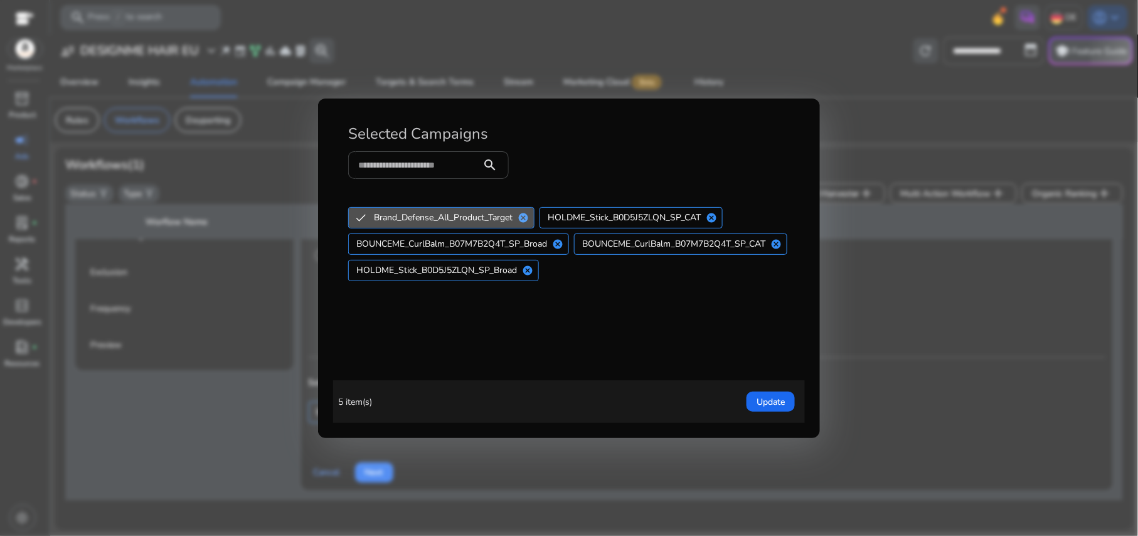
click at [447, 213] on span "Brand_Defense_All_Product_Target" at bounding box center [443, 217] width 139 height 13
click at [447, 213] on span "Brand_Defense_All_Product_Target" at bounding box center [425, 217] width 139 height 13
click at [420, 216] on span "Brand_Defense_All_Product_Target" at bounding box center [443, 217] width 139 height 13
click at [420, 216] on span "Brand_Defense_All_Product_Target" at bounding box center [425, 217] width 139 height 13
click at [420, 216] on span "Brand_Defense_All_Product_Target" at bounding box center [443, 217] width 139 height 13
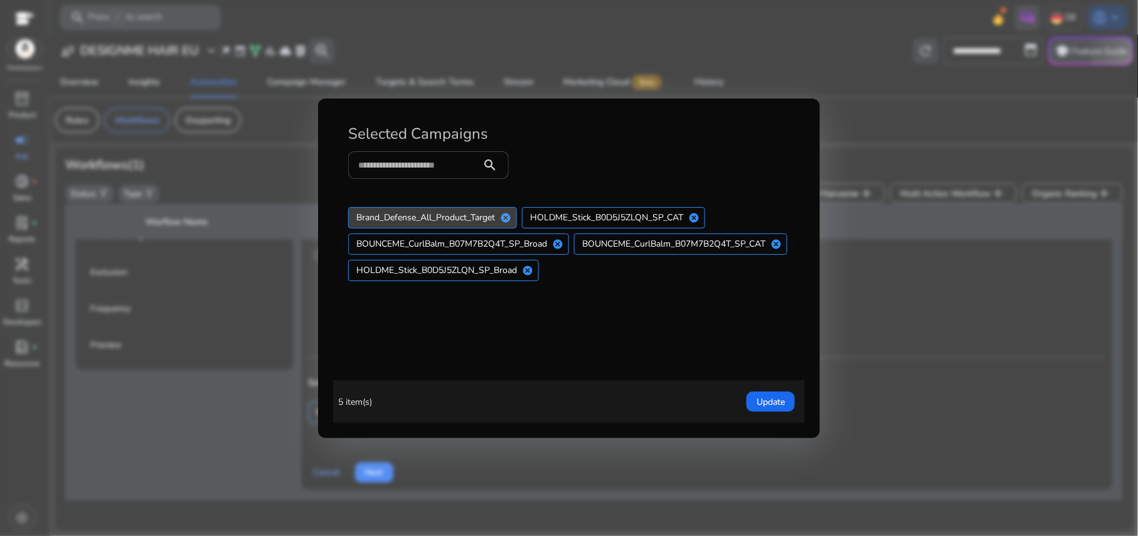
click at [420, 216] on span "Brand_Defense_All_Product_Target" at bounding box center [425, 217] width 139 height 13
click at [362, 212] on button "Brand_Defense_All_Product_Target" at bounding box center [431, 218] width 164 height 20
click at [362, 212] on span "Brand_Defense_All_Product_Target" at bounding box center [425, 217] width 139 height 13
click at [362, 212] on button "Brand_Defense_All_Product_Target" at bounding box center [431, 218] width 164 height 20
drag, startPoint x: 333, startPoint y: 197, endPoint x: 766, endPoint y: 276, distance: 440.1
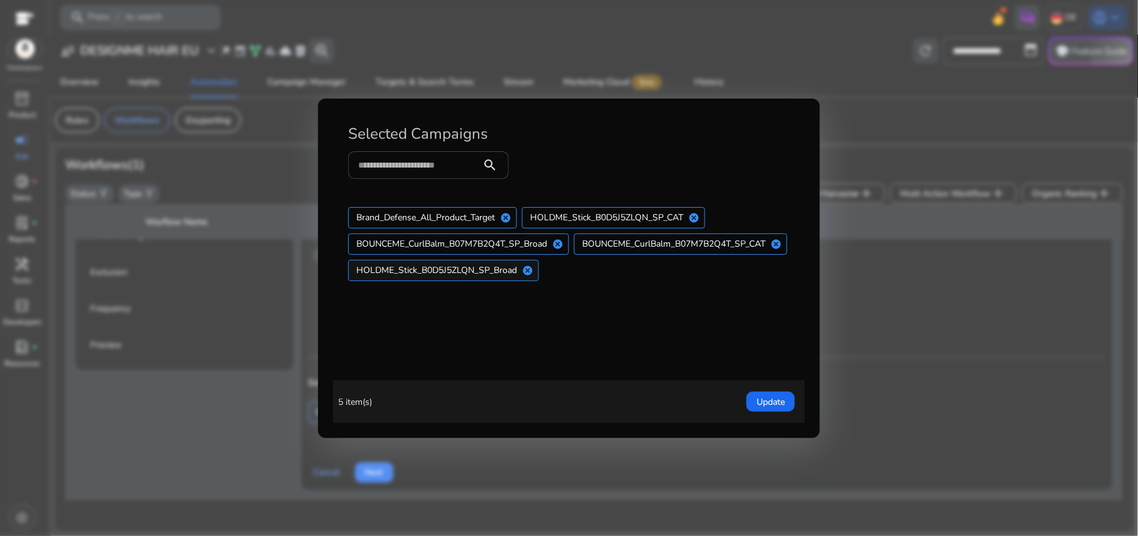
click at [766, 276] on mat-dialog-content "Brand_Defense_All_Product_Target cancel HOLDME_Stick_B0D5J5ZLQN_SP_CAT cancel B…" at bounding box center [569, 286] width 472 height 188
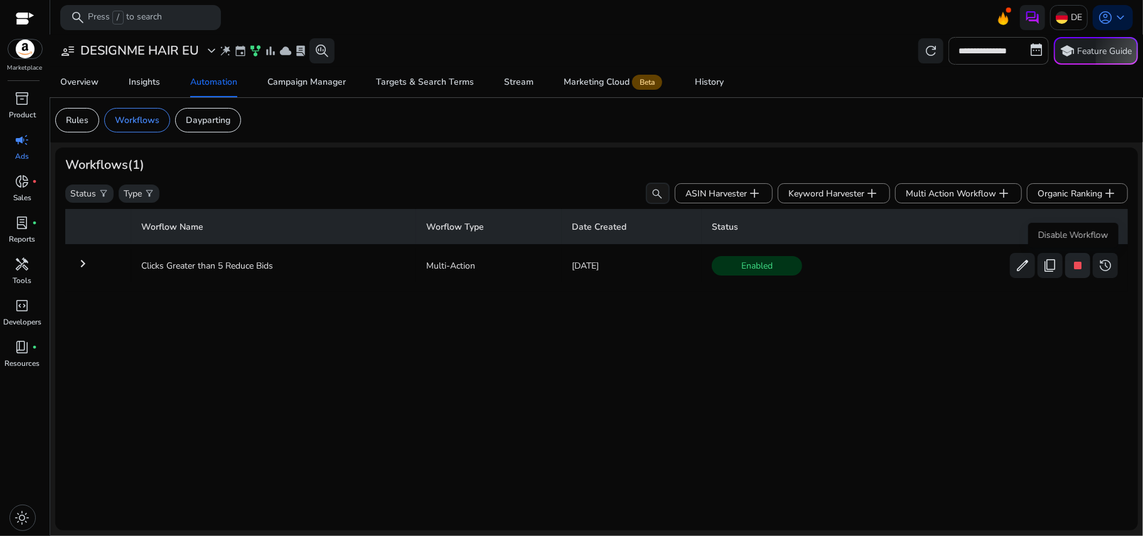
click at [1074, 265] on span "stop" at bounding box center [1077, 265] width 15 height 15
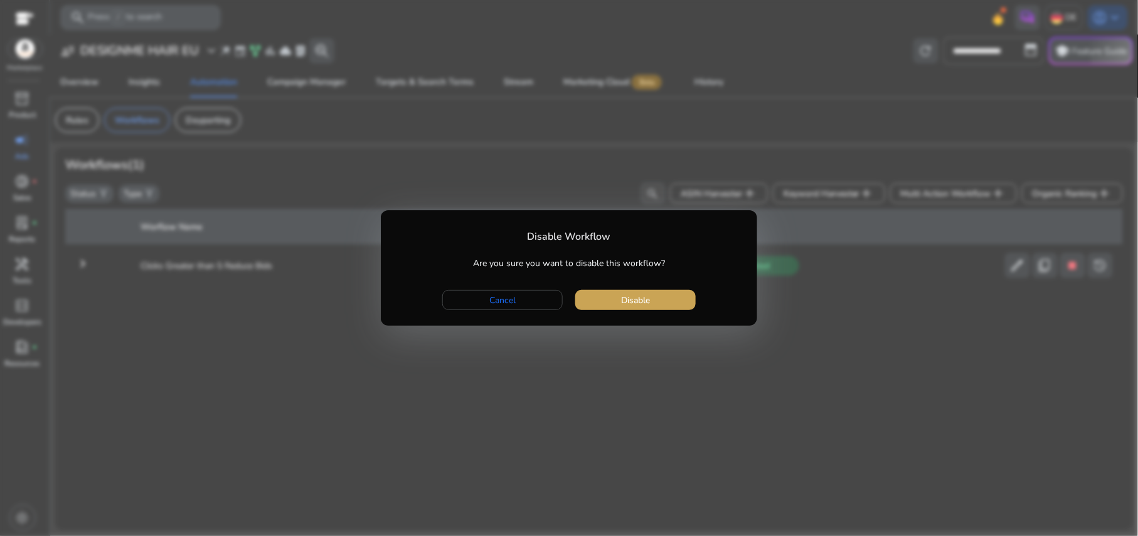
click at [644, 297] on span "Disable" at bounding box center [635, 300] width 29 height 13
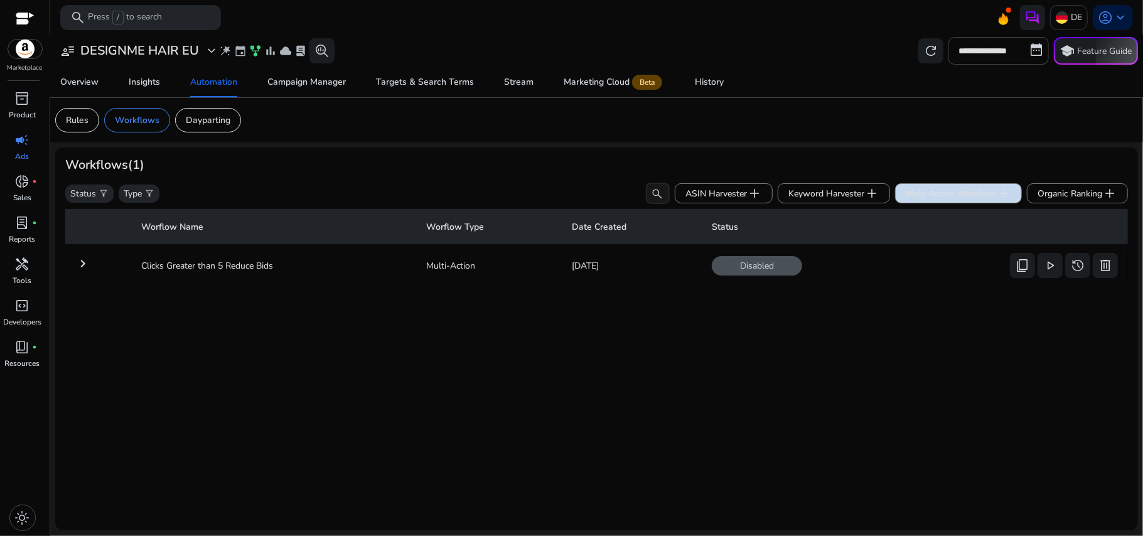
click at [980, 193] on span "Multi Action Workflow add" at bounding box center [957, 193] width 105 height 15
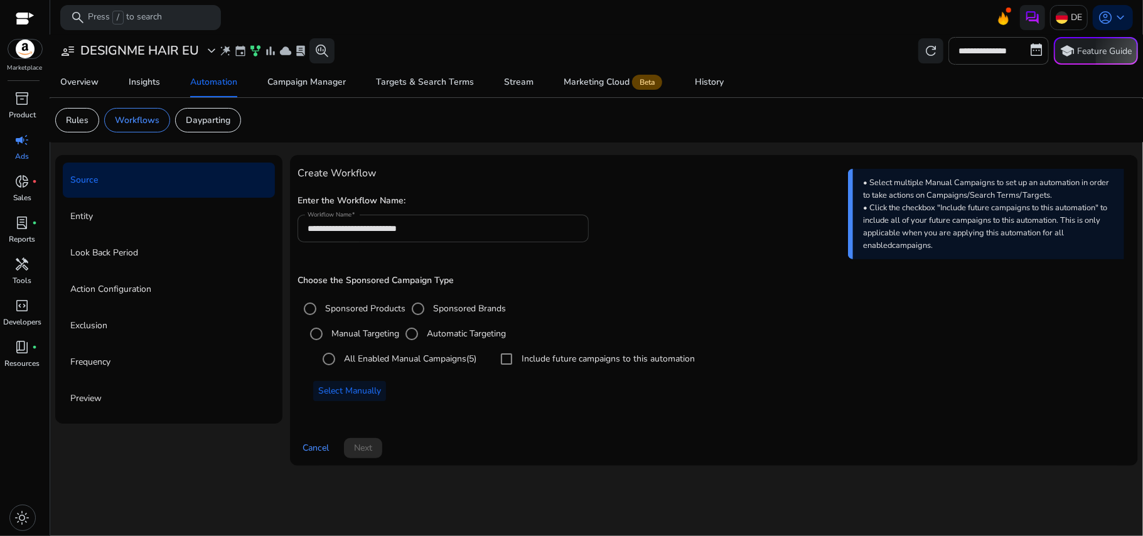
click at [441, 230] on input "**********" at bounding box center [443, 229] width 272 height 14
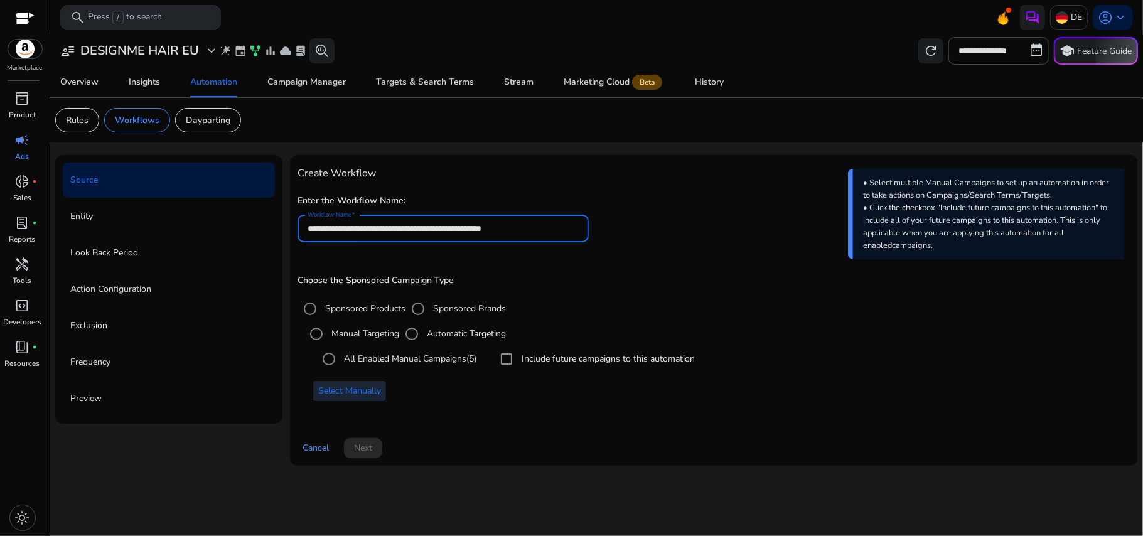
type input "**********"
click at [354, 395] on span "Select Manually" at bounding box center [349, 390] width 63 height 13
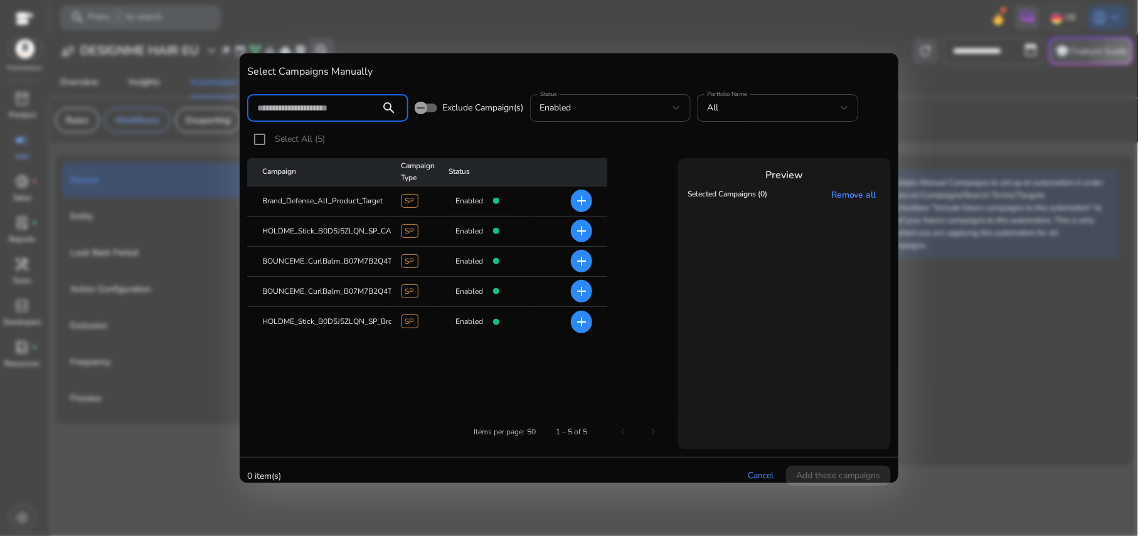
click at [578, 204] on mat-icon "add" at bounding box center [581, 200] width 15 height 15
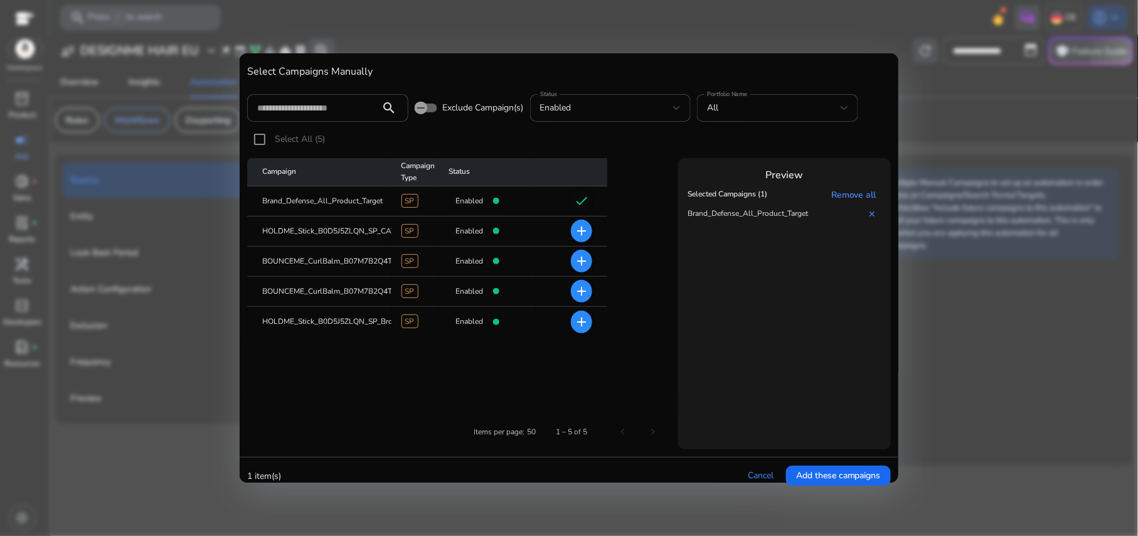
click at [589, 227] on mat-icon "add" at bounding box center [581, 230] width 15 height 15
click at [580, 257] on mat-icon "add" at bounding box center [581, 261] width 15 height 15
click at [580, 287] on mat-icon "add" at bounding box center [581, 291] width 15 height 15
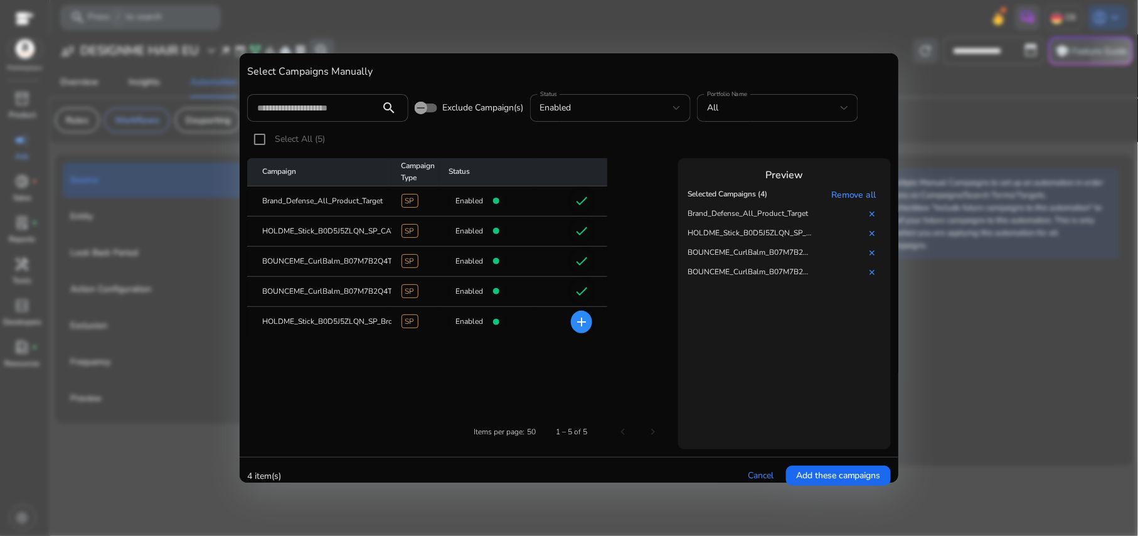
click at [582, 309] on mat-cell "add" at bounding box center [572, 322] width 72 height 30
click at [580, 323] on mat-icon "add" at bounding box center [581, 321] width 15 height 15
click at [831, 471] on span "Add these campaigns" at bounding box center [838, 475] width 85 height 13
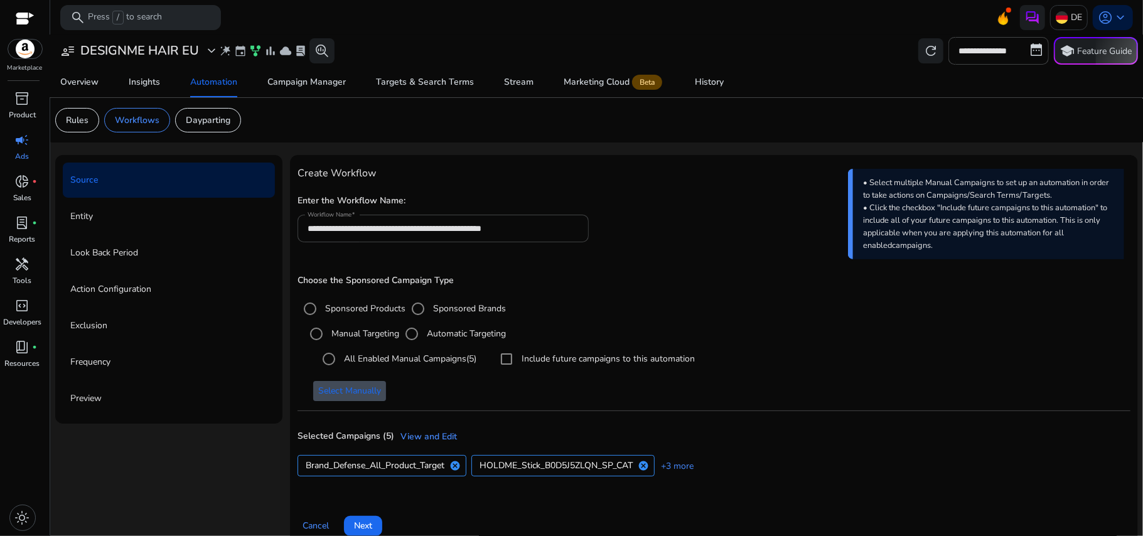
scroll to position [19, 0]
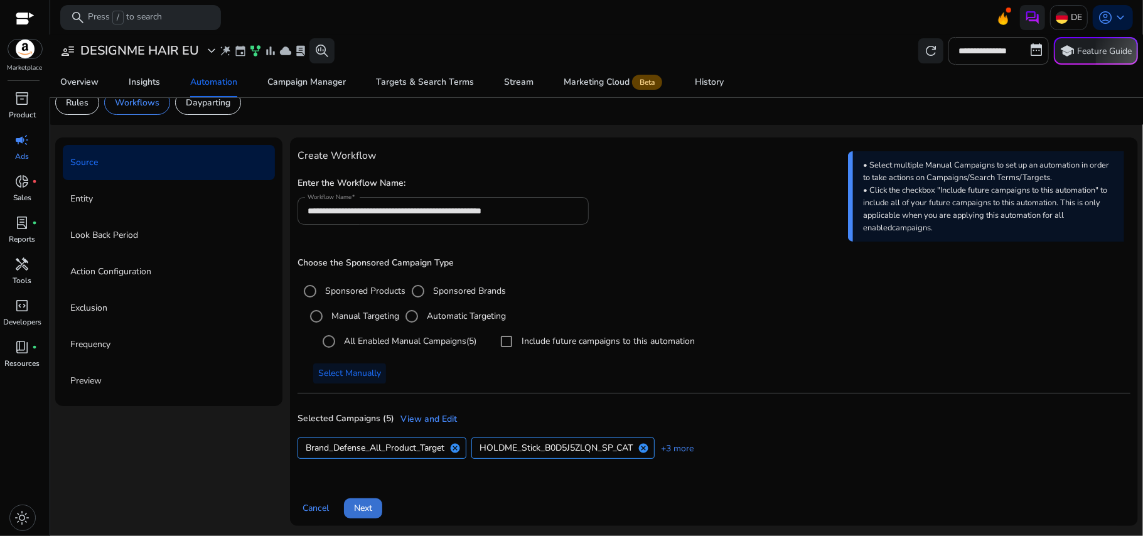
click at [362, 508] on span "Next" at bounding box center [363, 507] width 18 height 13
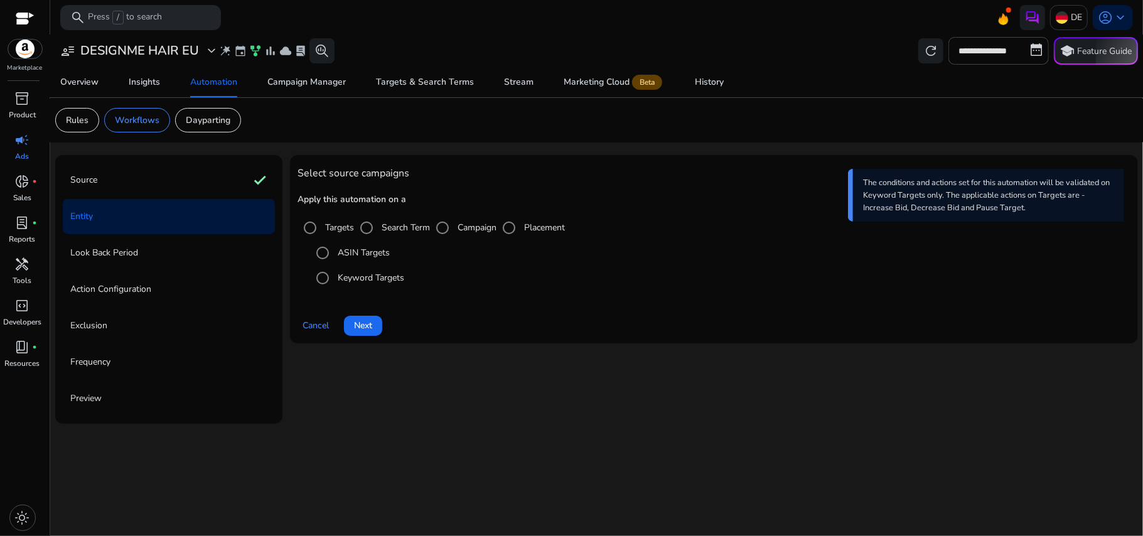
scroll to position [0, 0]
click at [374, 326] on span at bounding box center [363, 326] width 38 height 30
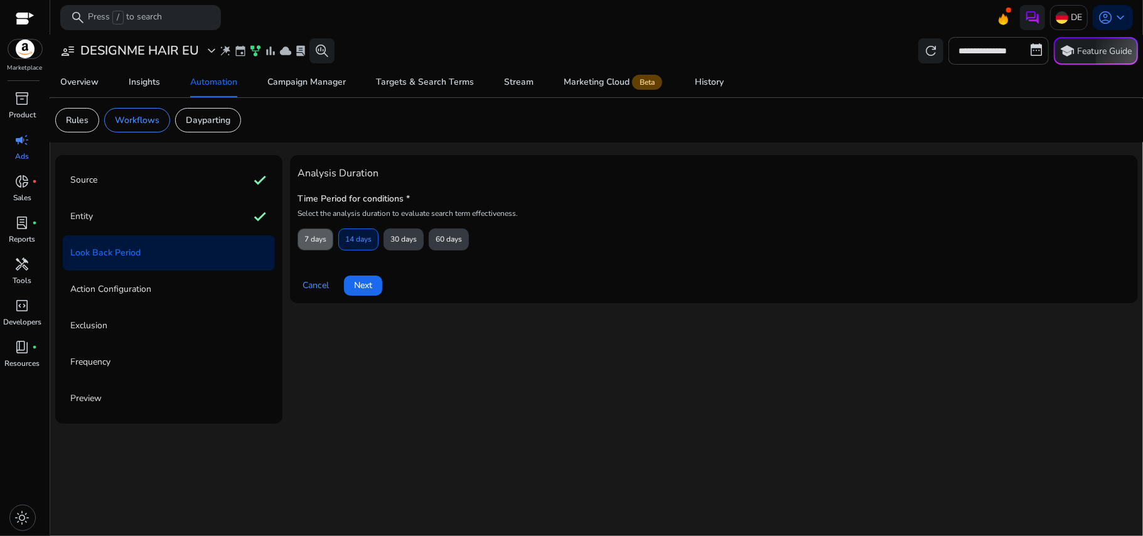
click at [320, 235] on span "7 days" at bounding box center [315, 239] width 22 height 22
click at [355, 284] on span "Next" at bounding box center [363, 285] width 18 height 13
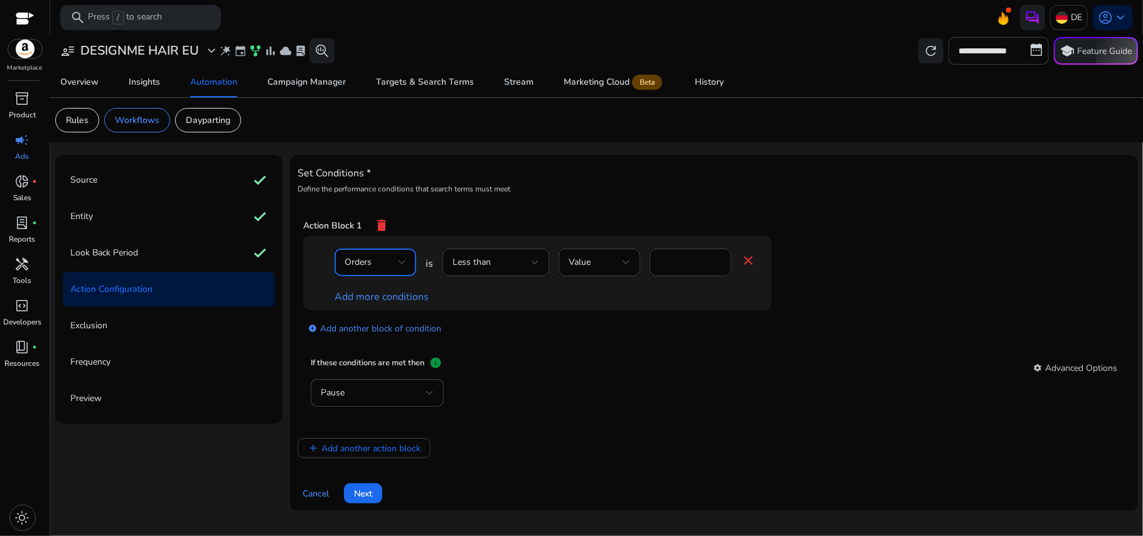
click at [392, 261] on div "Orders" at bounding box center [371, 262] width 54 height 14
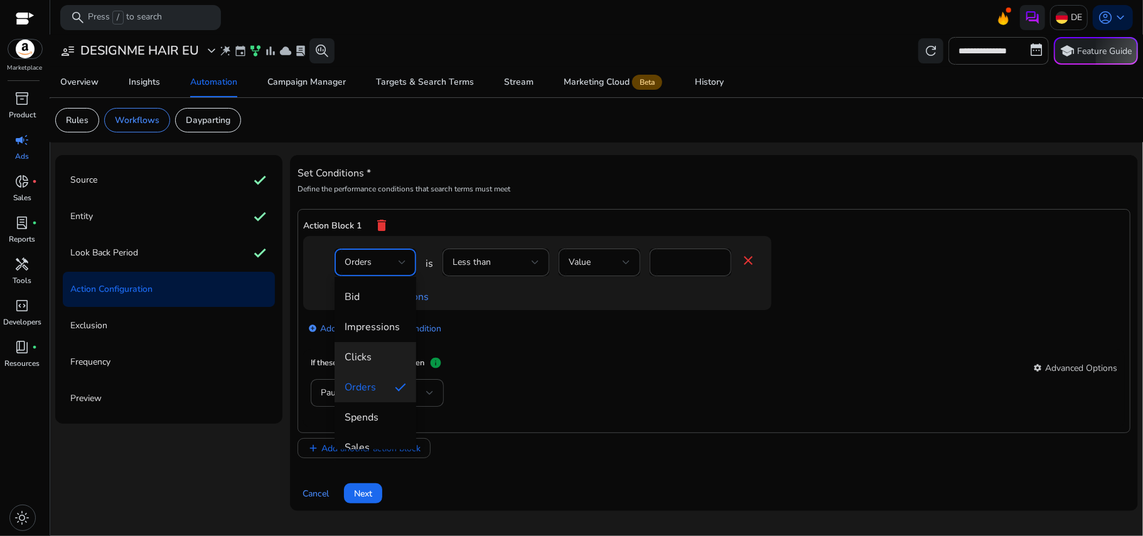
click at [385, 347] on mat-option "Clicks" at bounding box center [375, 357] width 82 height 30
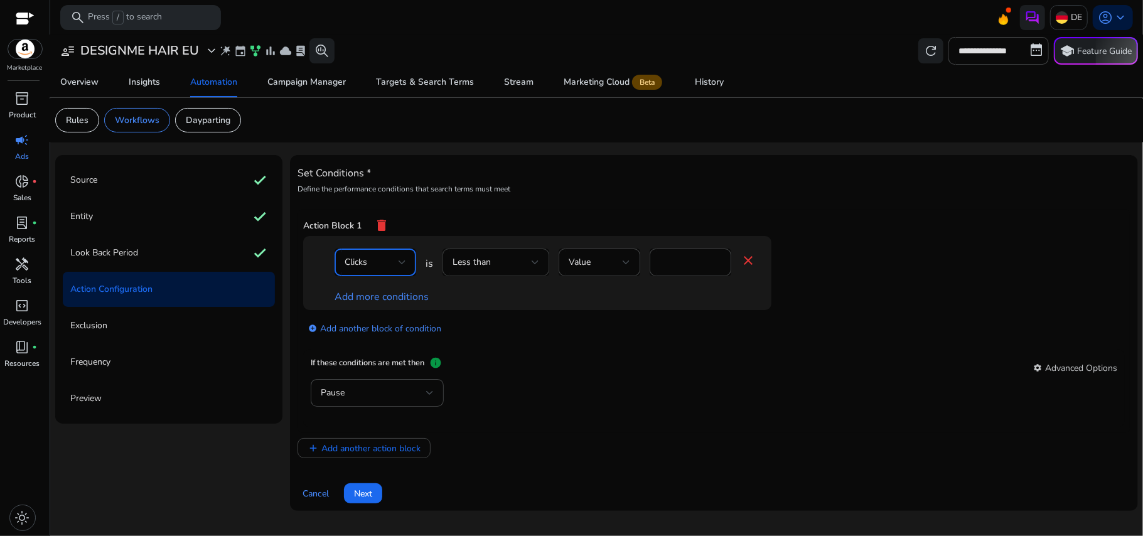
click at [506, 256] on div "Less than" at bounding box center [491, 262] width 79 height 14
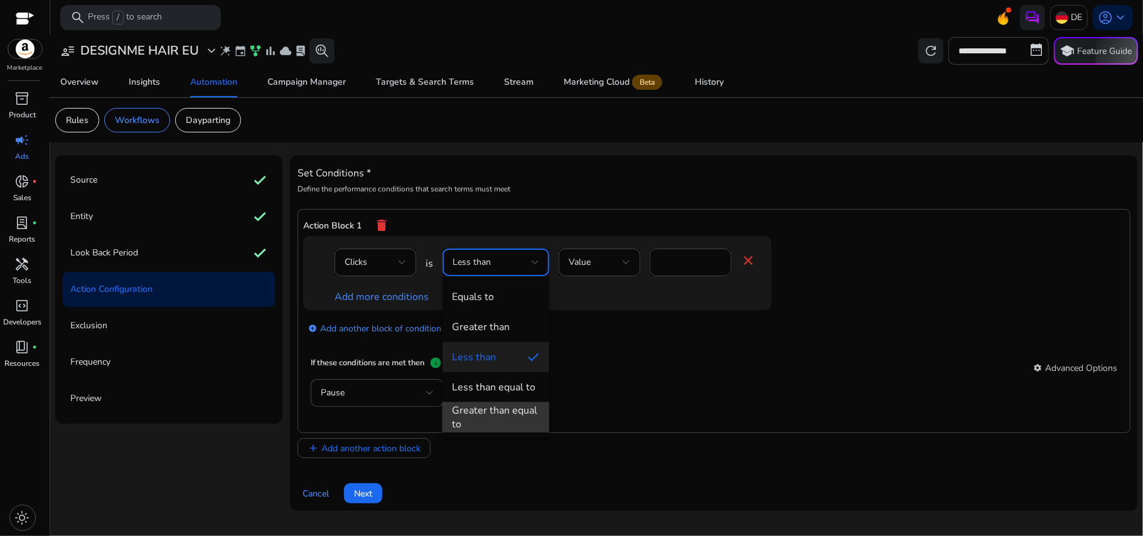
click at [505, 409] on div "Greater than equal to" at bounding box center [495, 417] width 87 height 28
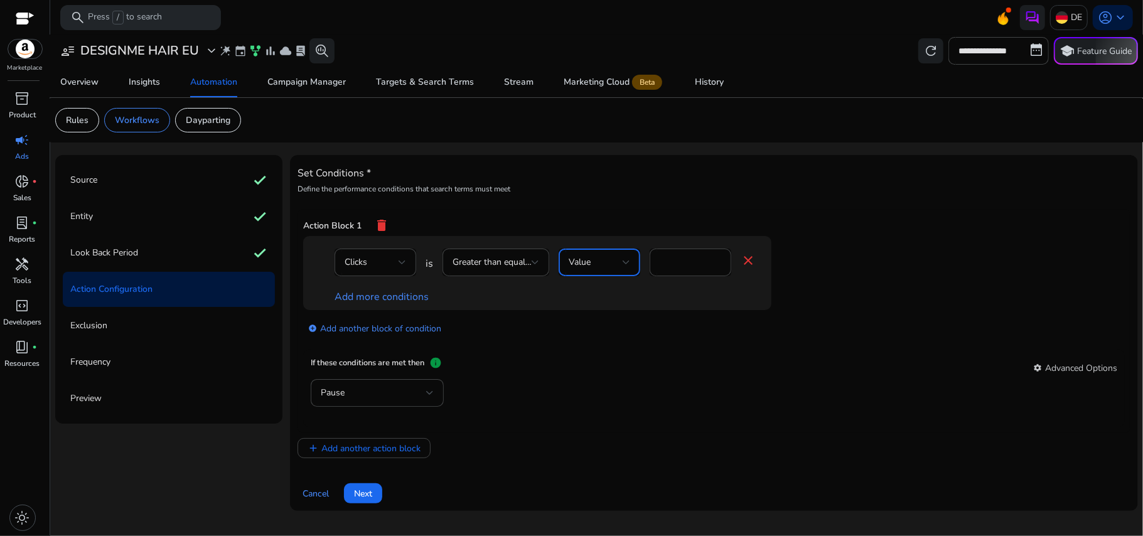
click at [595, 269] on div "Value" at bounding box center [596, 262] width 54 height 14
click at [676, 262] on div at bounding box center [571, 268] width 1143 height 536
click at [671, 262] on input "*" at bounding box center [690, 262] width 61 height 14
type input "*"
click at [385, 299] on link "Add more conditions" at bounding box center [381, 297] width 94 height 14
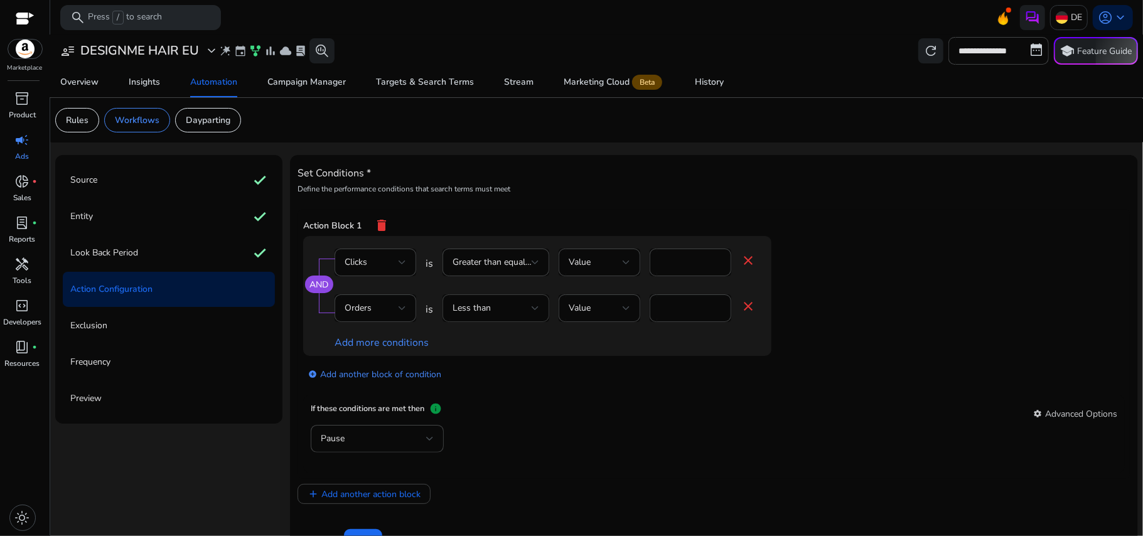
click at [487, 302] on span "Less than" at bounding box center [471, 308] width 38 height 12
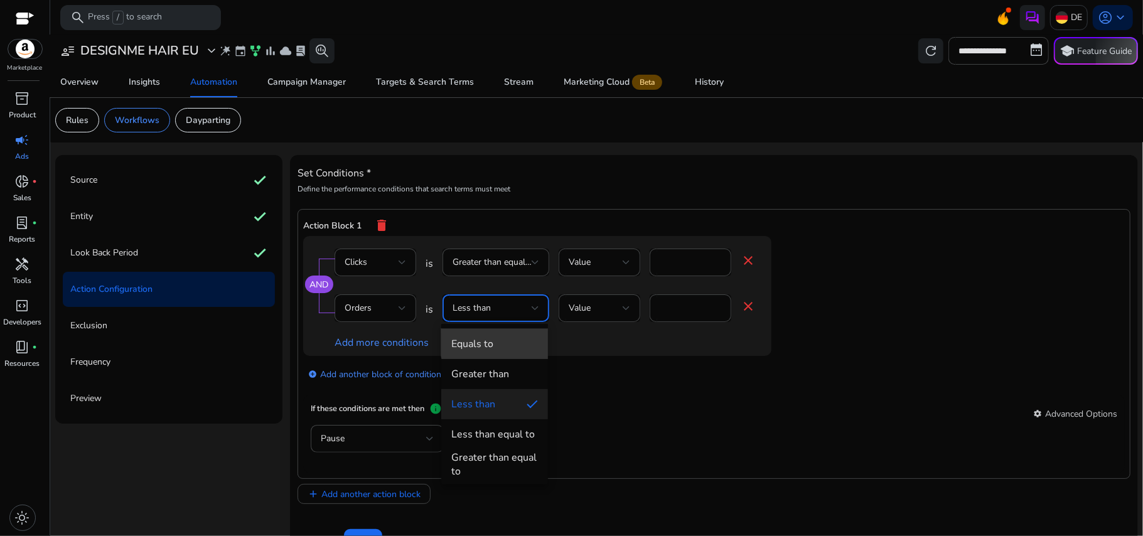
click at [498, 337] on span "Equals to" at bounding box center [494, 344] width 87 height 14
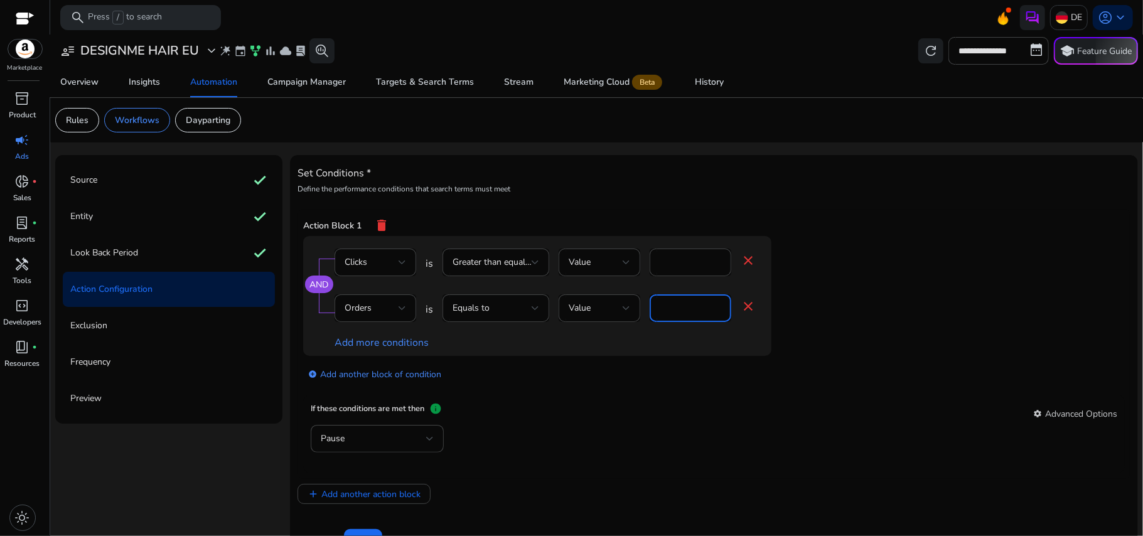
click at [668, 315] on input "*" at bounding box center [690, 308] width 61 height 14
type input "*"
click at [528, 424] on div "If these conditions are met then info settings Advanced Options" at bounding box center [714, 413] width 806 height 23
click at [390, 441] on div "Pause" at bounding box center [373, 439] width 105 height 14
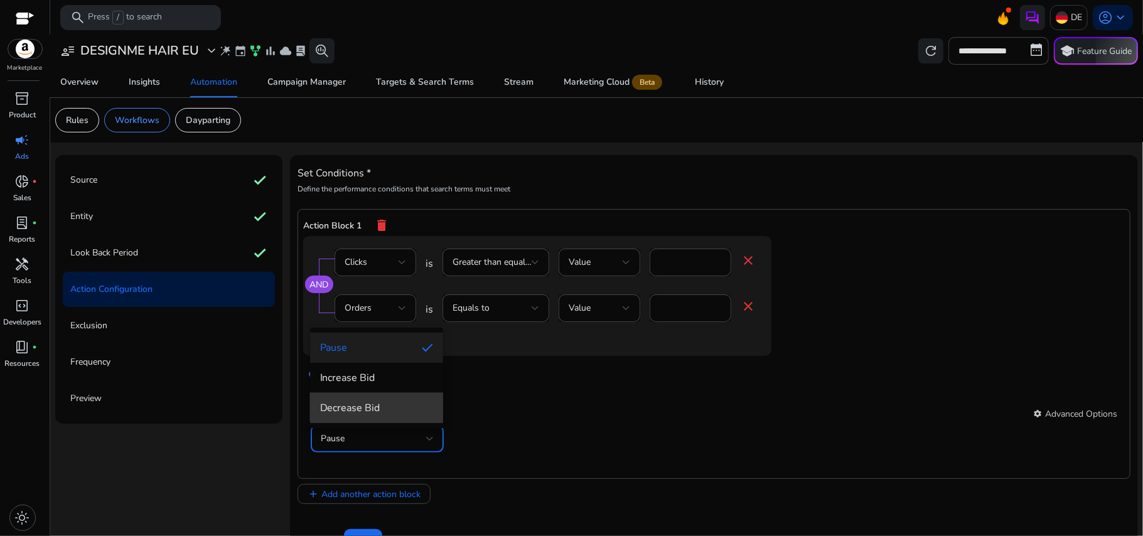
click at [392, 401] on span "Decrease Bid" at bounding box center [376, 408] width 113 height 14
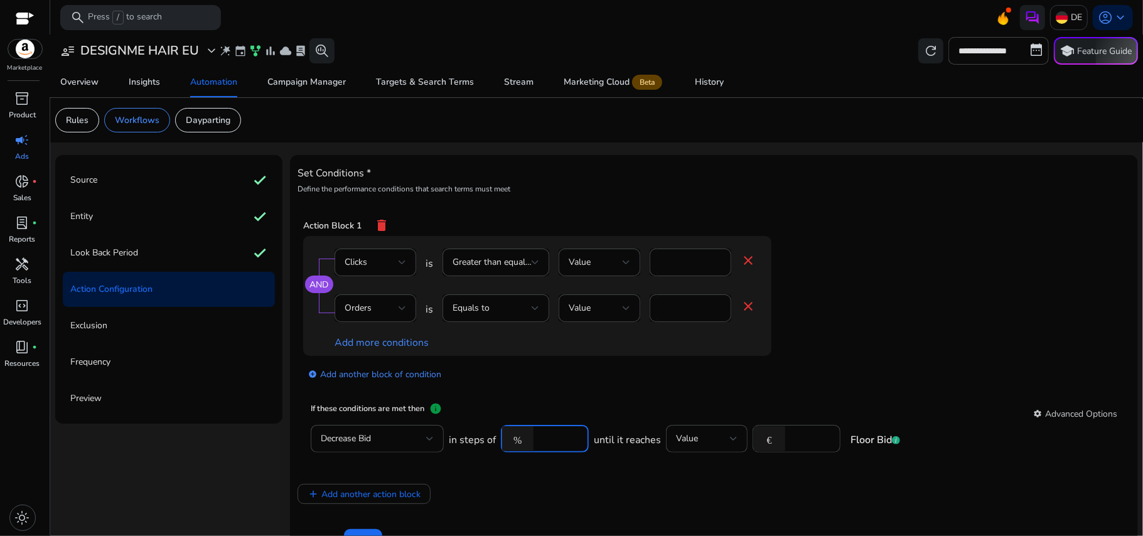
click at [551, 444] on input "****" at bounding box center [559, 439] width 39 height 14
type input "*"
click at [782, 372] on div "add_circle Add another block of condition" at bounding box center [562, 373] width 518 height 35
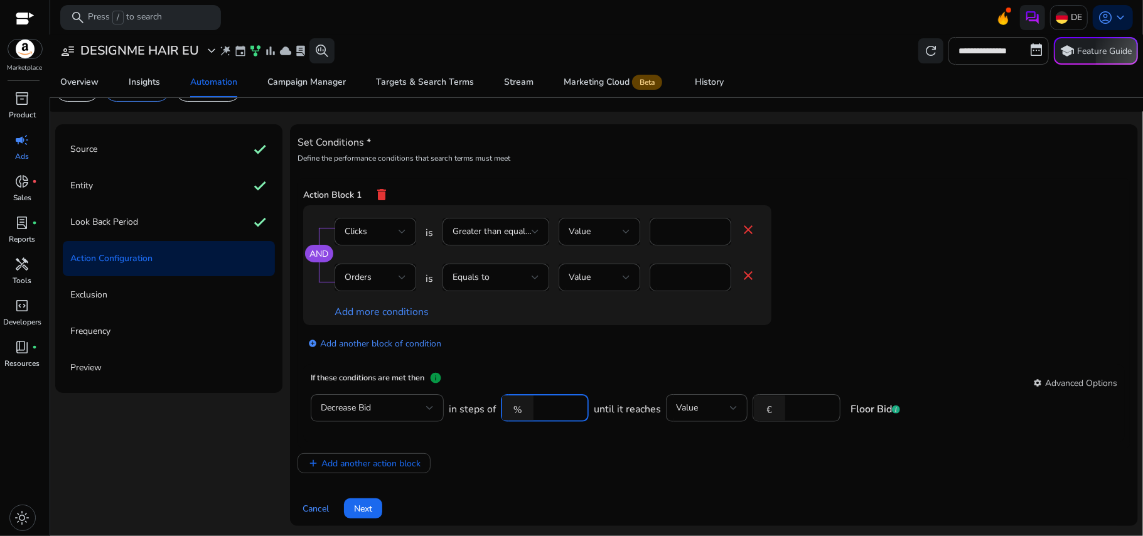
click at [558, 405] on input "*" at bounding box center [559, 408] width 39 height 14
click at [574, 412] on input "*" at bounding box center [559, 408] width 39 height 14
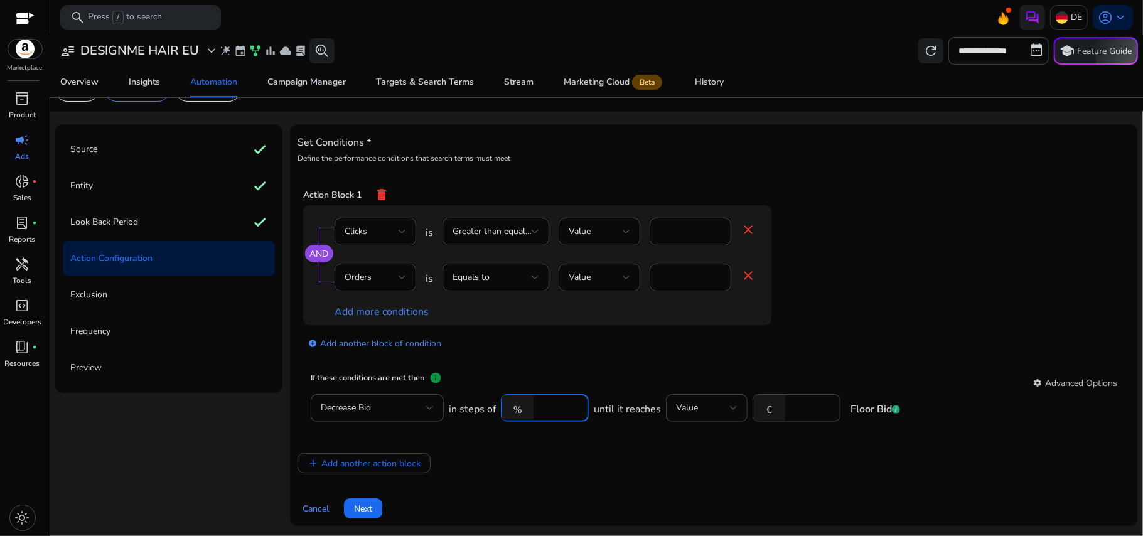
click at [574, 412] on input "*" at bounding box center [559, 408] width 39 height 14
click at [572, 399] on div "*" at bounding box center [559, 408] width 39 height 28
click at [572, 405] on input "*" at bounding box center [559, 408] width 39 height 14
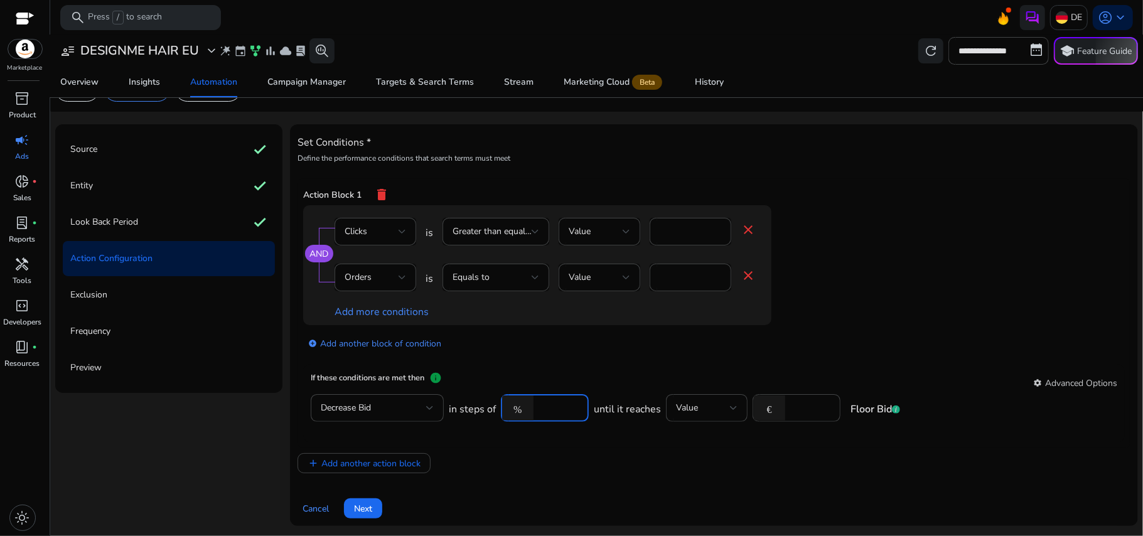
click at [572, 405] on input "*" at bounding box center [559, 408] width 39 height 14
type input "*"
click at [572, 405] on input "*" at bounding box center [559, 408] width 39 height 14
click at [663, 451] on div "Action Block 1 delete AND Clicks is Greater than equal to Value * close Orders …" at bounding box center [713, 325] width 833 height 295
click at [811, 404] on input "number" at bounding box center [810, 408] width 39 height 14
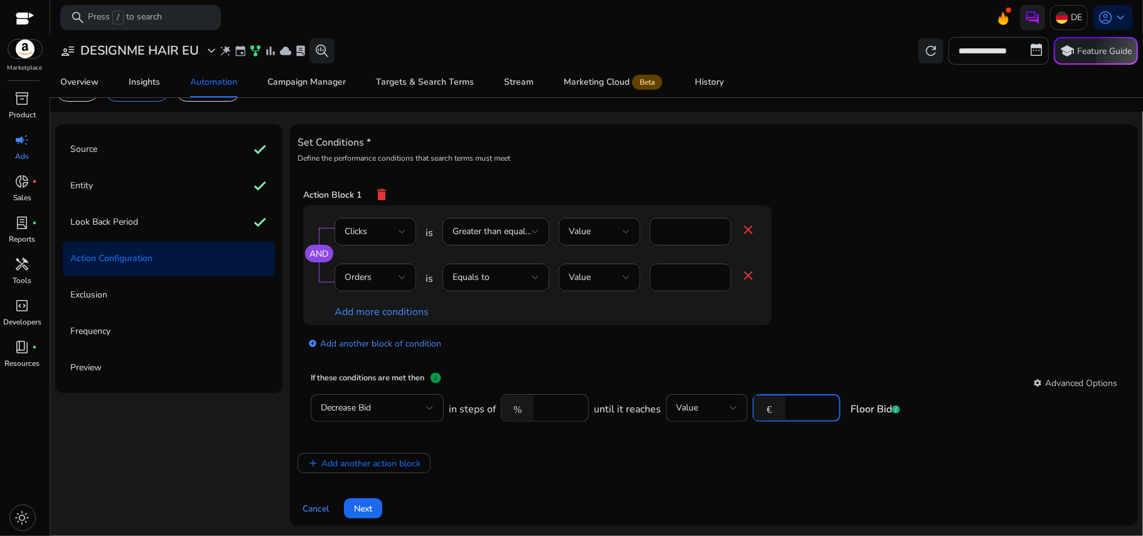
click at [811, 404] on input "number" at bounding box center [810, 408] width 39 height 14
type input "*"
click at [829, 334] on app-ppc-editable-conditions "AND Clicks is Greater than equal to Value * close Orders is Equals to Value * c…" at bounding box center [713, 284] width 821 height 159
click at [678, 449] on div "Action Block 1 delete AND Clicks is Greater than equal to Value * close Orders …" at bounding box center [713, 325] width 833 height 295
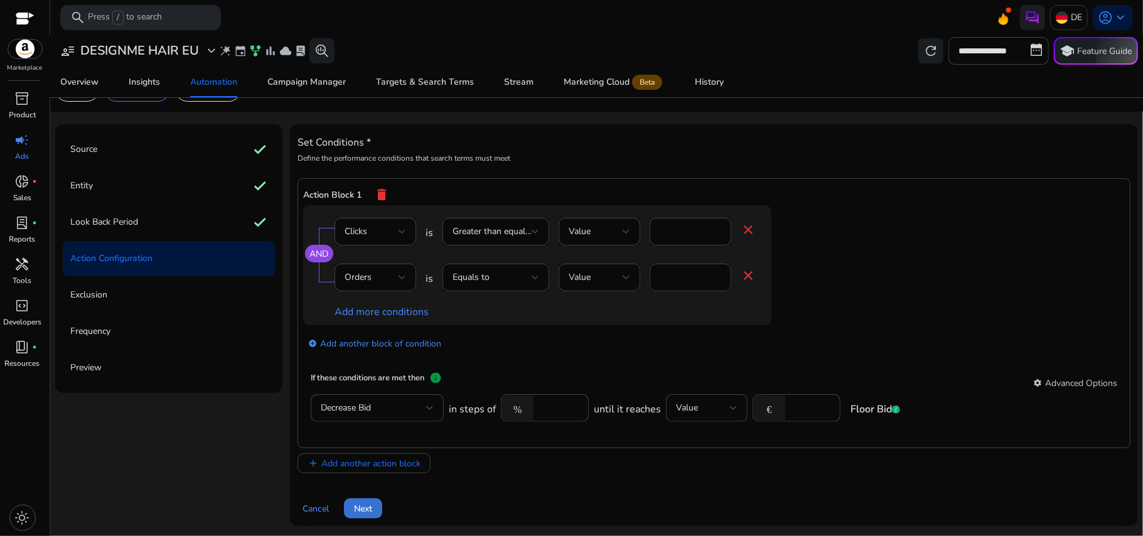
click at [375, 507] on span at bounding box center [363, 508] width 38 height 30
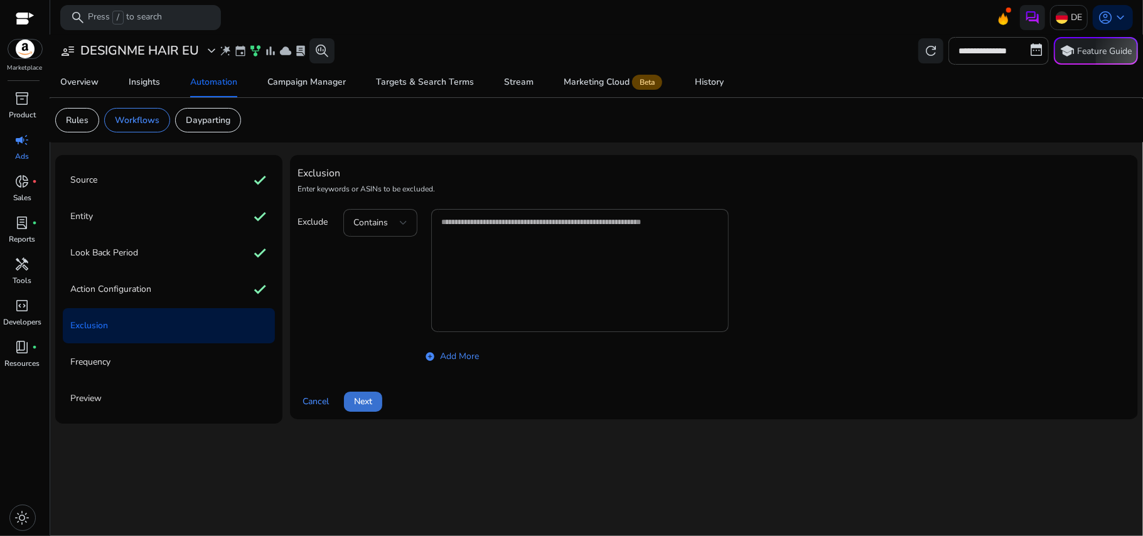
click at [377, 407] on span at bounding box center [363, 402] width 38 height 30
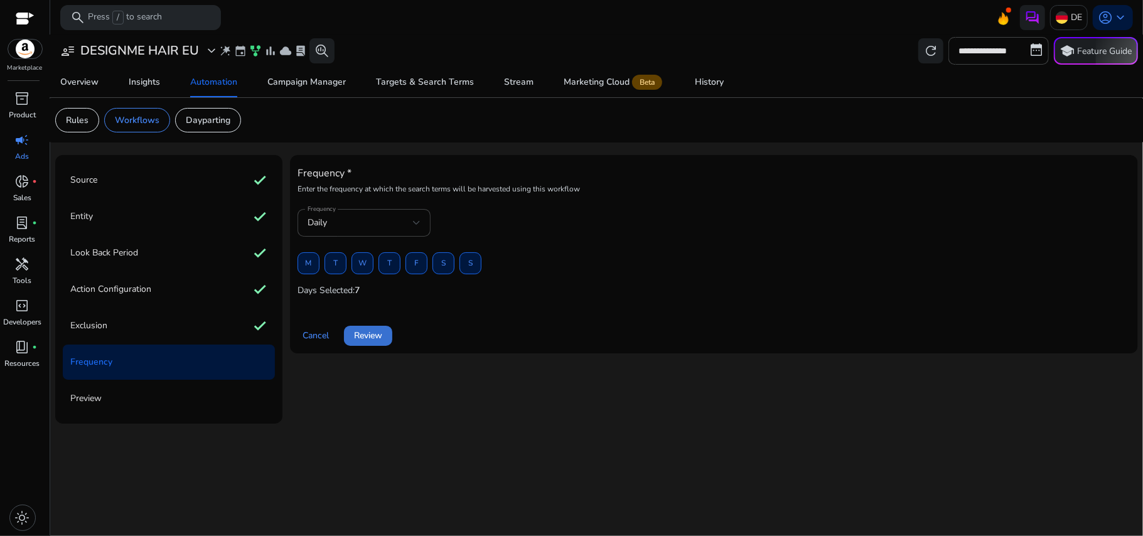
click at [362, 334] on span "Review" at bounding box center [368, 335] width 28 height 13
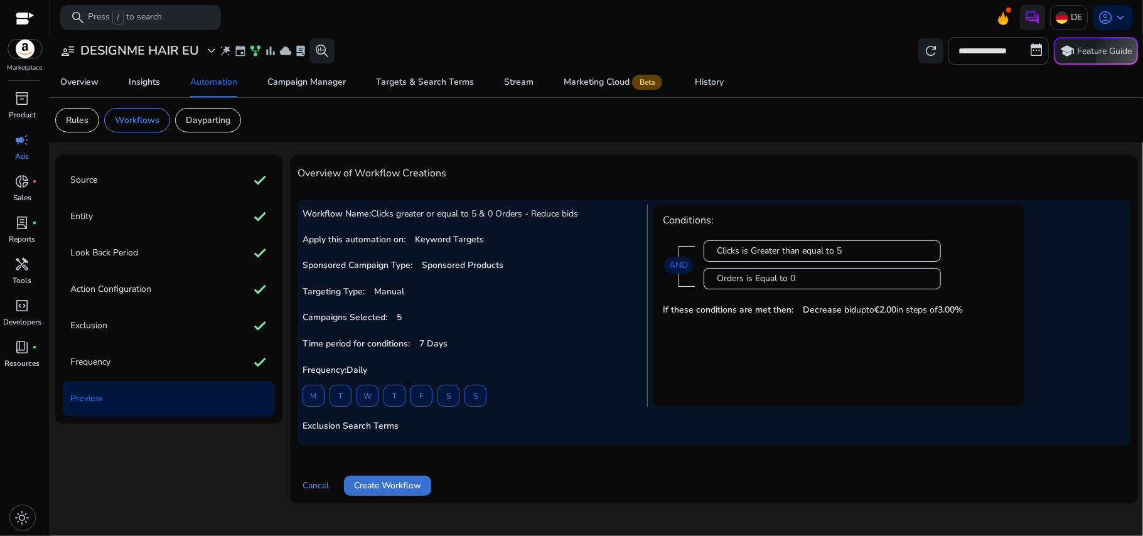
click at [397, 476] on span at bounding box center [387, 486] width 87 height 30
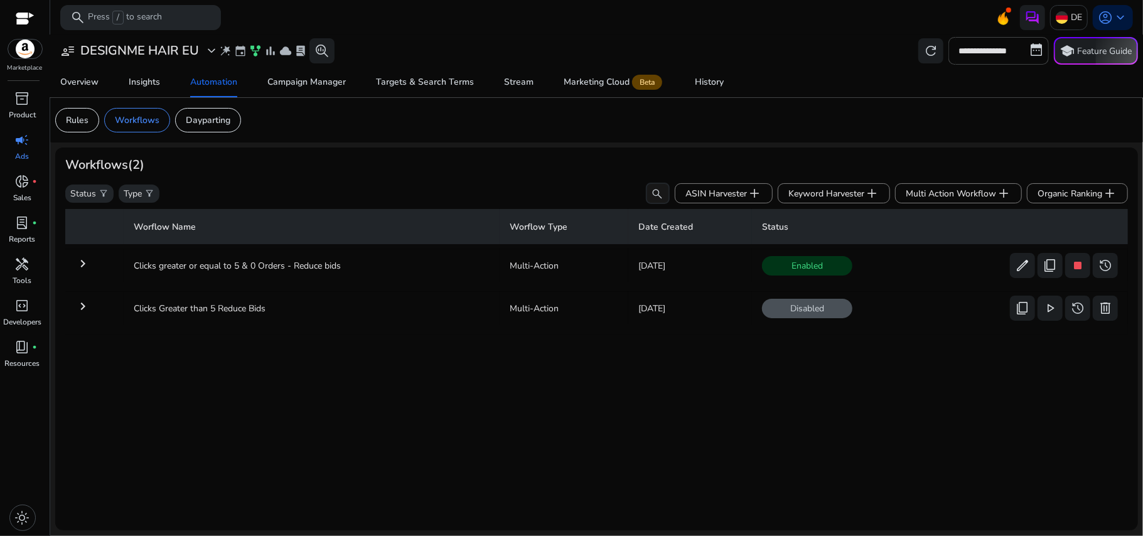
click at [731, 440] on div "Worflow Name Worflow Type Date Created Status keyboard_arrow_right Clicks great…" at bounding box center [596, 362] width 1062 height 316
click at [83, 265] on mat-icon "keyboard_arrow_right" at bounding box center [82, 263] width 15 height 15
